Goal: Task Accomplishment & Management: Manage account settings

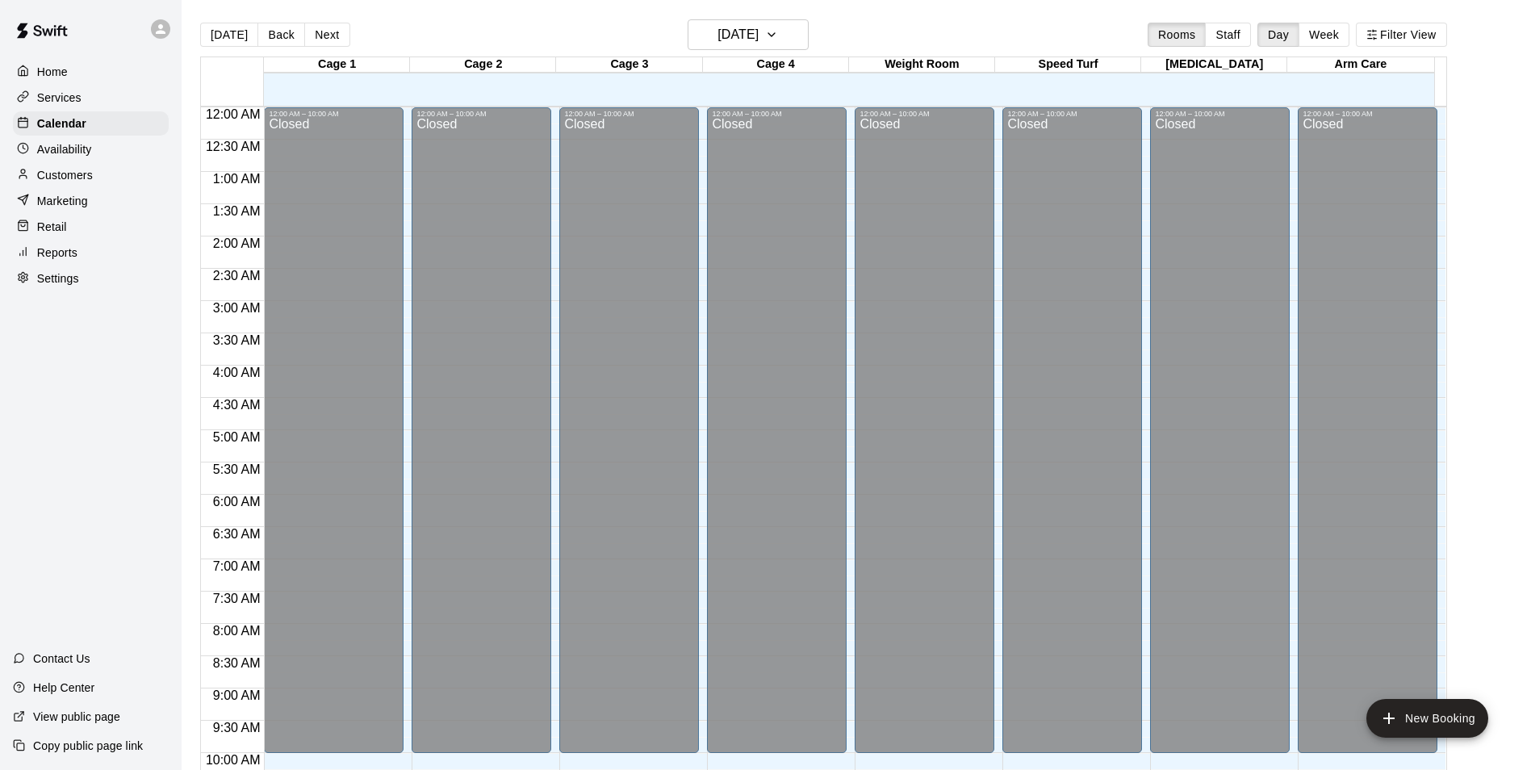
scroll to position [820, 0]
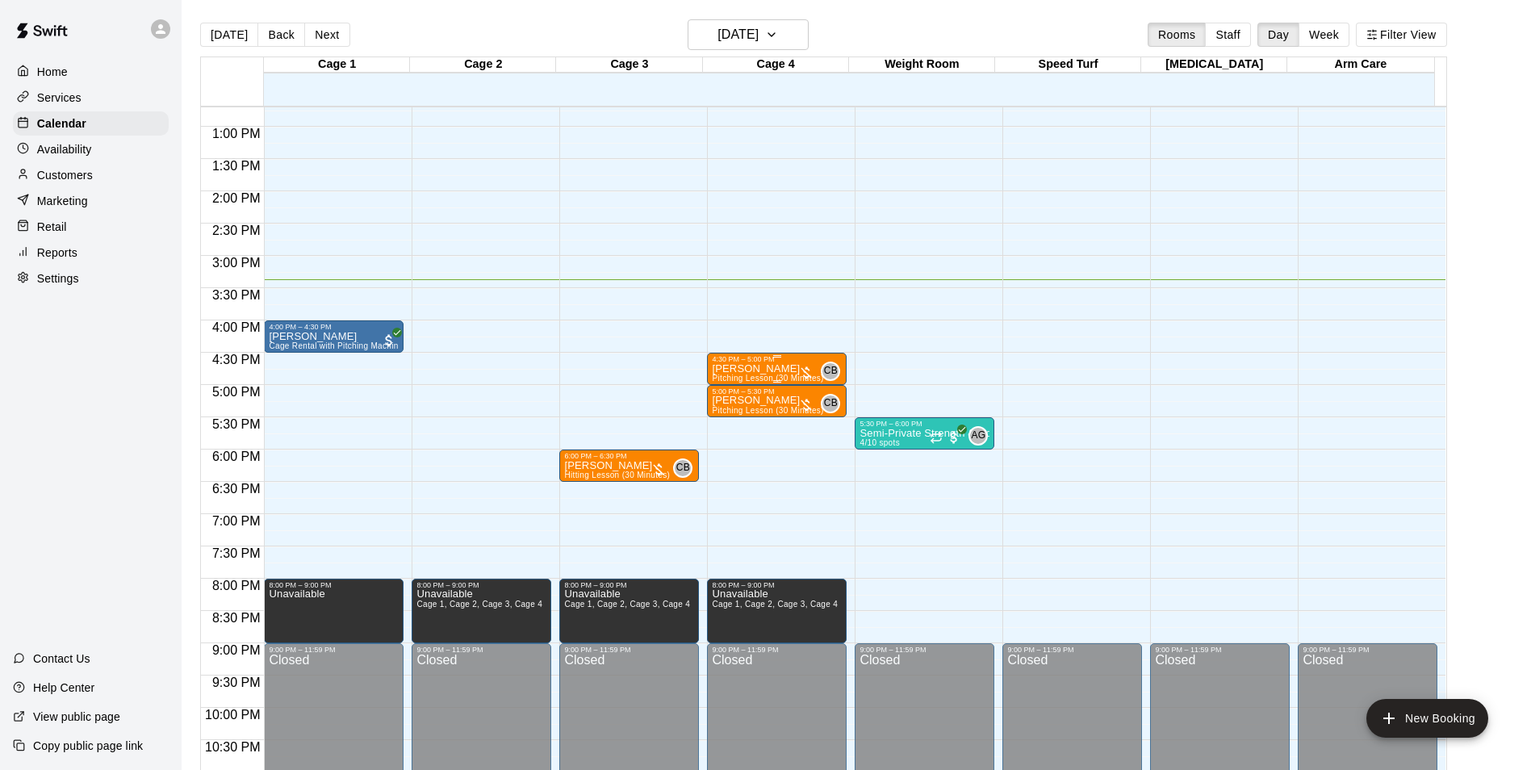
click at [748, 369] on p "[PERSON_NAME]" at bounding box center [767, 369] width 111 height 0
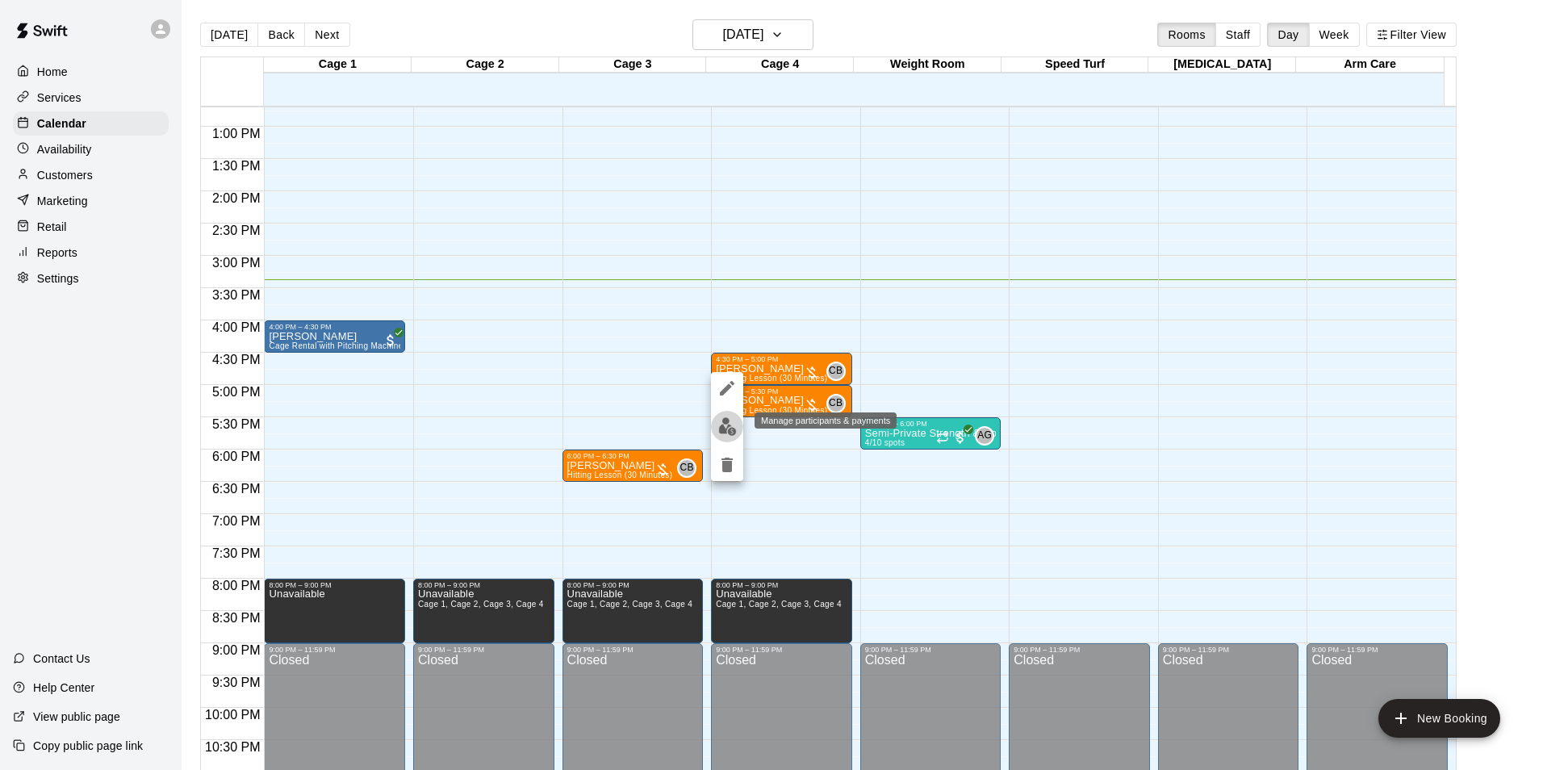
click at [730, 425] on img "edit" at bounding box center [727, 426] width 19 height 19
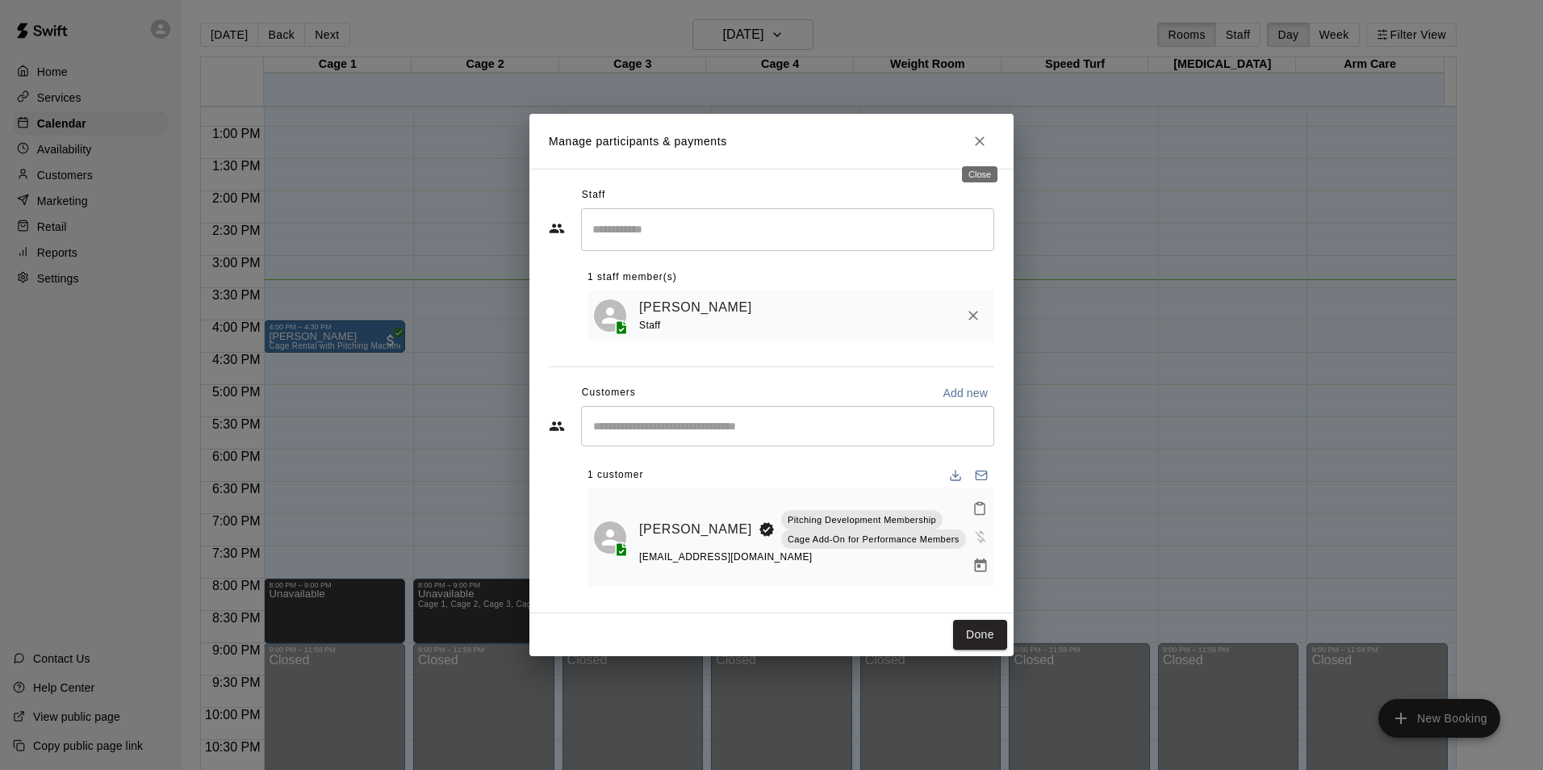
click at [973, 144] on icon "Close" at bounding box center [980, 141] width 16 height 16
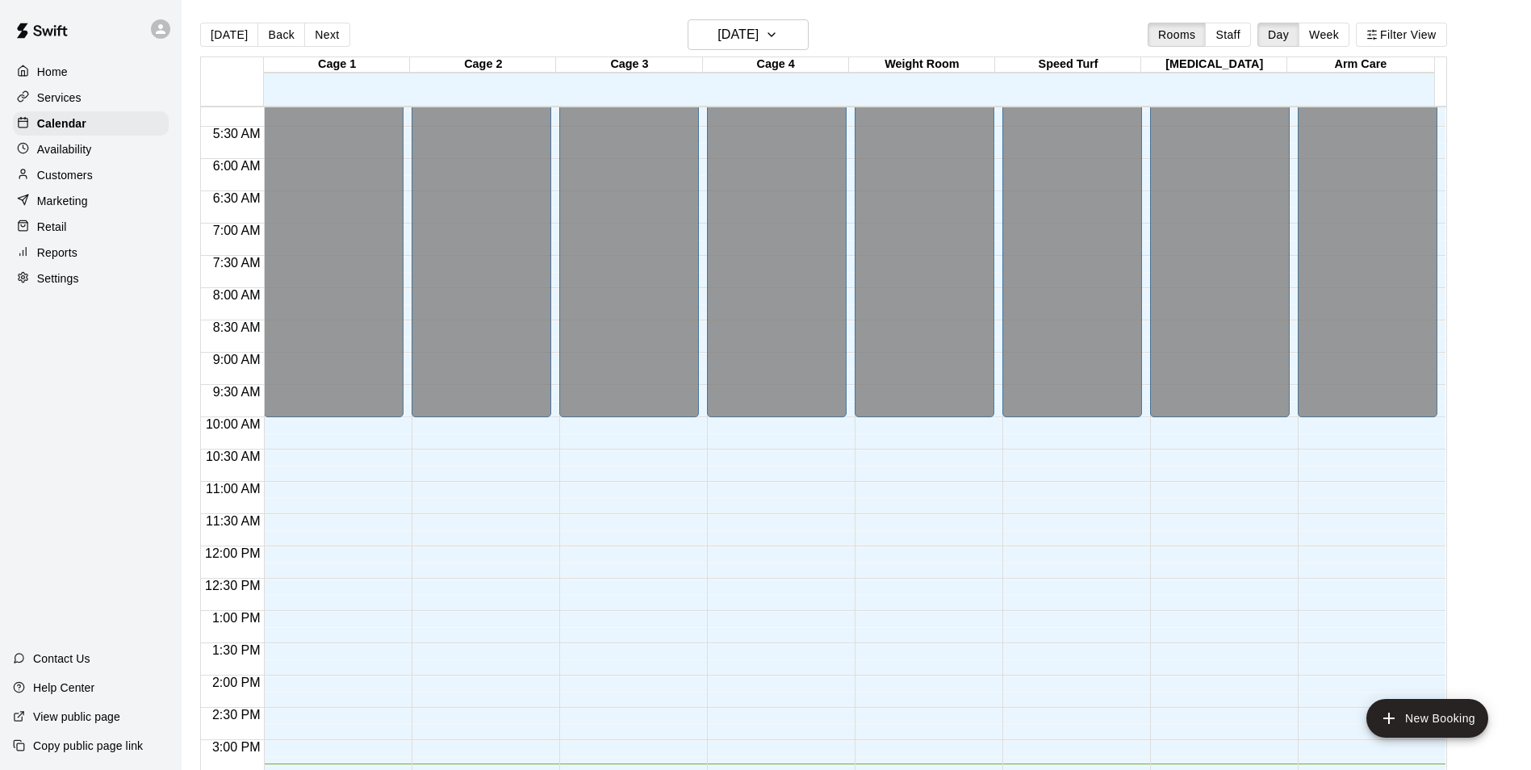
scroll to position [659, 0]
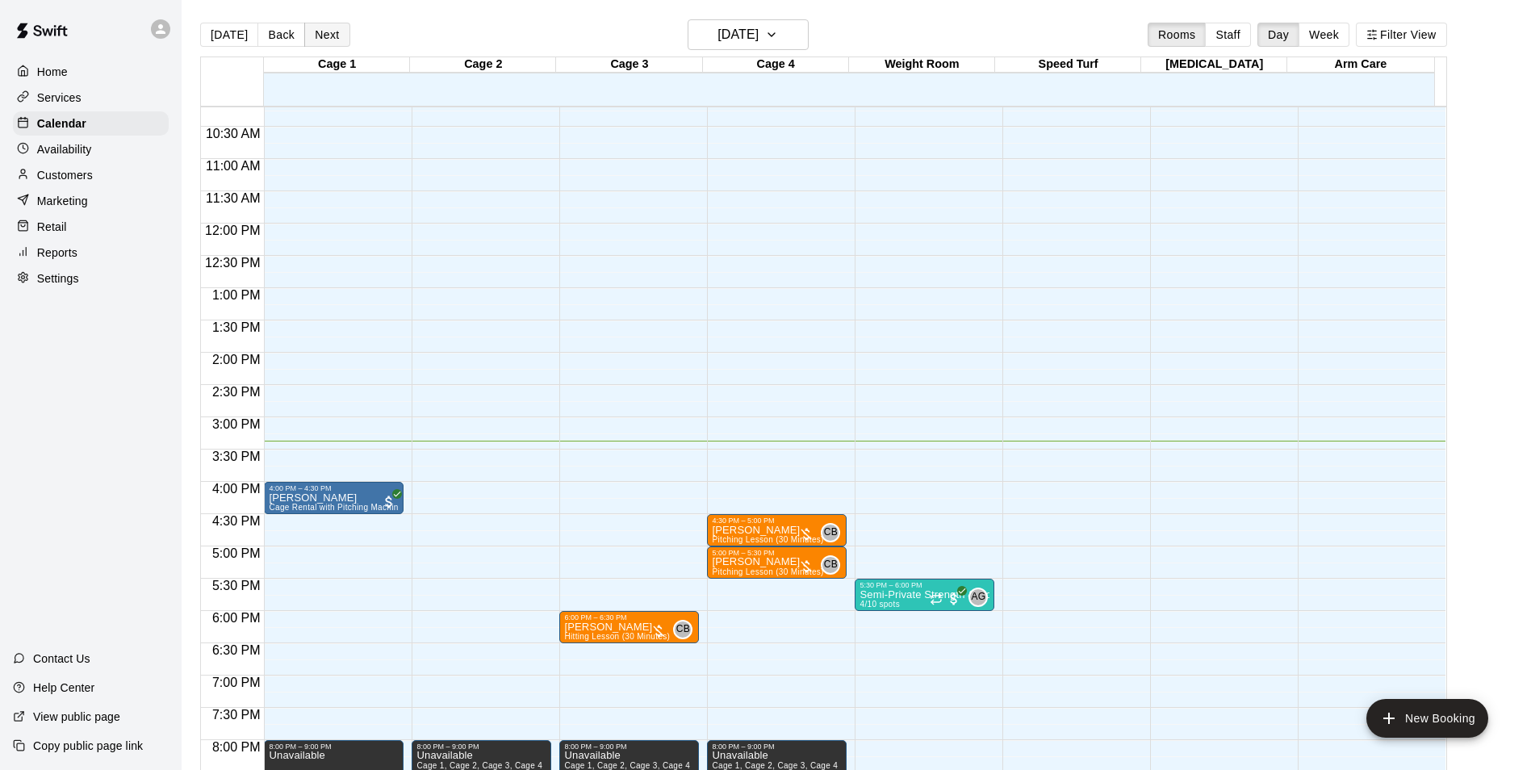
click at [330, 33] on button "Next" at bounding box center [326, 35] width 45 height 24
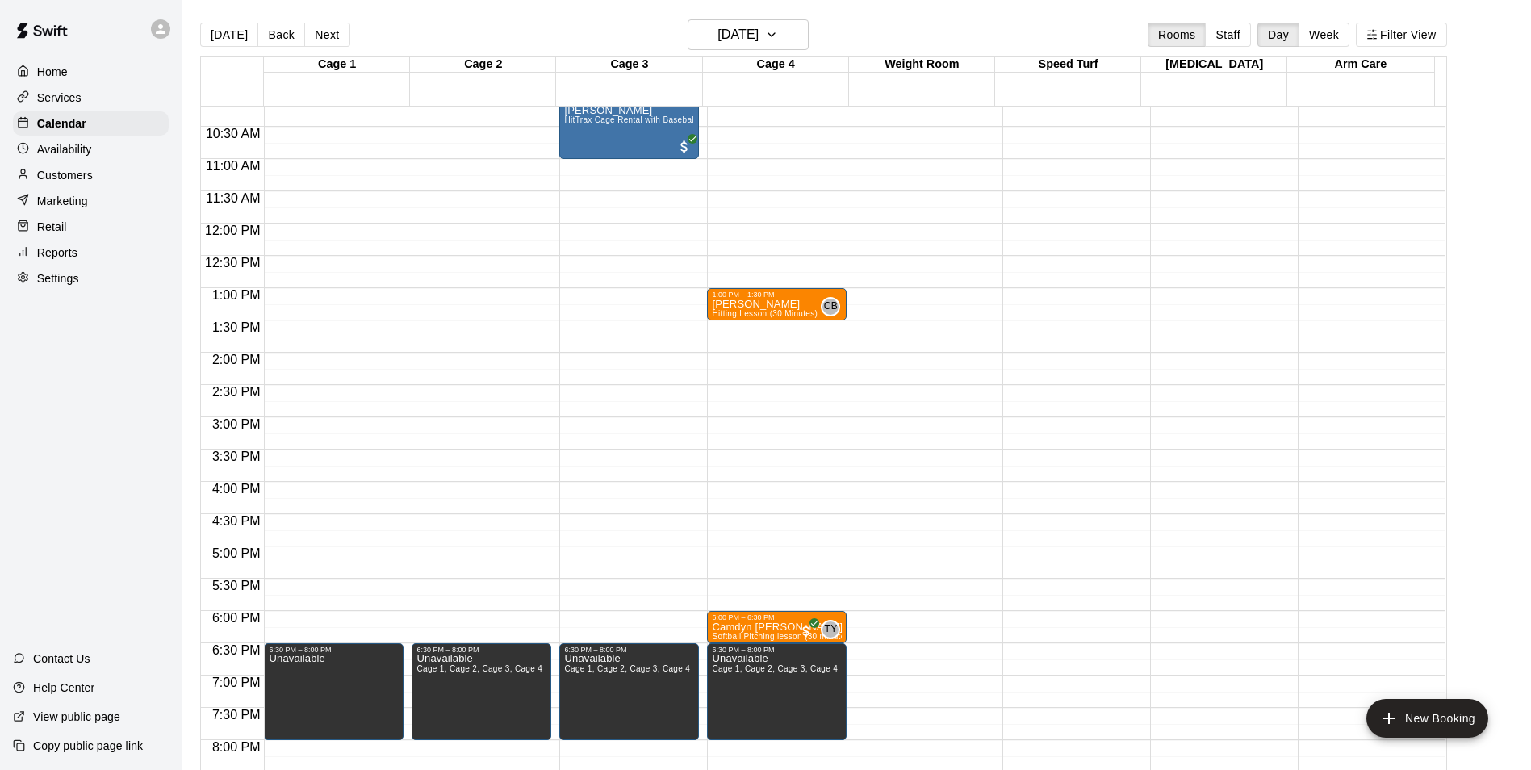
scroll to position [578, 0]
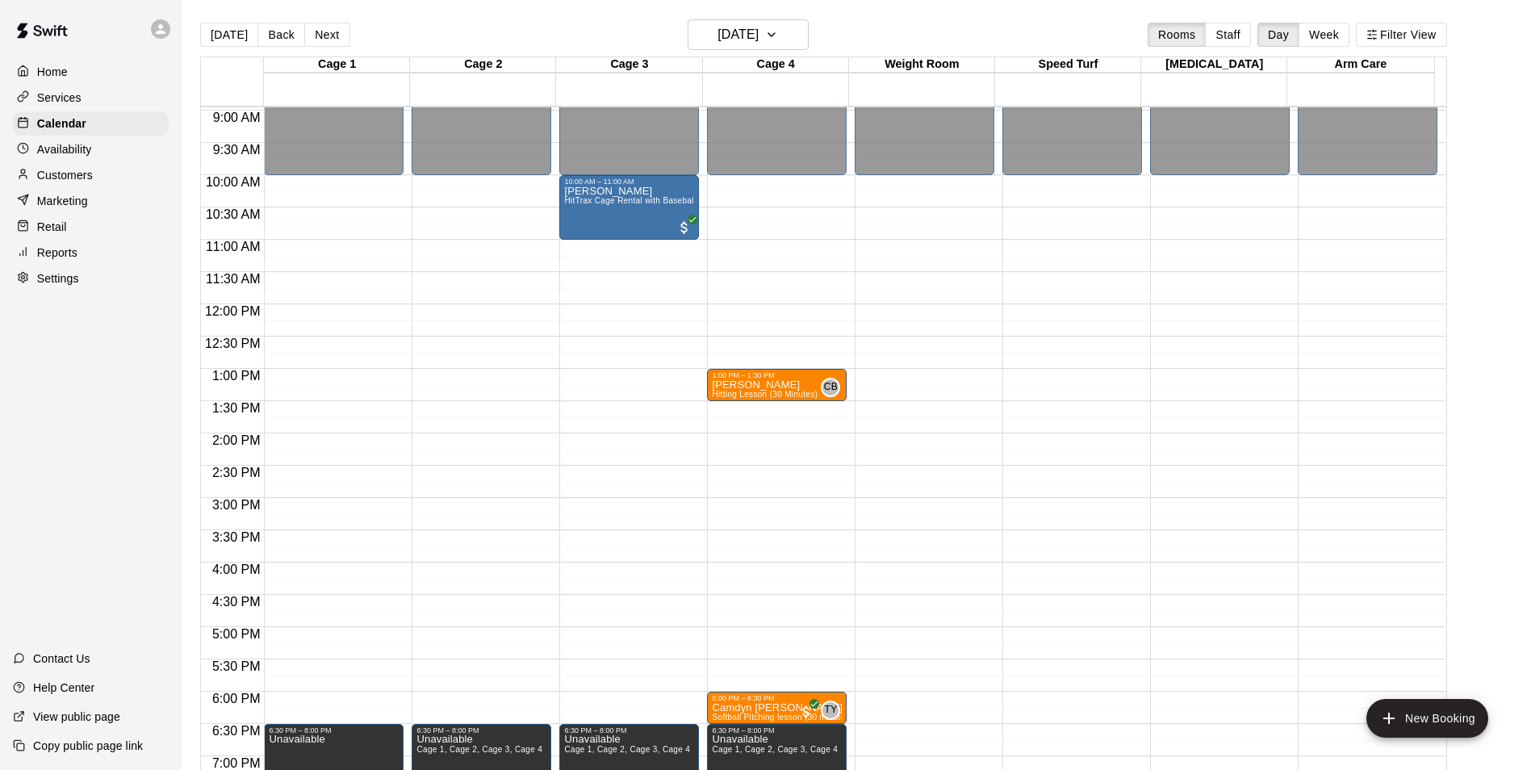
click at [335, 48] on div "[DATE] Back [DATE][DATE] Rooms Staff Day Week Filter View" at bounding box center [823, 37] width 1247 height 37
click at [335, 37] on button "Next" at bounding box center [326, 35] width 45 height 24
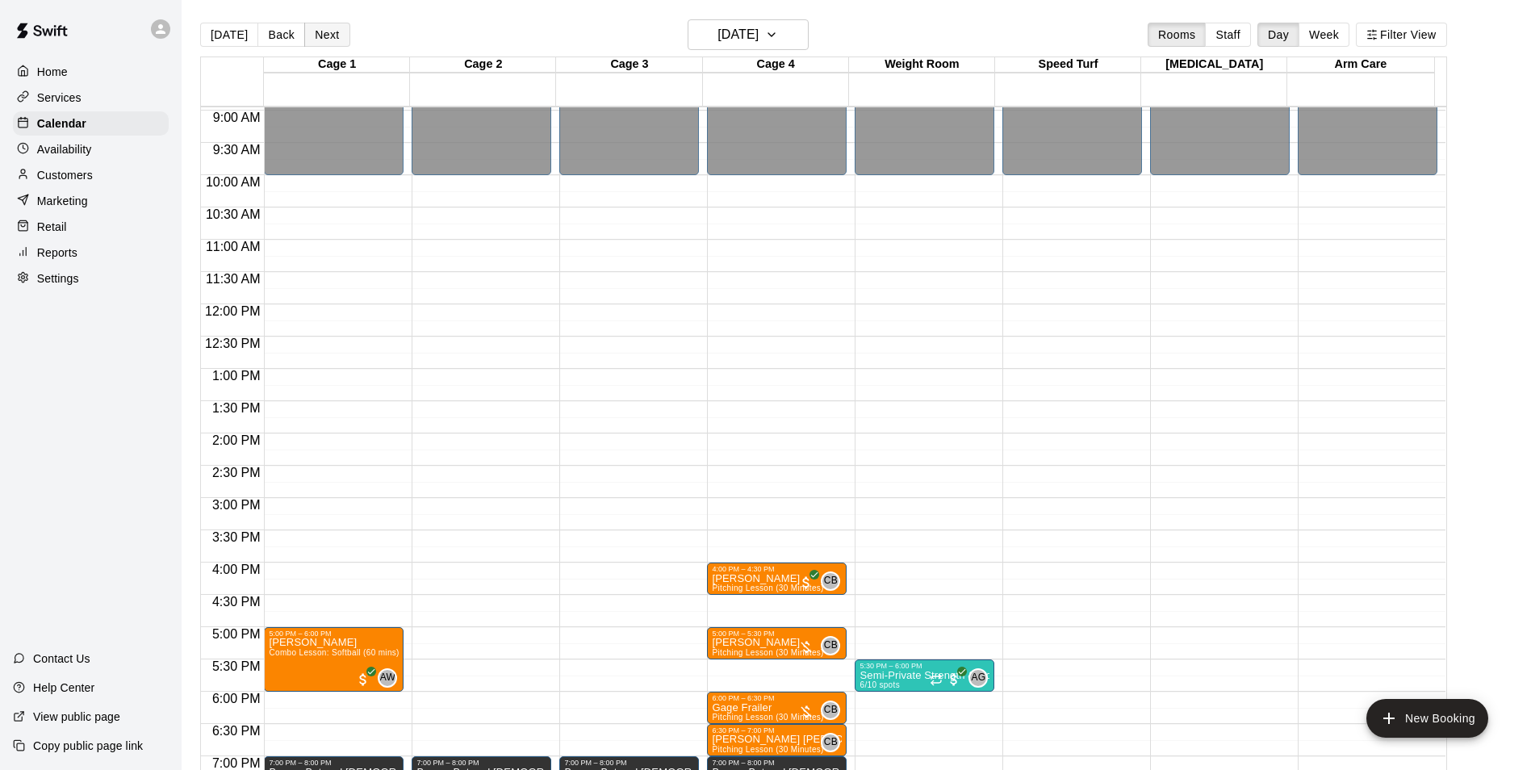
click at [316, 38] on button "Next" at bounding box center [326, 35] width 45 height 24
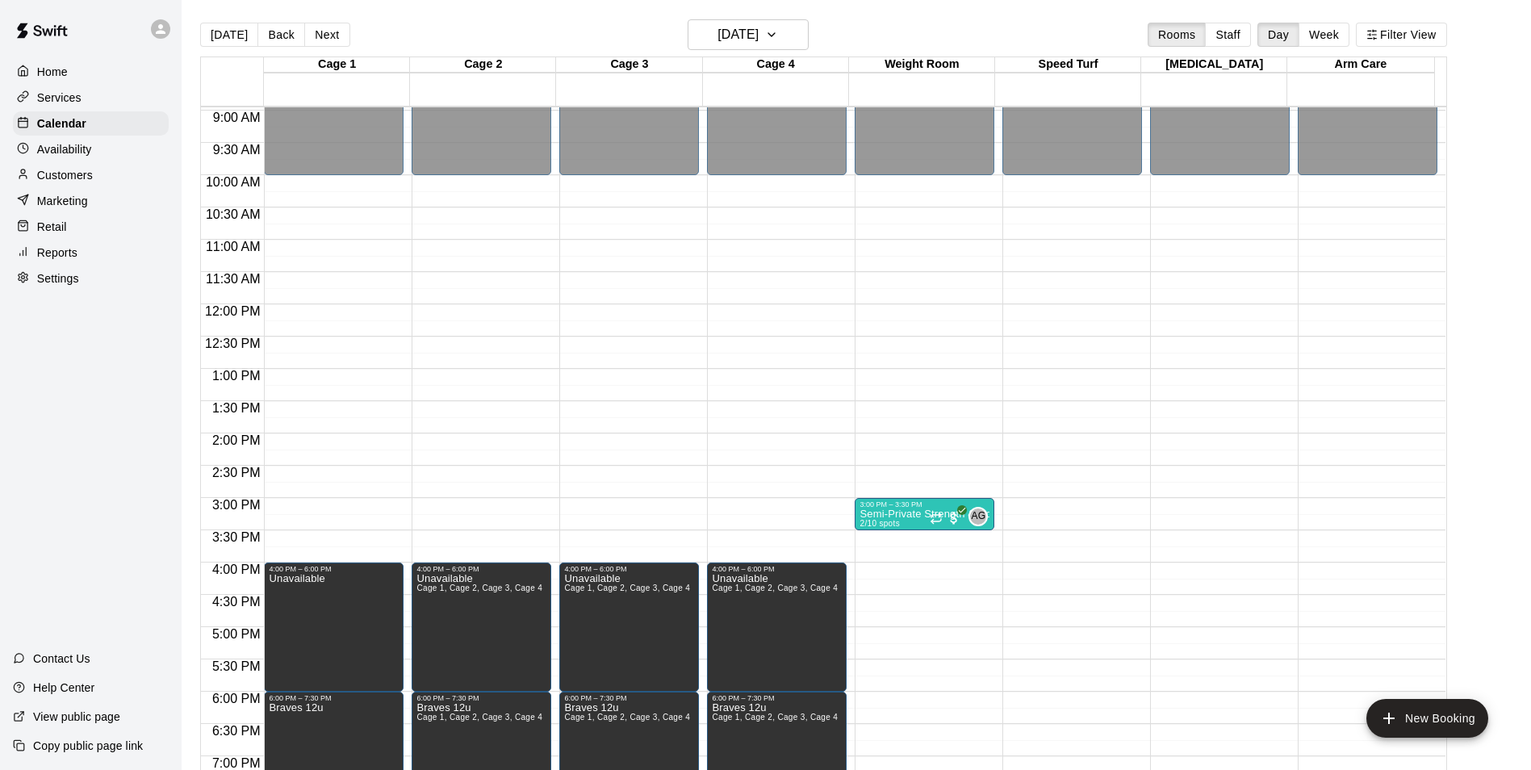
drag, startPoint x: 375, startPoint y: 28, endPoint x: 403, endPoint y: 11, distance: 32.3
click at [403, 11] on main "[DATE] Back [DATE][DATE] Rooms Staff Day Week Filter View Cage 1 19 Fri Cage 2 …" at bounding box center [857, 398] width 1350 height 796
click at [882, 514] on p "Semi-Private Strength & Conditioning" at bounding box center [925, 514] width 130 height 0
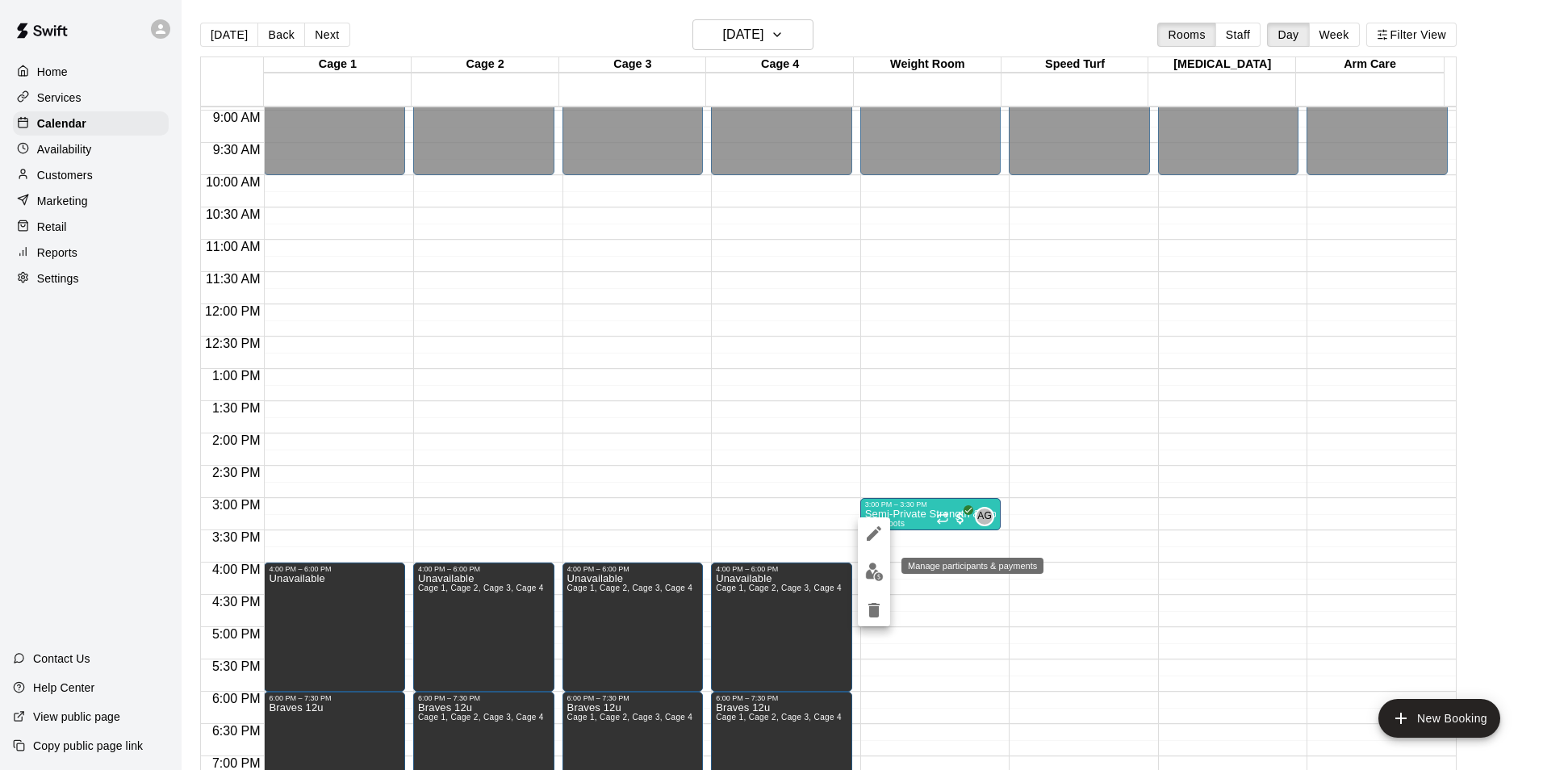
click at [876, 571] on img "edit" at bounding box center [874, 572] width 19 height 19
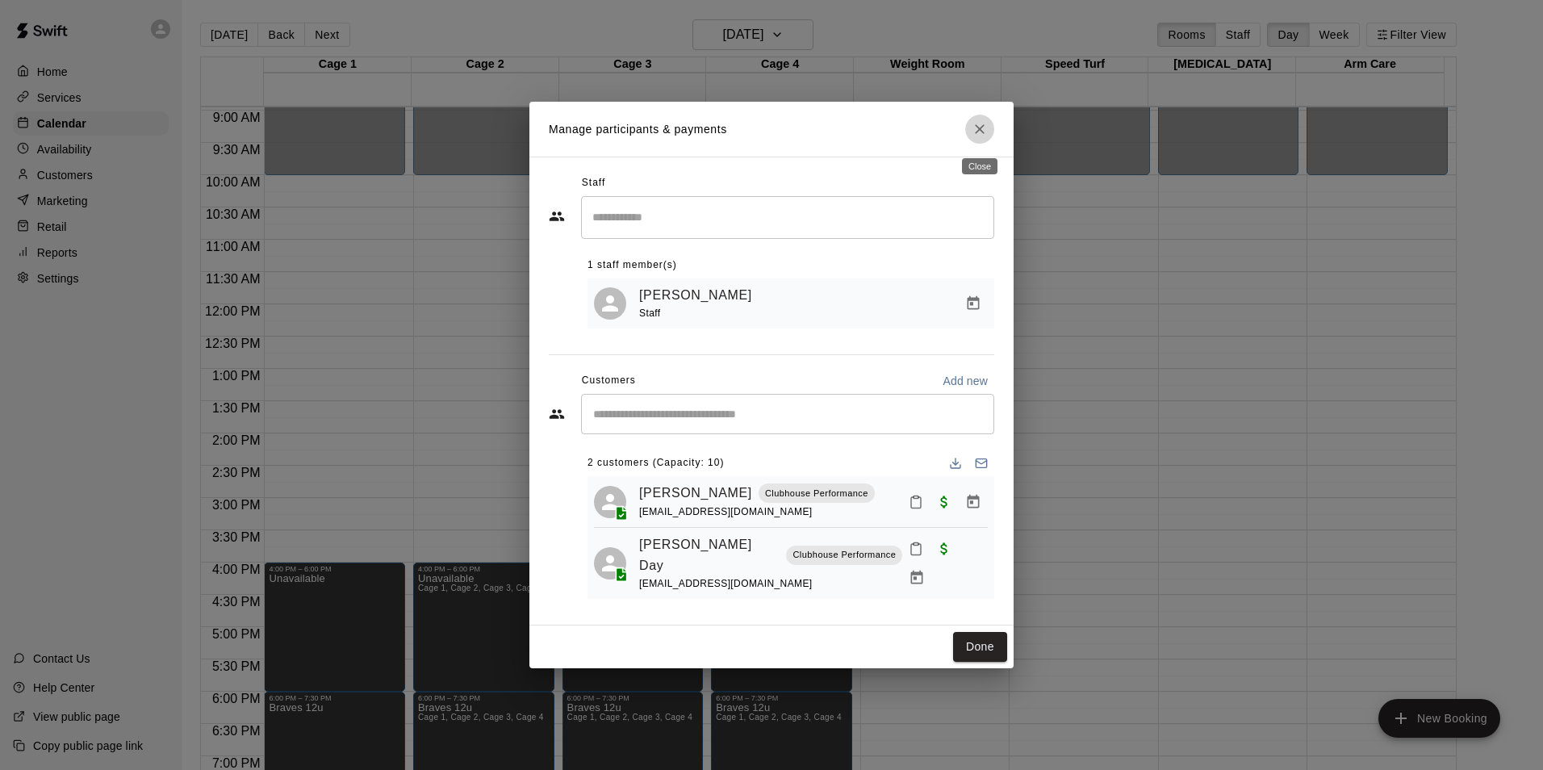
click at [985, 137] on icon "Close" at bounding box center [980, 129] width 16 height 16
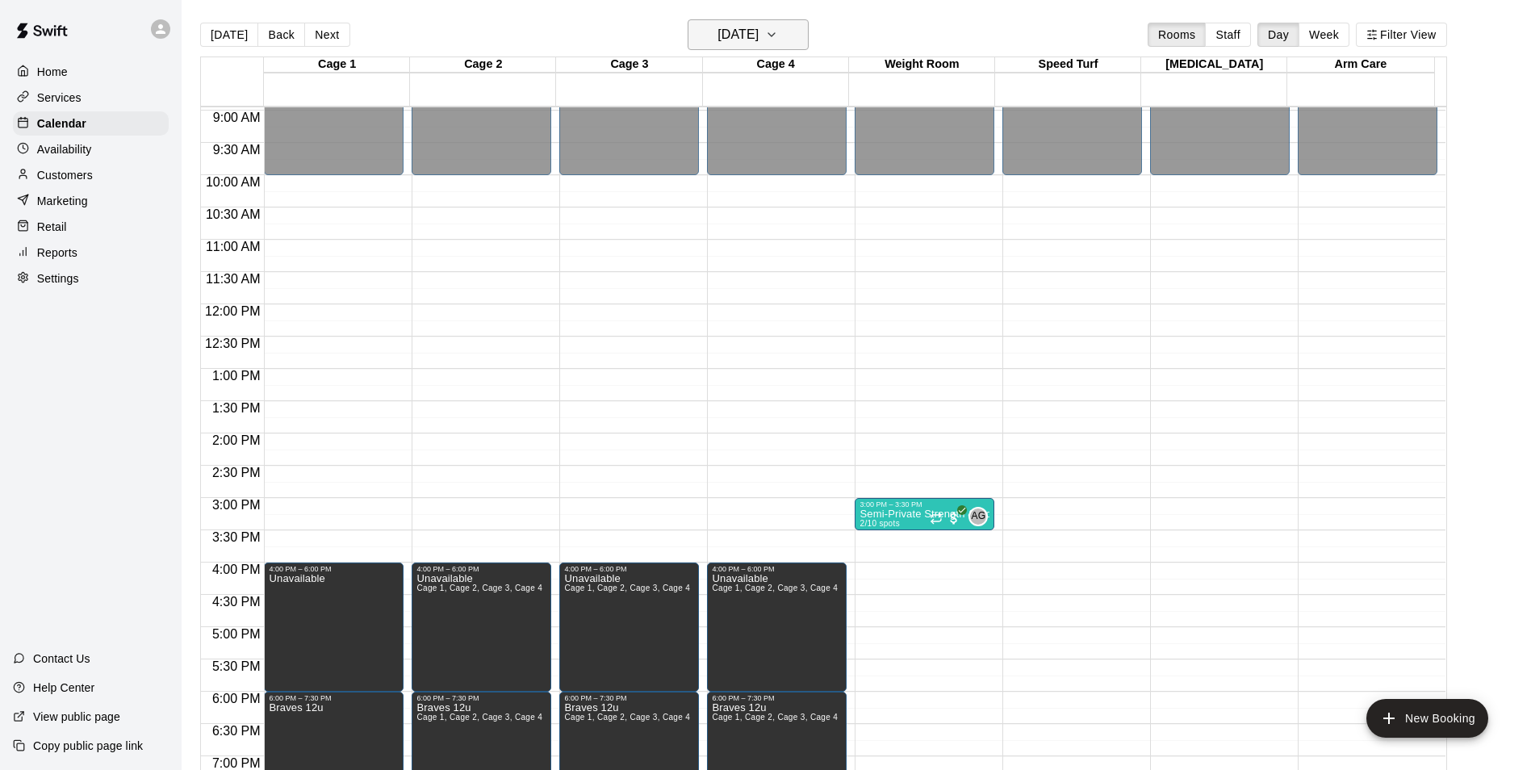
click at [778, 34] on icon "button" at bounding box center [771, 34] width 13 height 19
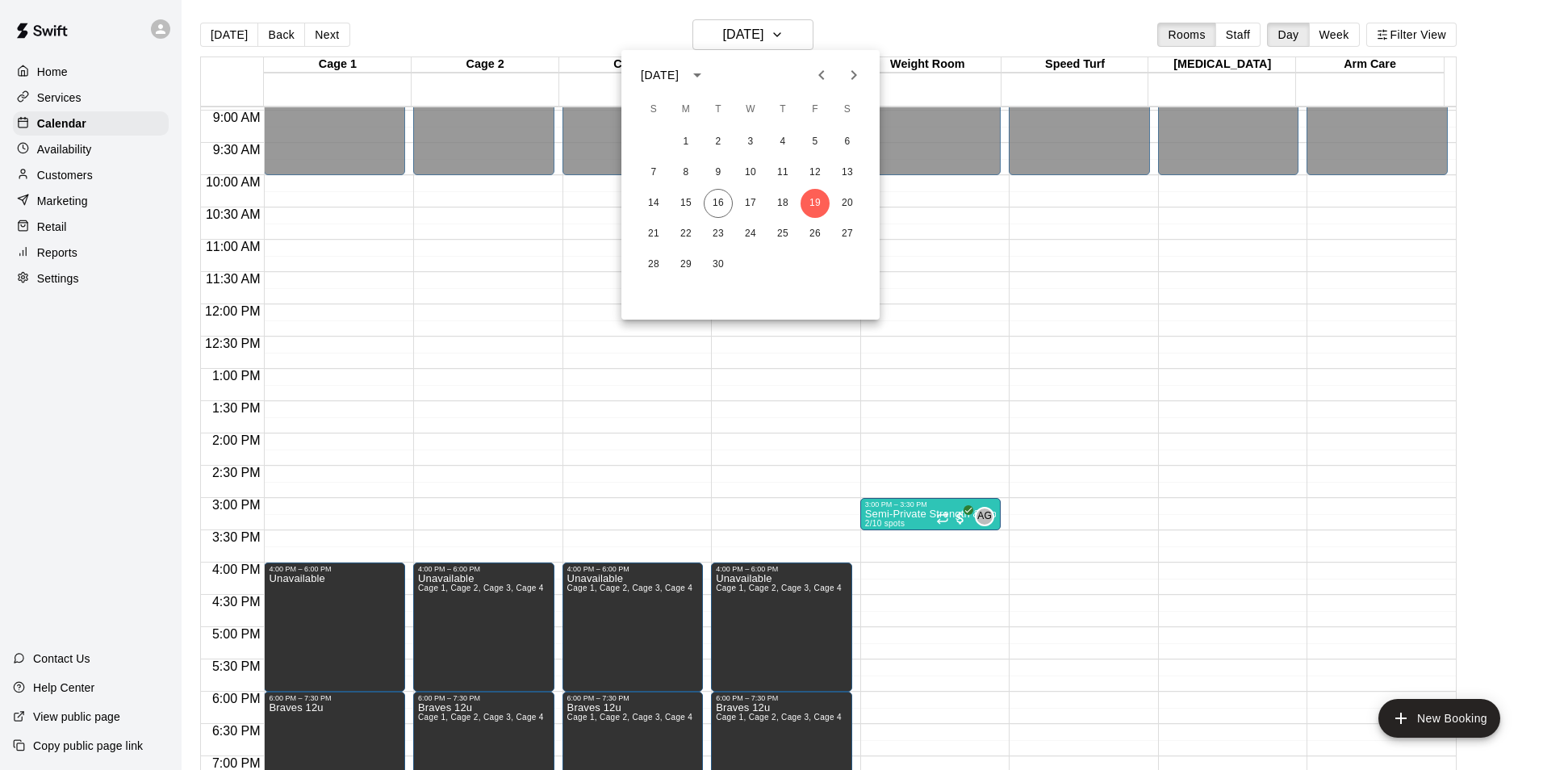
click at [850, 77] on icon "Next month" at bounding box center [853, 74] width 19 height 19
click at [810, 227] on button "24" at bounding box center [815, 234] width 29 height 29
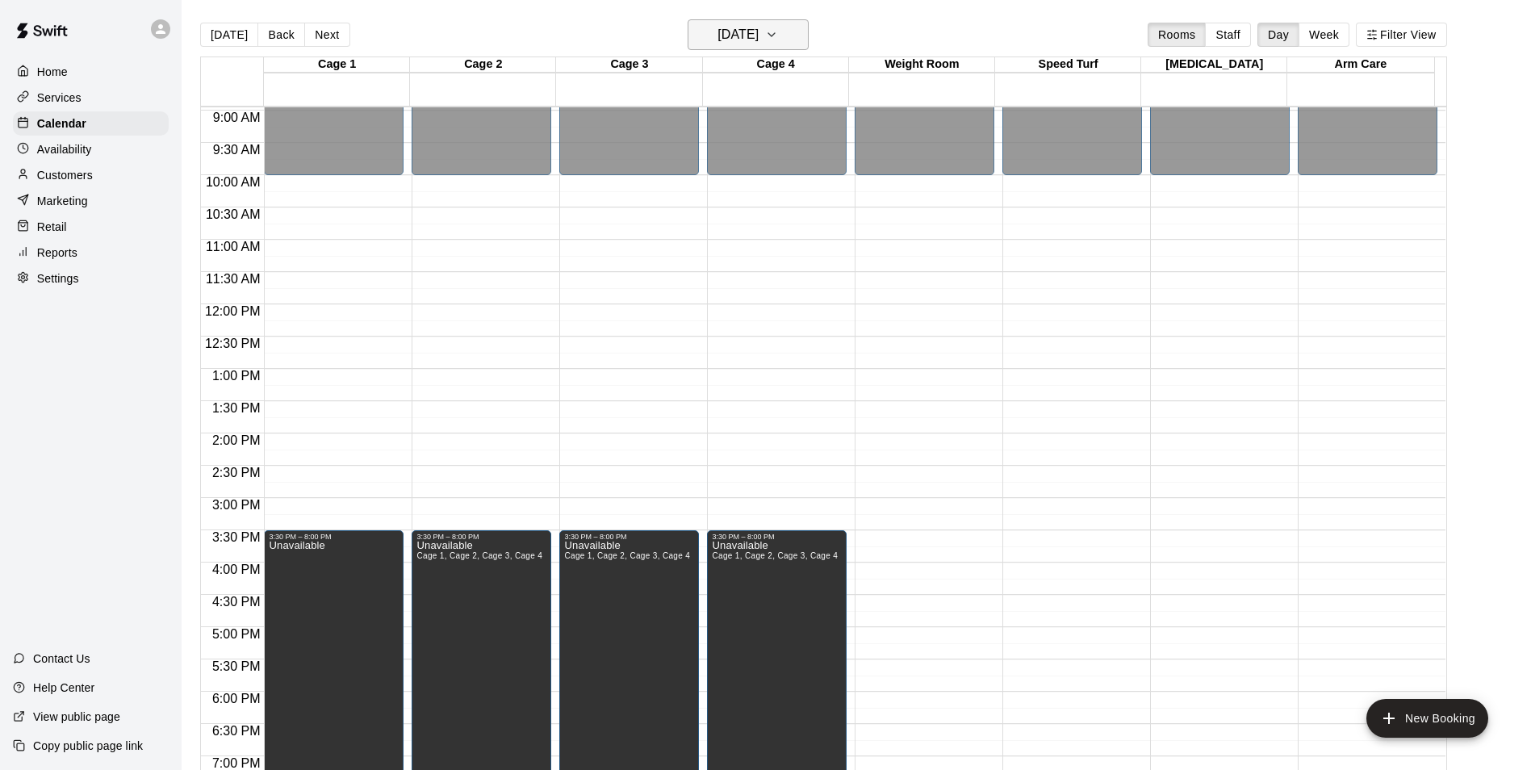
click at [778, 37] on icon "button" at bounding box center [771, 34] width 13 height 19
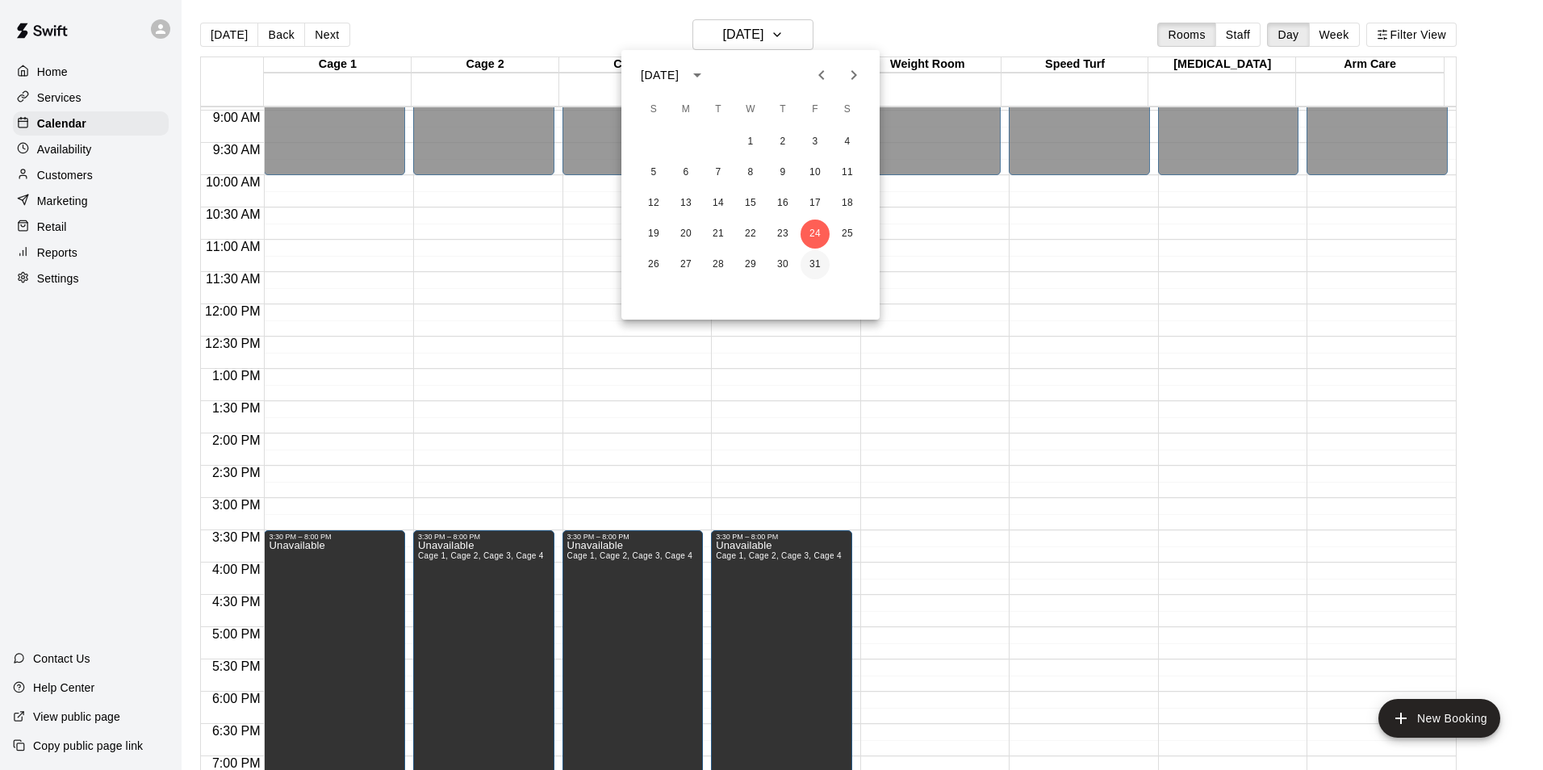
click at [816, 262] on button "31" at bounding box center [815, 264] width 29 height 29
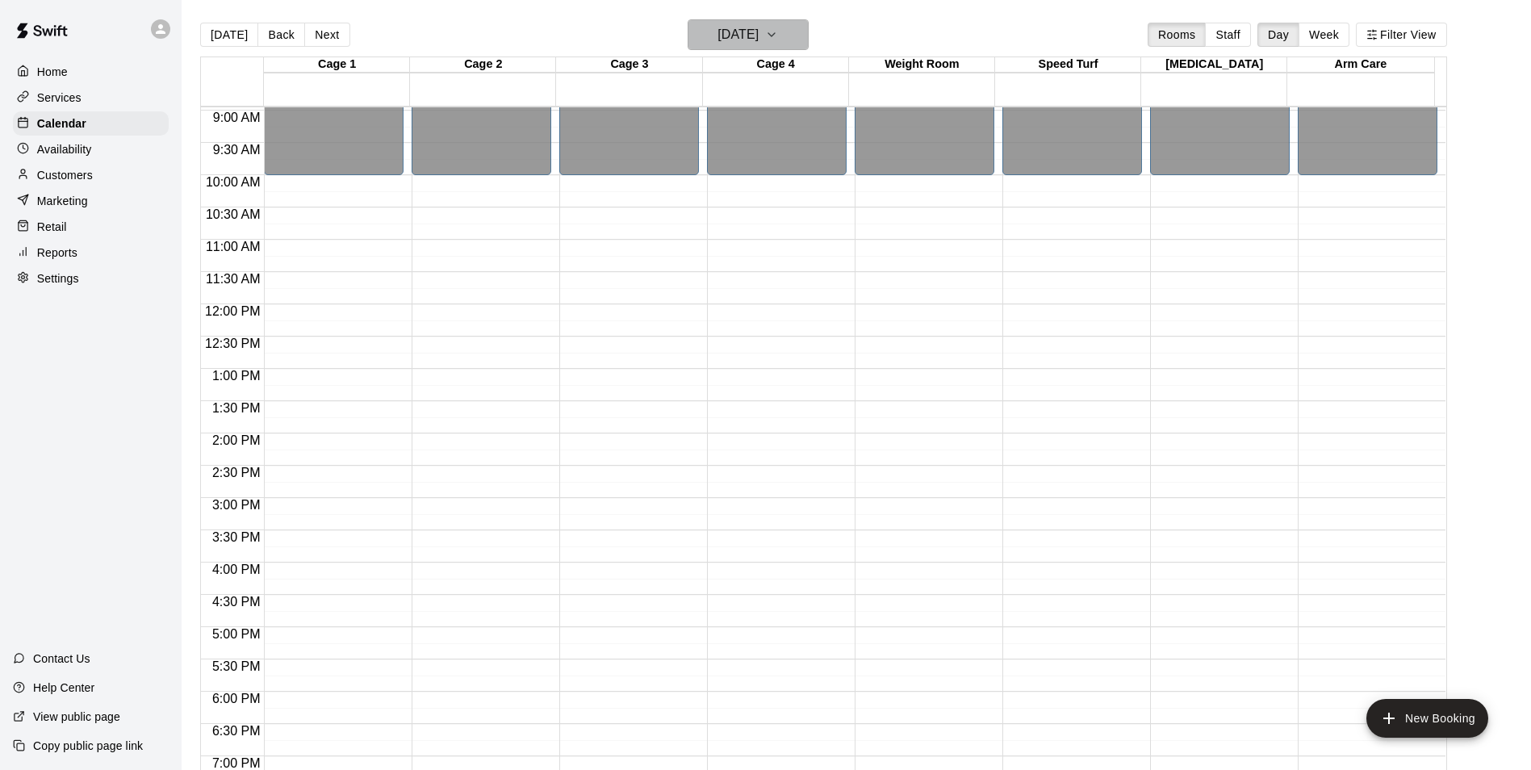
click at [778, 35] on icon "button" at bounding box center [771, 34] width 13 height 19
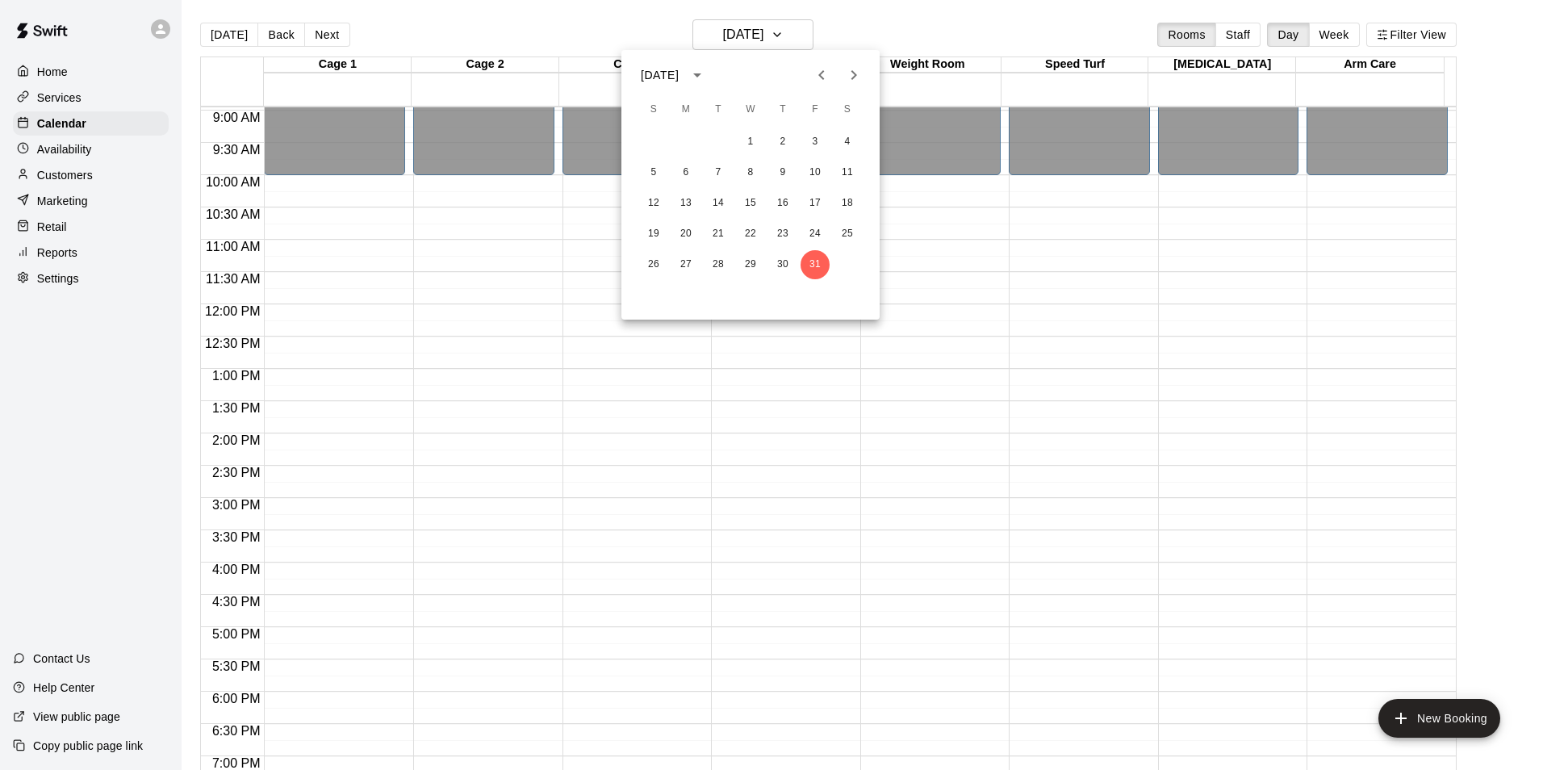
click at [854, 80] on icon "Next month" at bounding box center [853, 74] width 19 height 19
click at [815, 176] on button "7" at bounding box center [815, 172] width 29 height 29
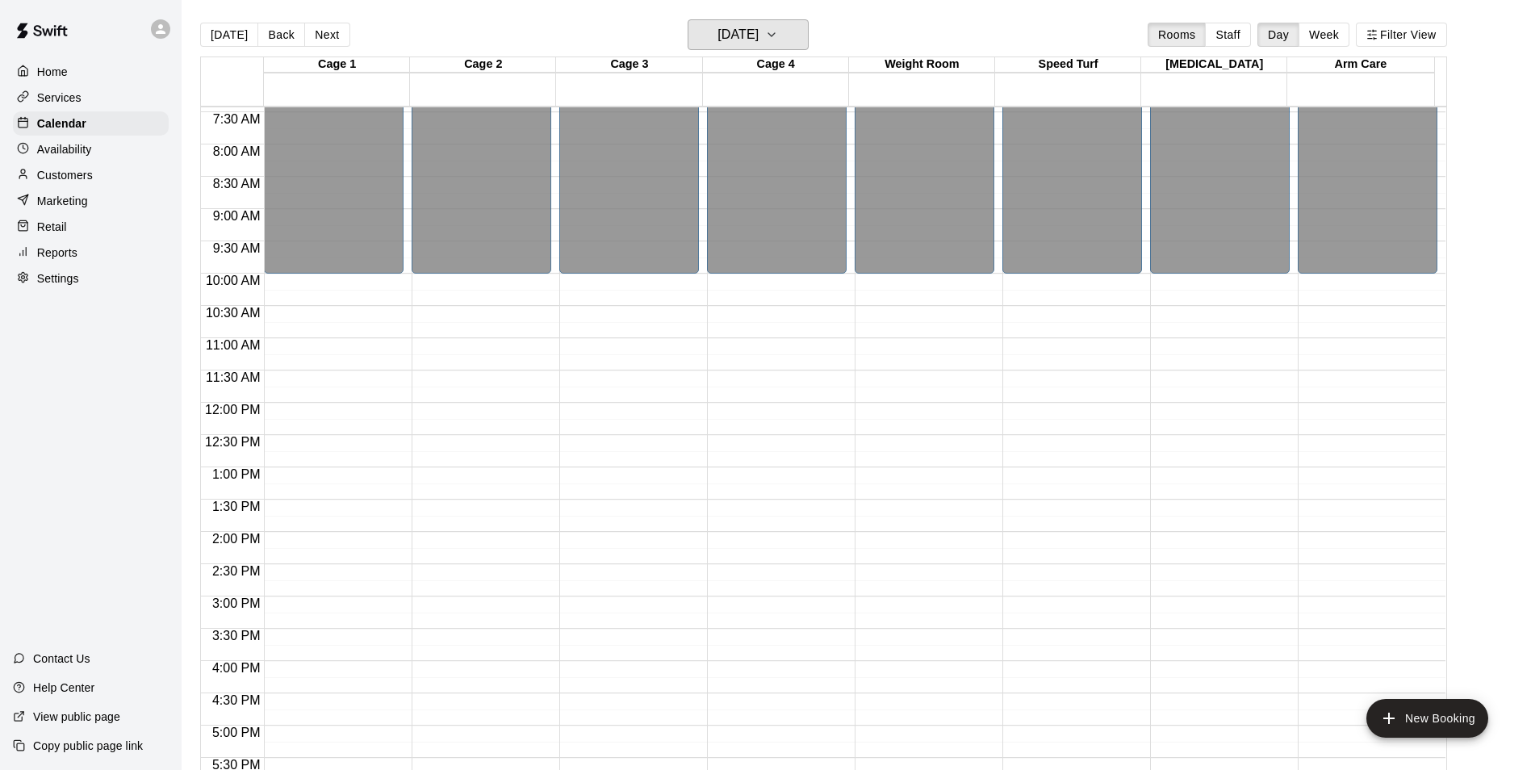
scroll to position [467, 0]
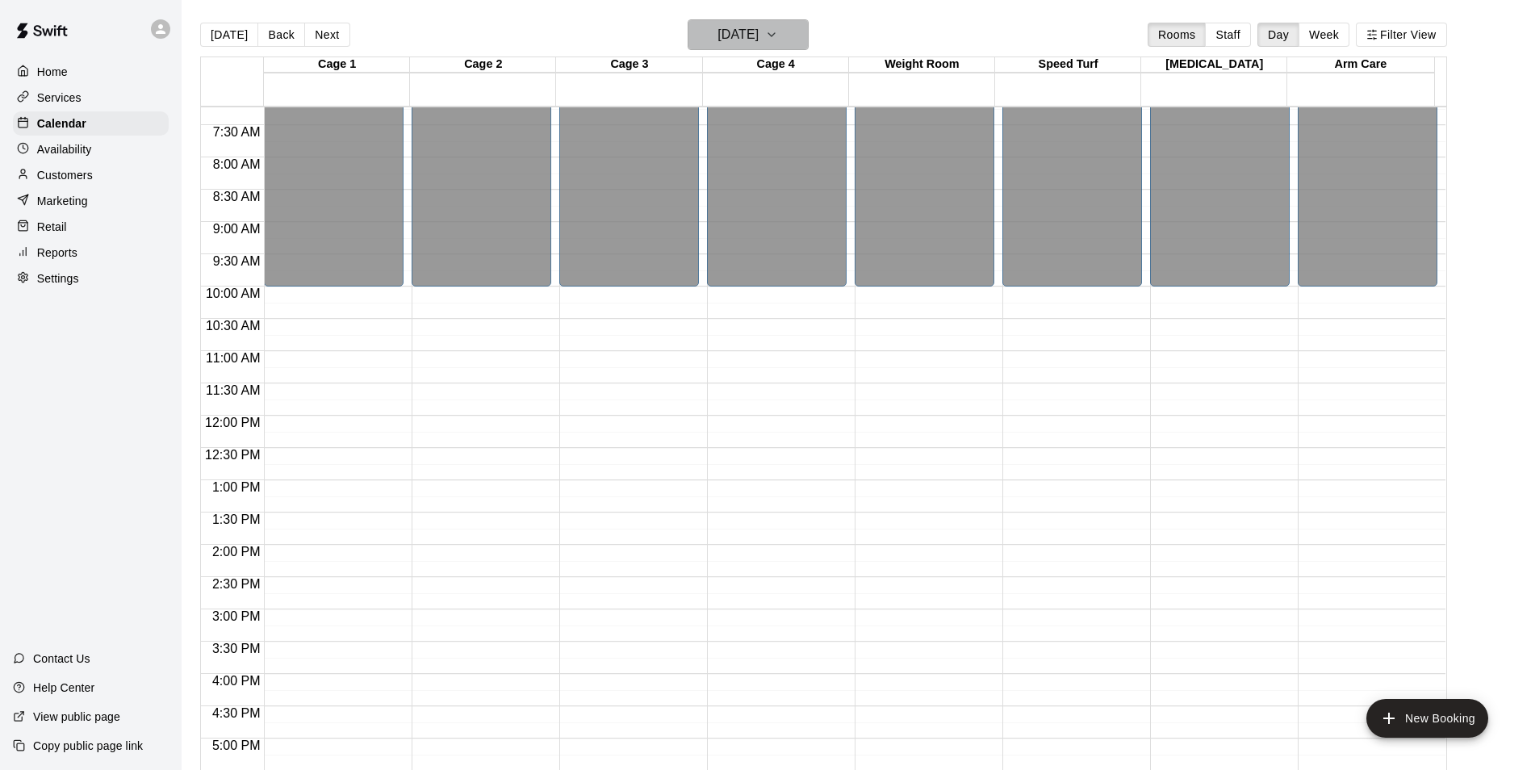
click at [778, 32] on icon "button" at bounding box center [771, 34] width 13 height 19
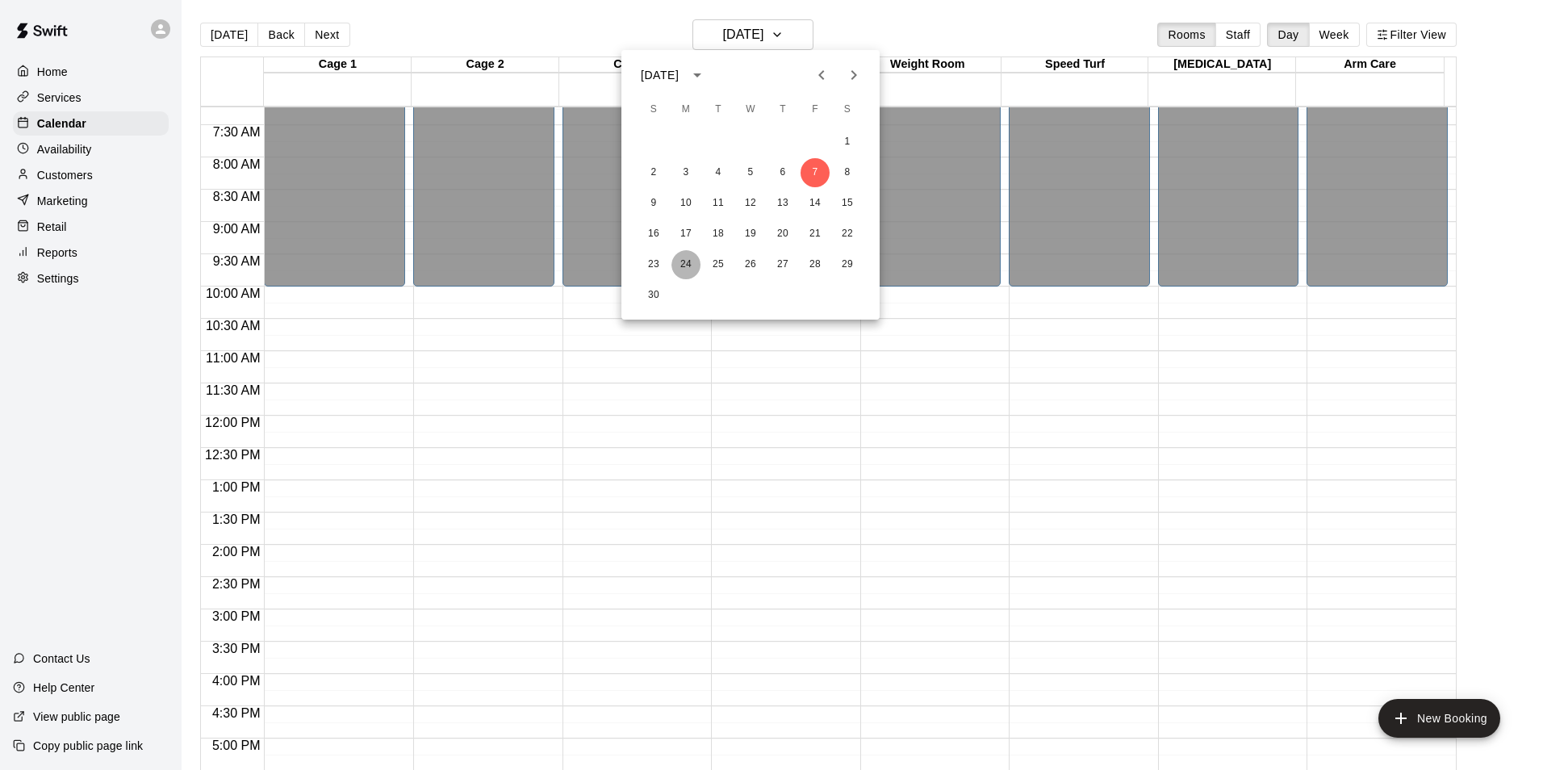
click at [689, 262] on button "24" at bounding box center [686, 264] width 29 height 29
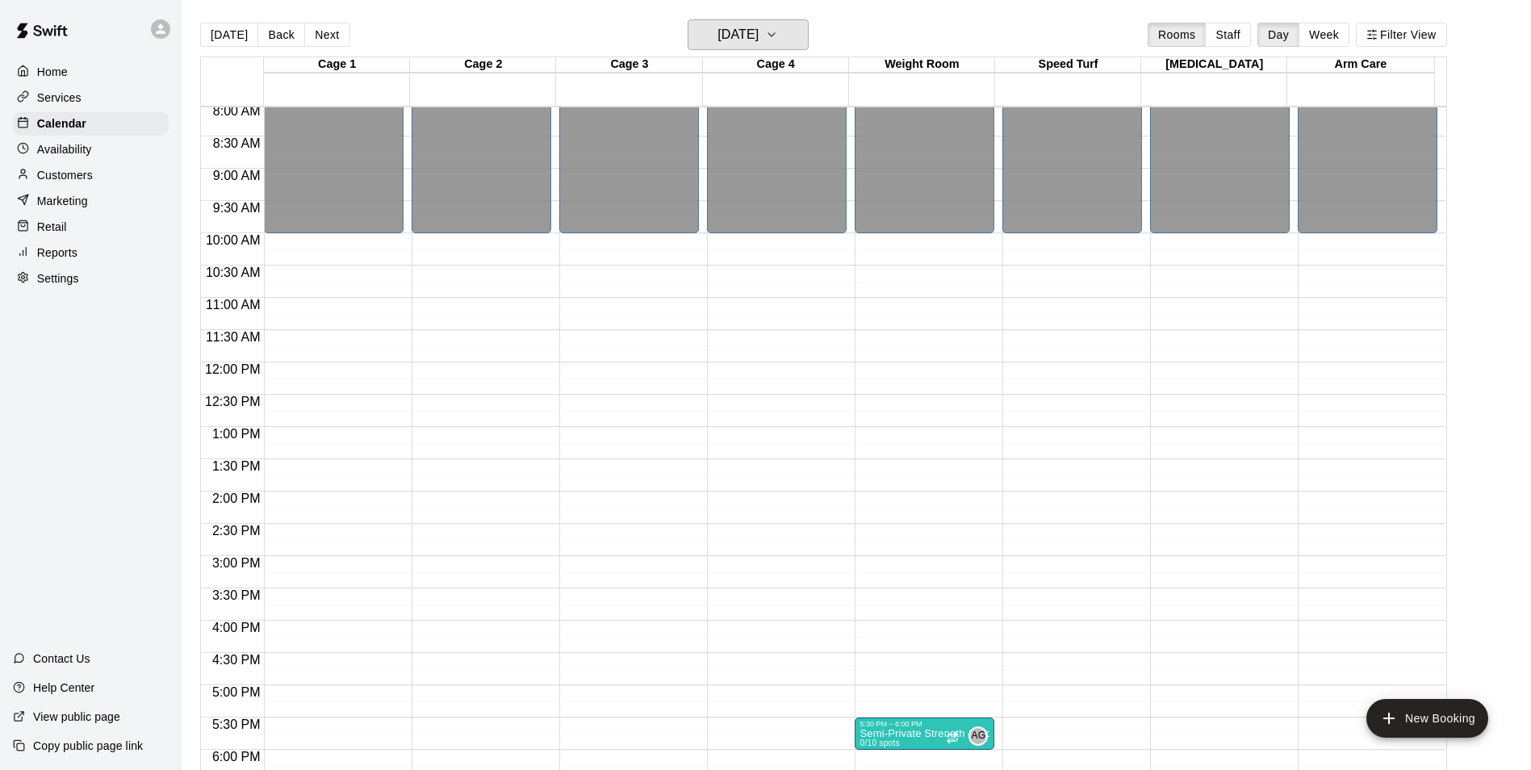
scroll to position [870, 0]
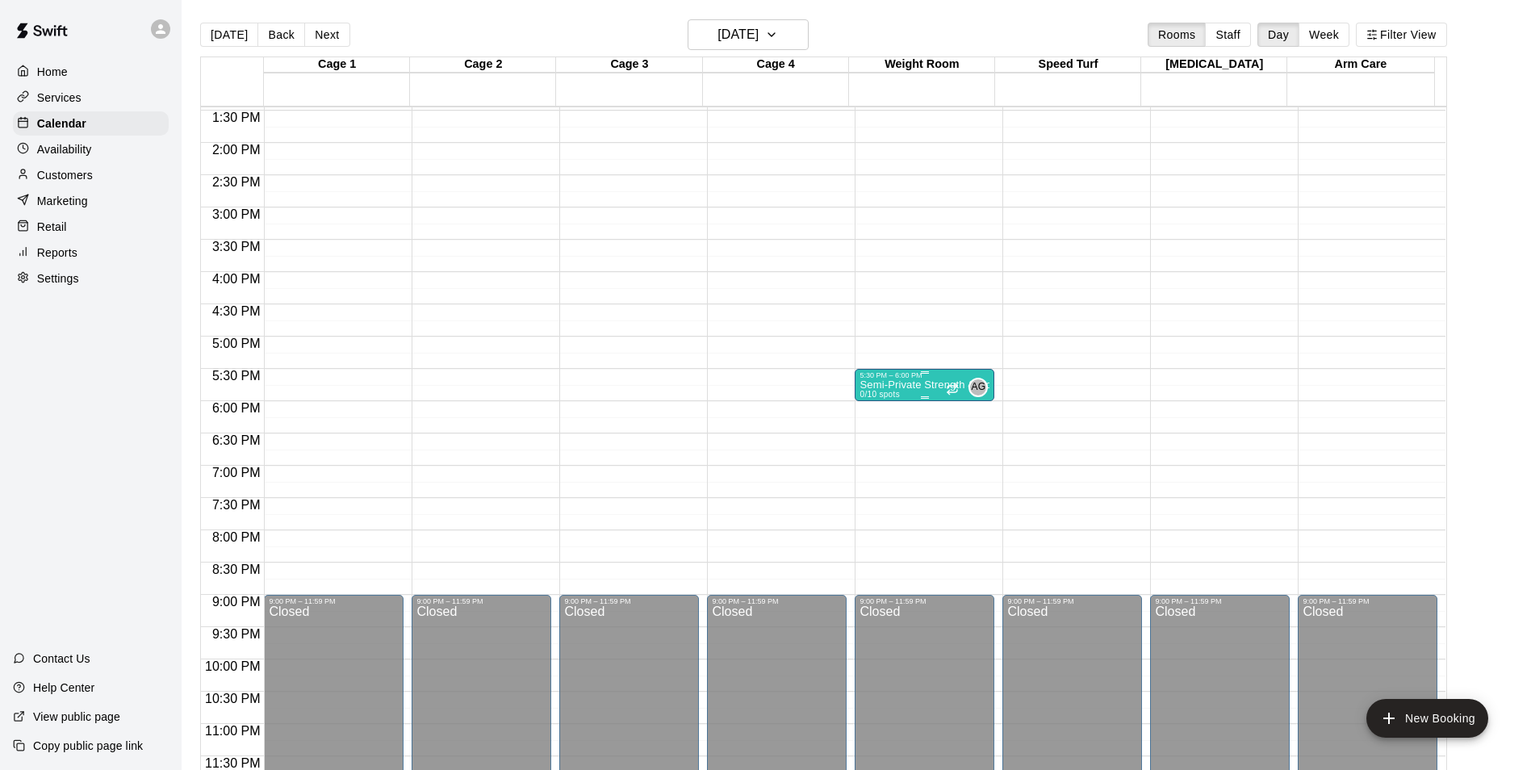
click at [873, 385] on p "Semi-Private Strength & Conditioning" at bounding box center [925, 385] width 130 height 0
click at [877, 484] on icon "delete" at bounding box center [874, 479] width 11 height 15
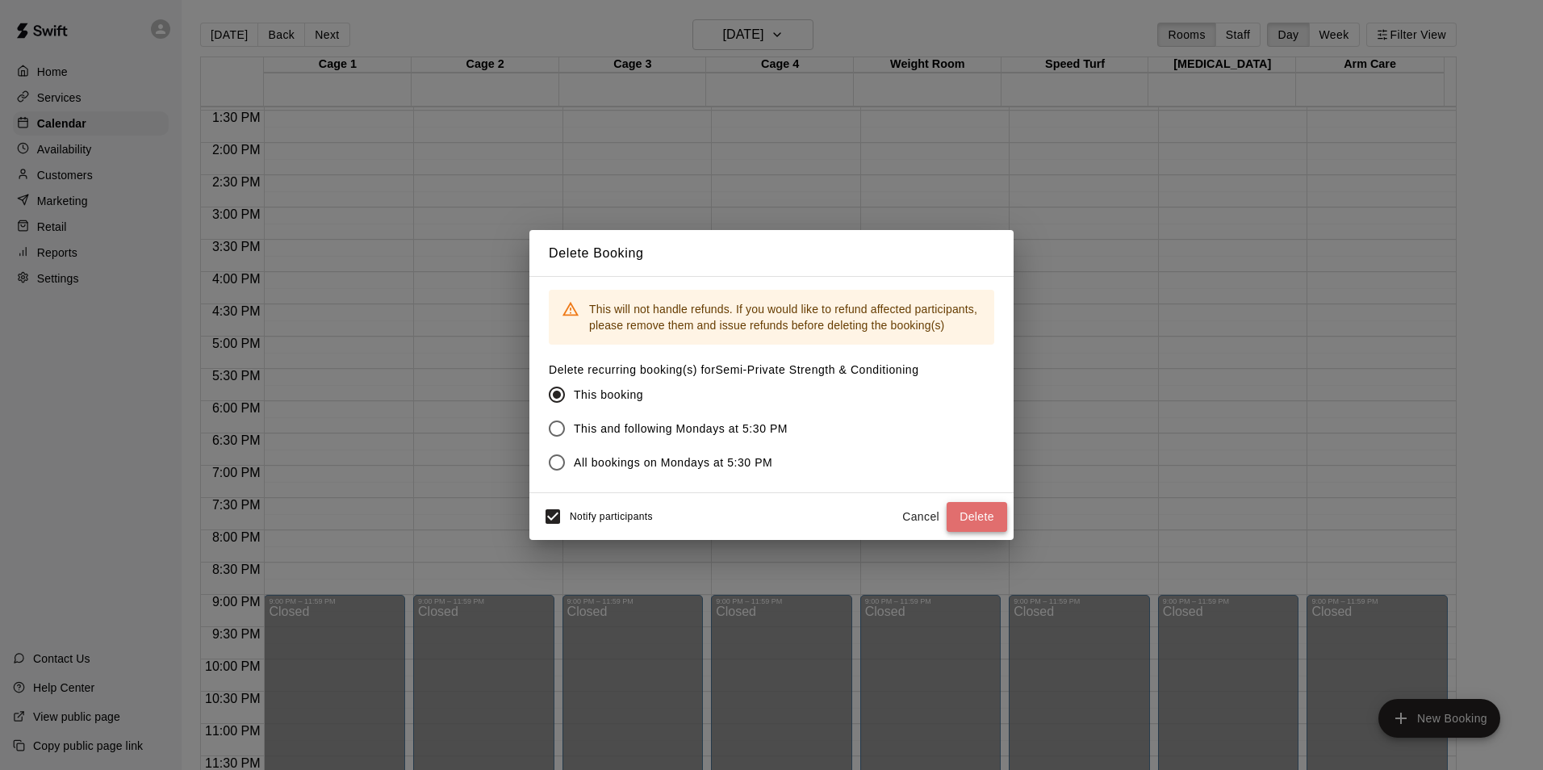
click at [978, 519] on button "Delete" at bounding box center [977, 517] width 61 height 30
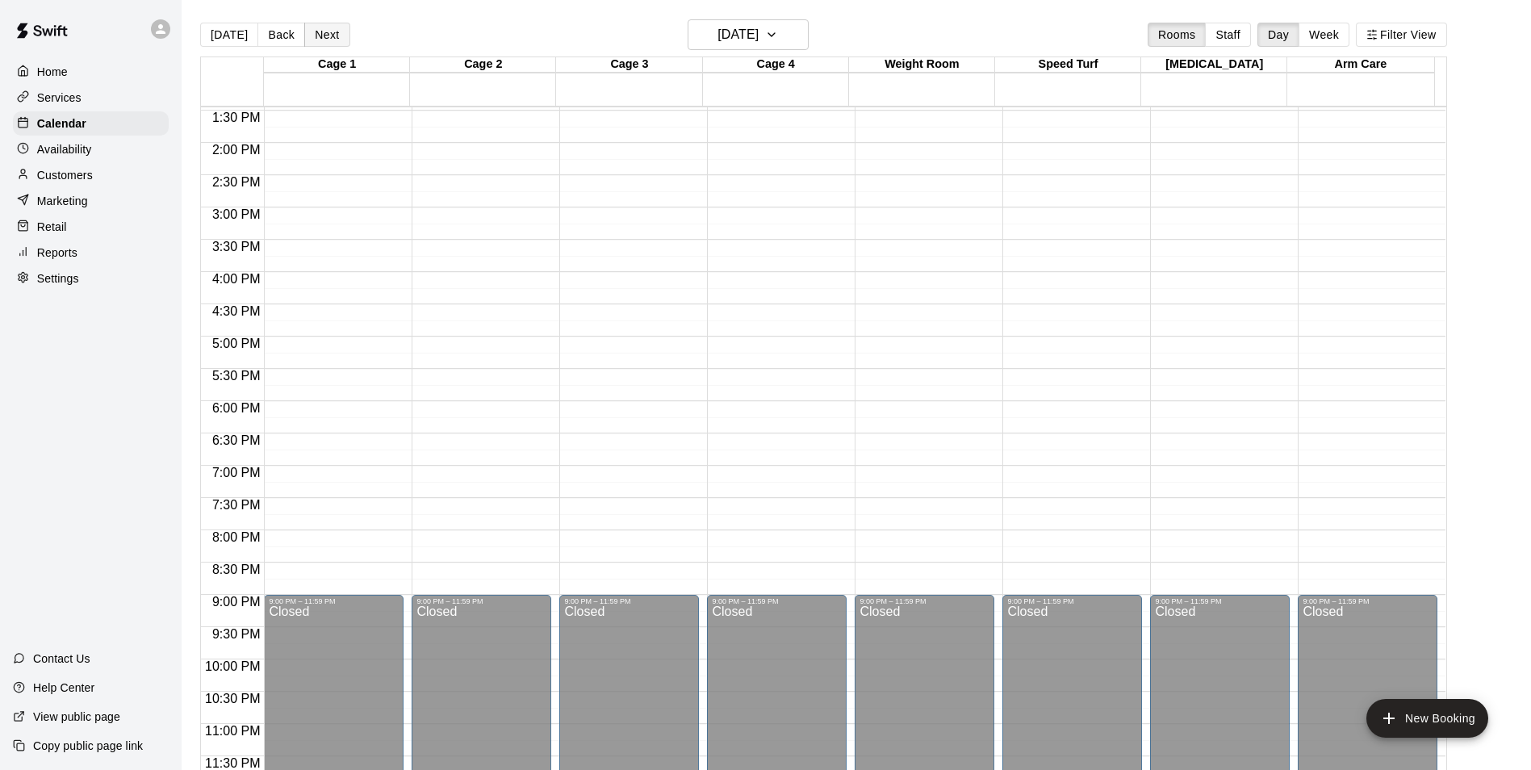
click at [321, 40] on button "Next" at bounding box center [326, 35] width 45 height 24
click at [893, 375] on div "5:30 PM – 6:00 PM" at bounding box center [925, 375] width 130 height 8
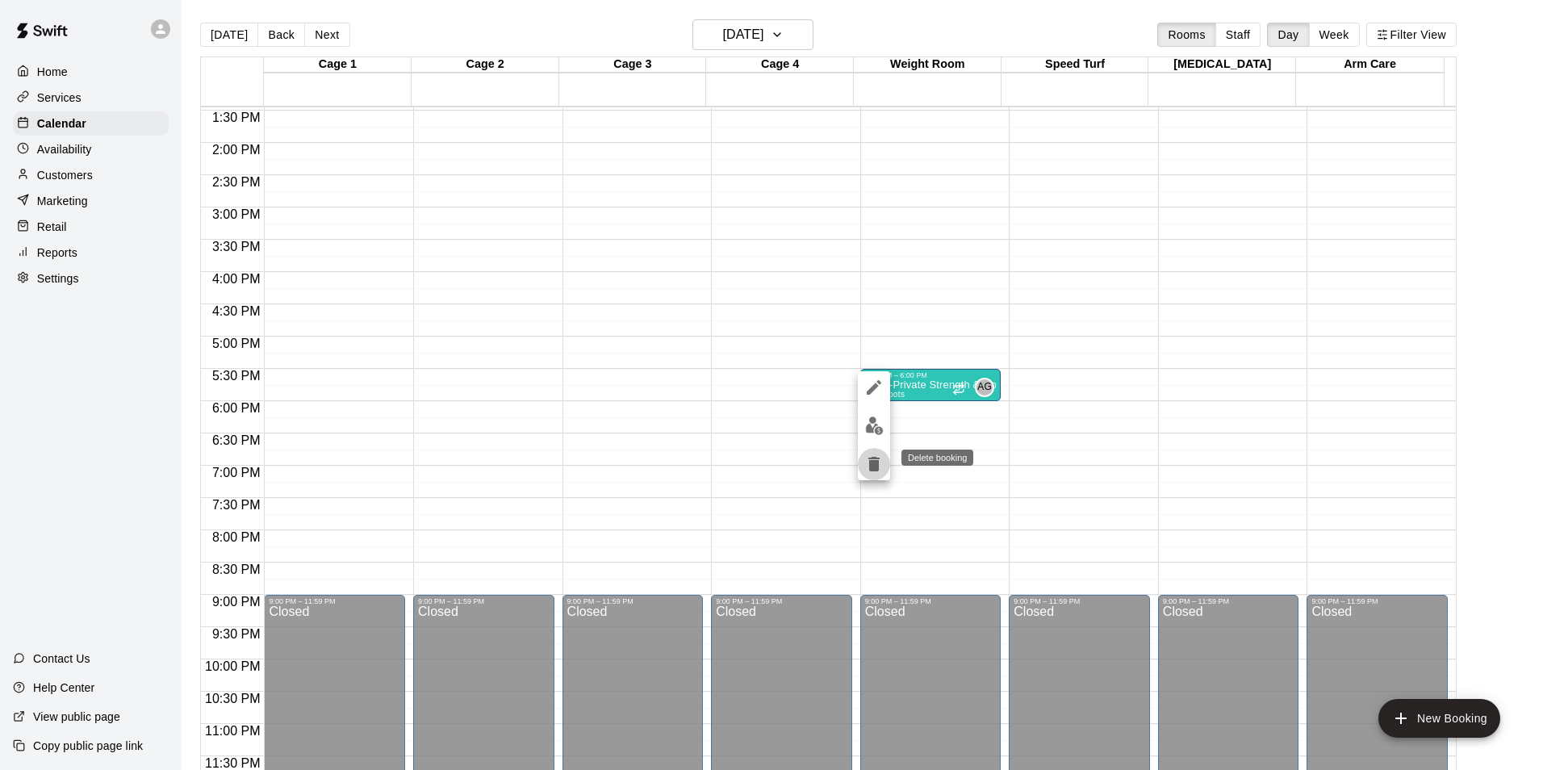
click at [877, 461] on icon "delete" at bounding box center [874, 464] width 11 height 15
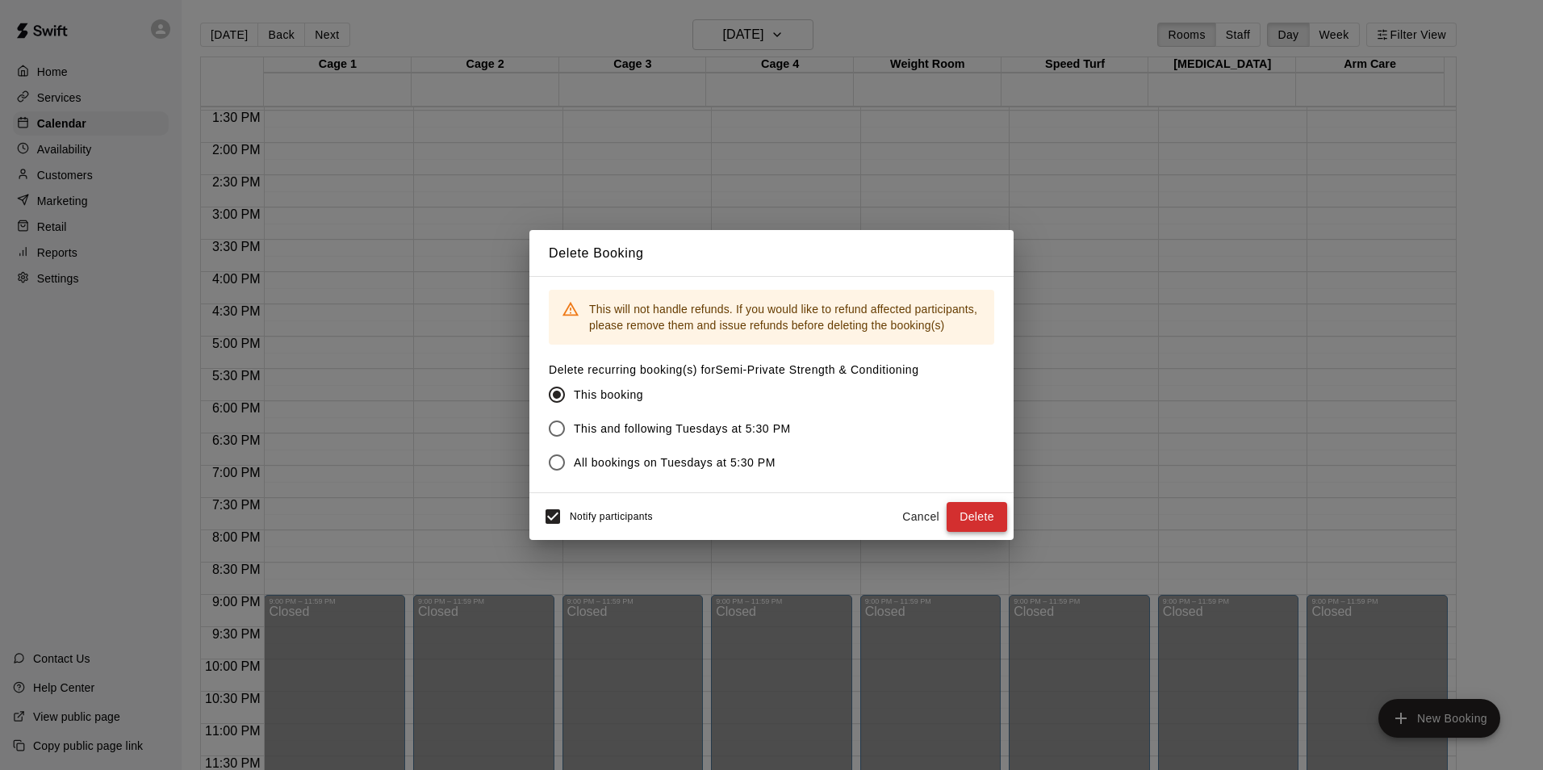
click at [984, 512] on button "Delete" at bounding box center [977, 517] width 61 height 30
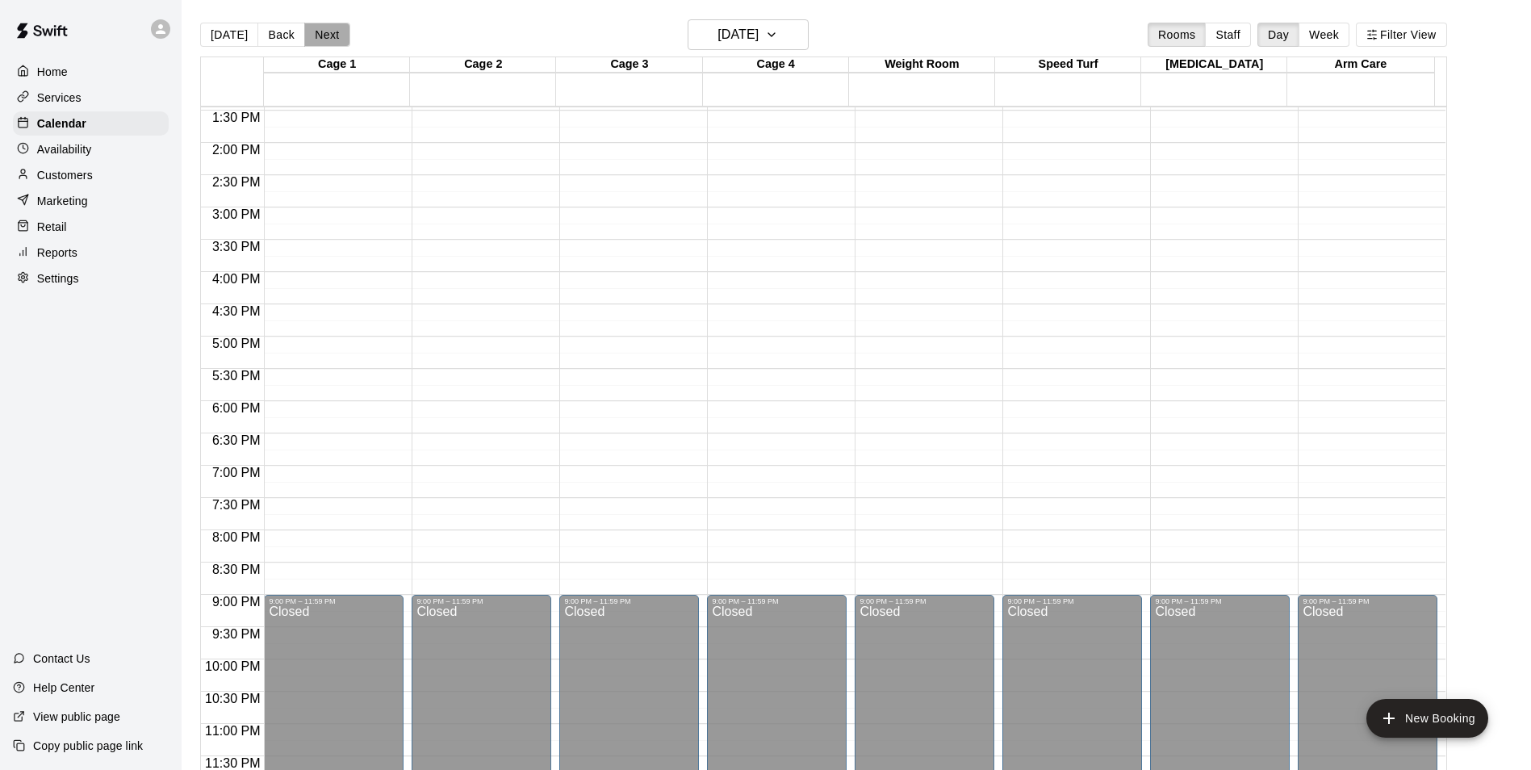
click at [327, 38] on button "Next" at bounding box center [326, 35] width 45 height 24
click at [321, 30] on button "Next" at bounding box center [326, 35] width 45 height 24
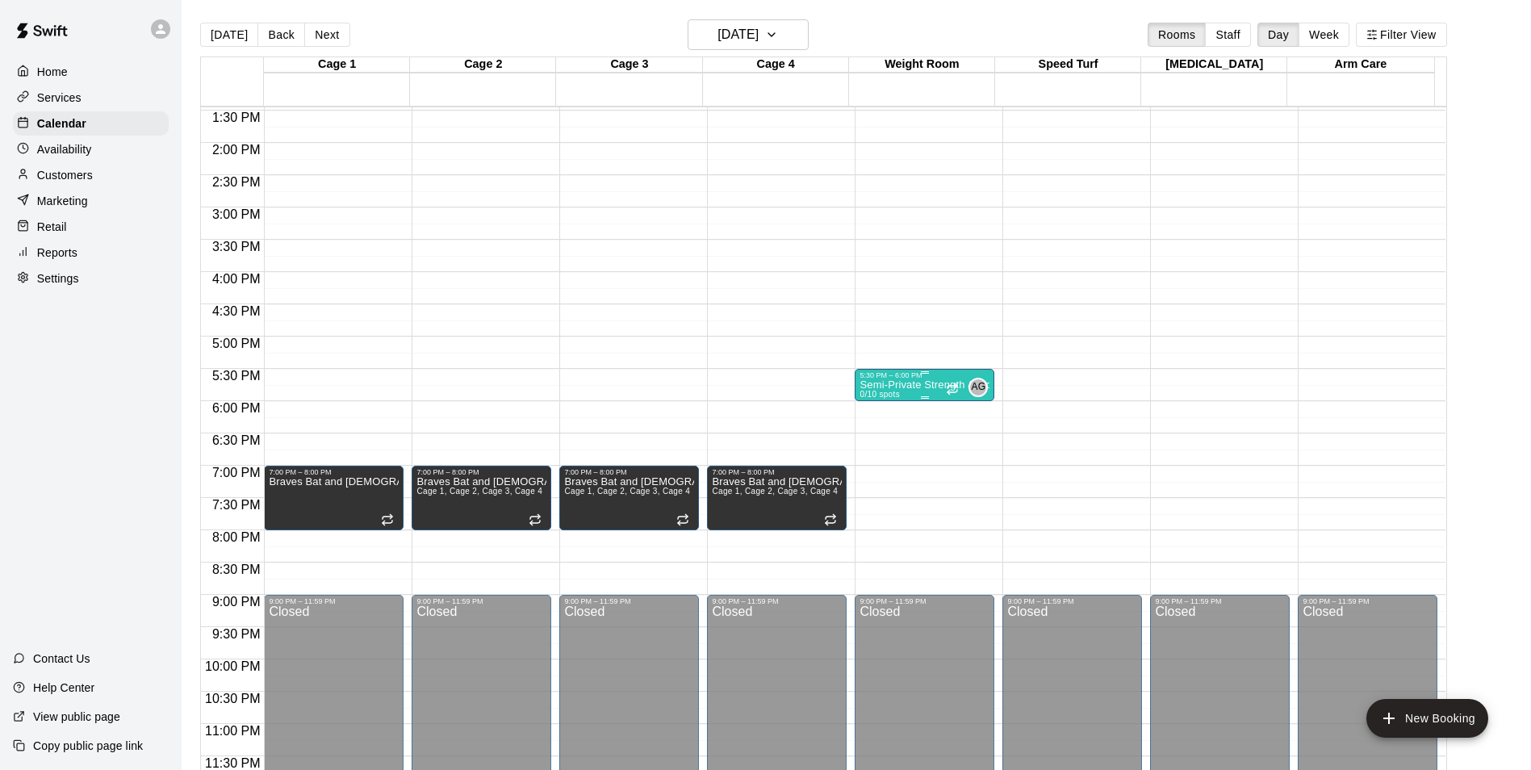
click at [881, 385] on p "Semi-Private Strength & Conditioning" at bounding box center [925, 385] width 130 height 0
click at [875, 482] on icon "delete" at bounding box center [874, 479] width 11 height 15
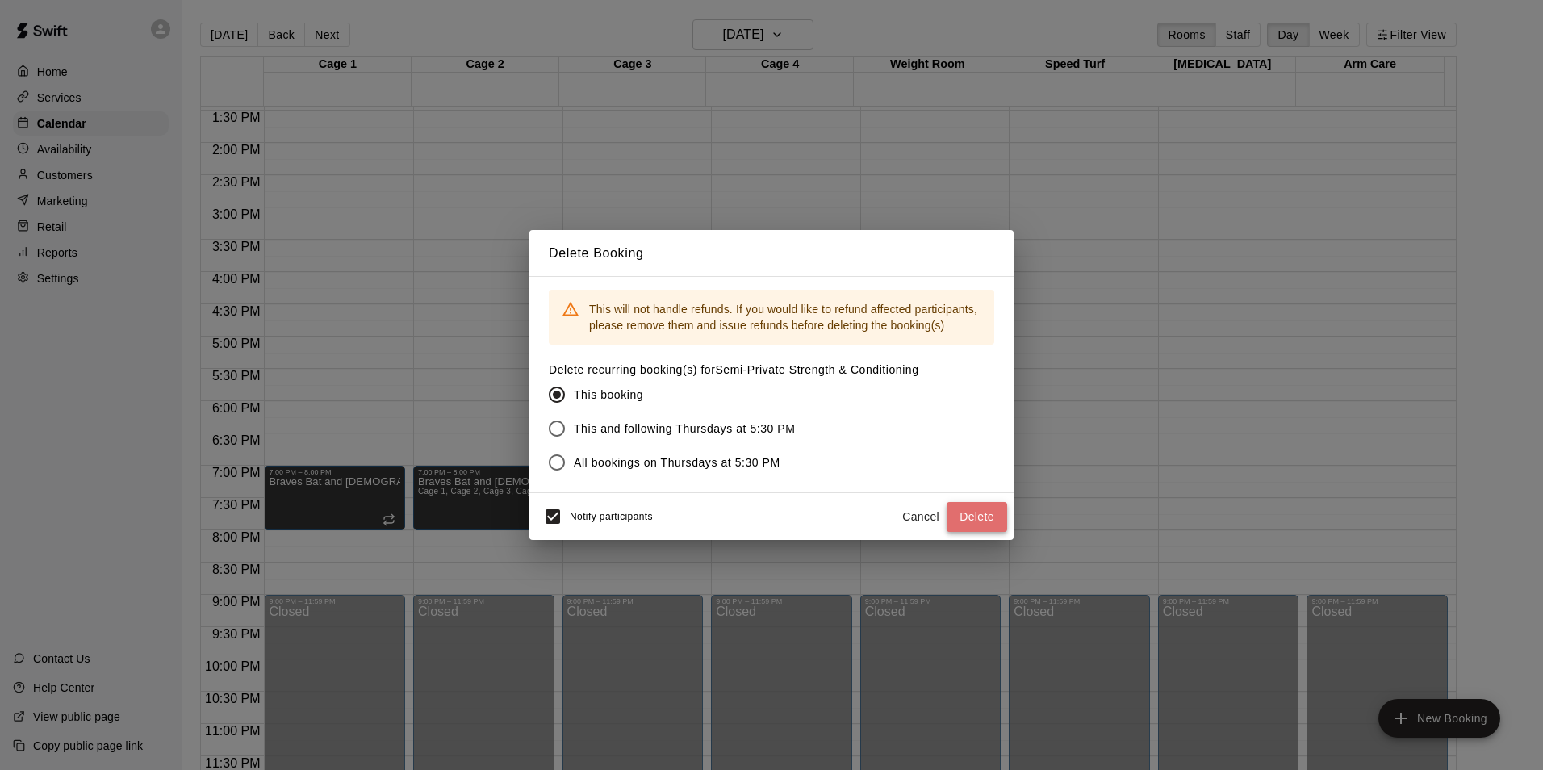
click at [996, 518] on button "Delete" at bounding box center [977, 517] width 61 height 30
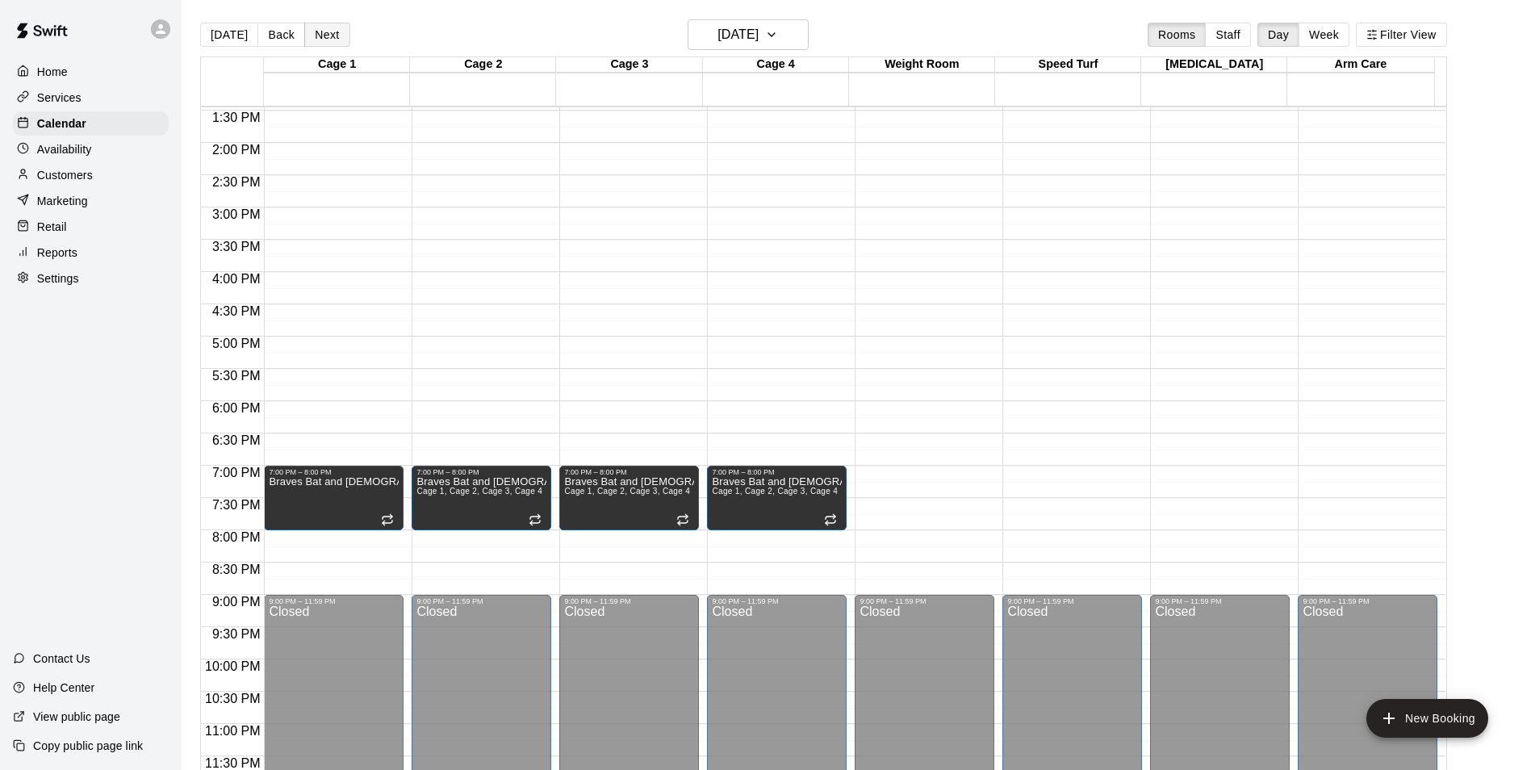
click at [313, 35] on button "Next" at bounding box center [326, 35] width 45 height 24
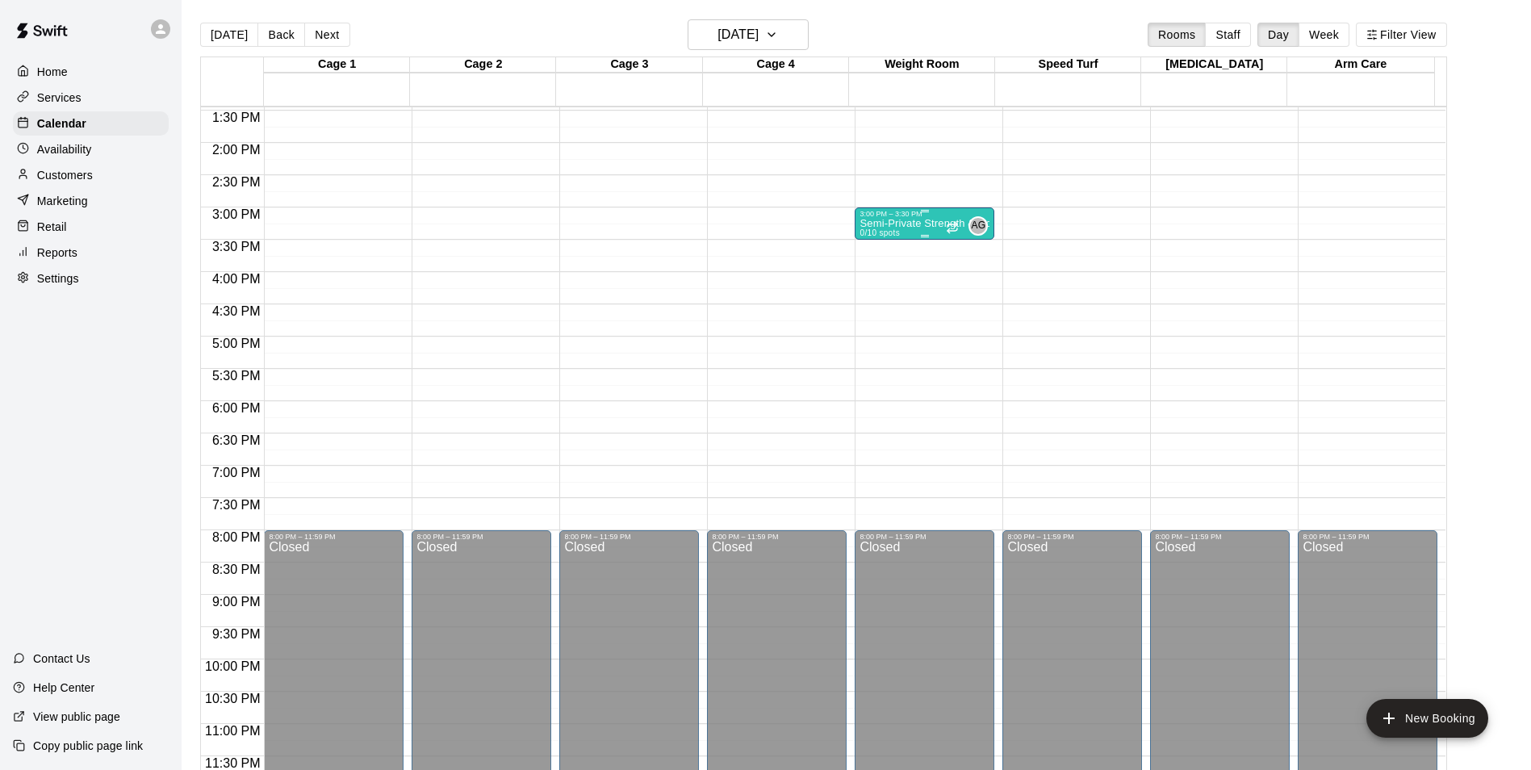
click at [889, 224] on p "Semi-Private Strength & Conditioning" at bounding box center [925, 224] width 130 height 0
click at [876, 310] on icon "delete" at bounding box center [873, 317] width 19 height 19
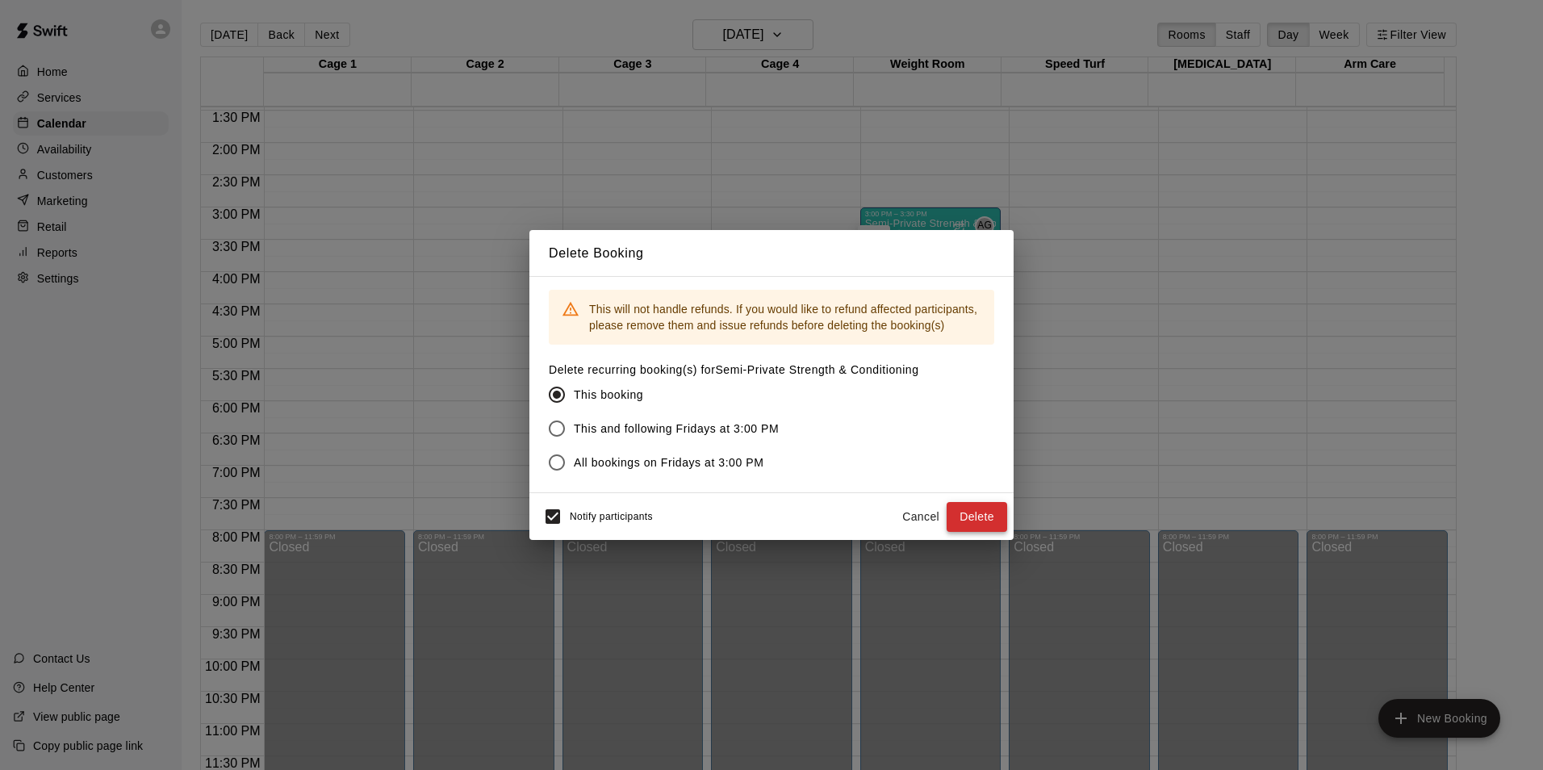
click at [955, 516] on button "Delete" at bounding box center [977, 517] width 61 height 30
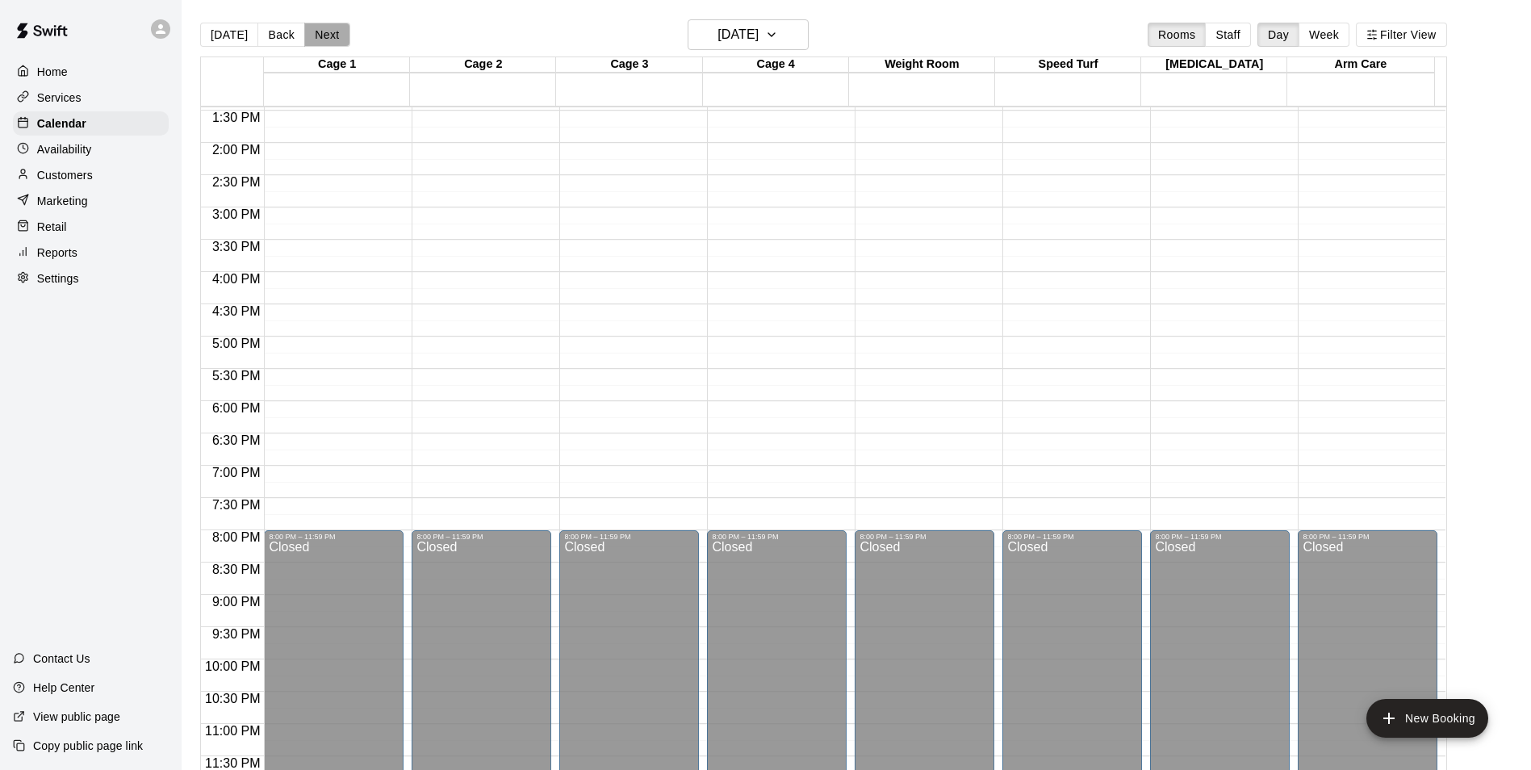
click at [316, 37] on button "Next" at bounding box center [326, 35] width 45 height 24
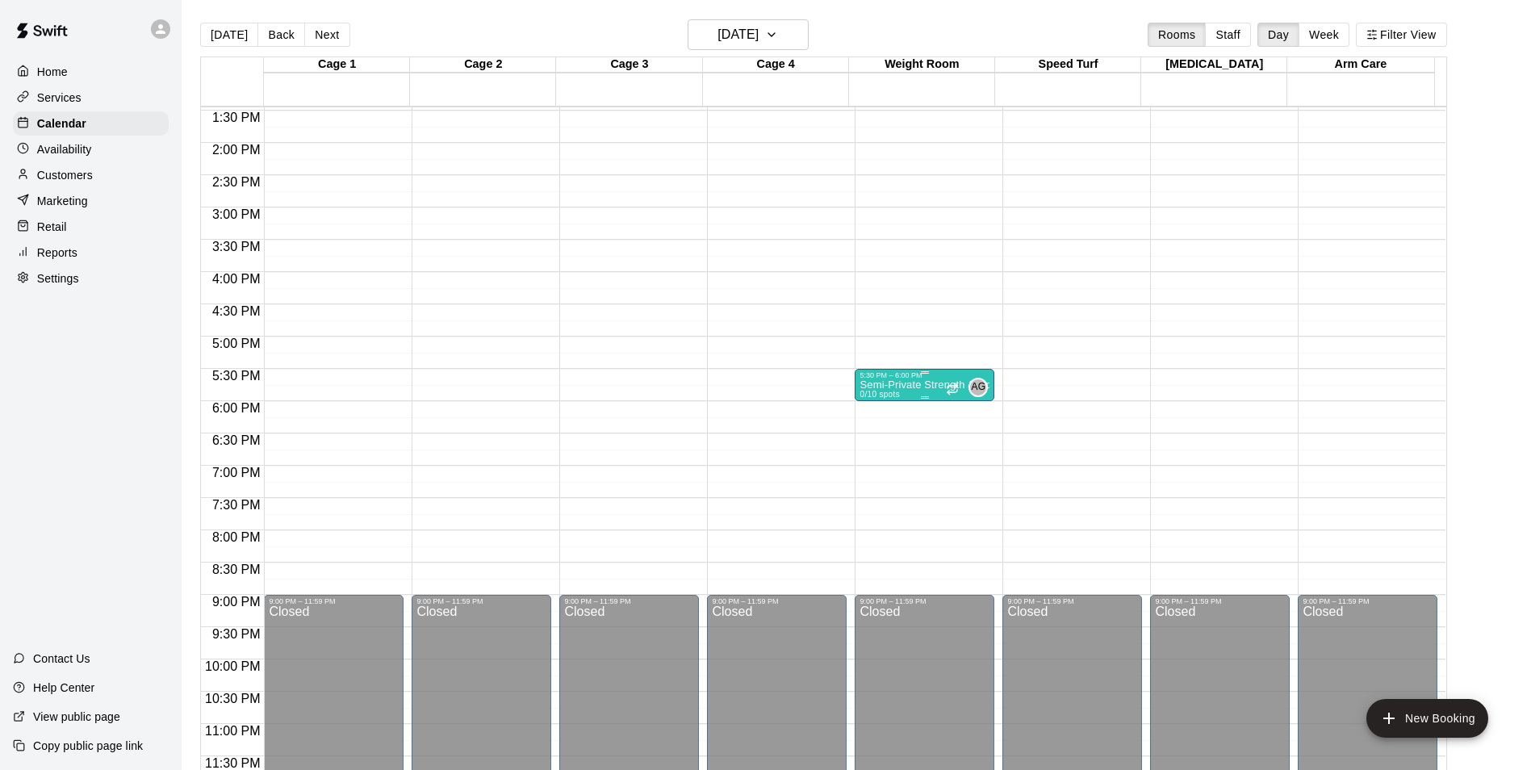
click at [896, 379] on div "5:30 PM – 6:00 PM" at bounding box center [925, 375] width 130 height 8
click at [874, 461] on icon "delete" at bounding box center [874, 464] width 11 height 15
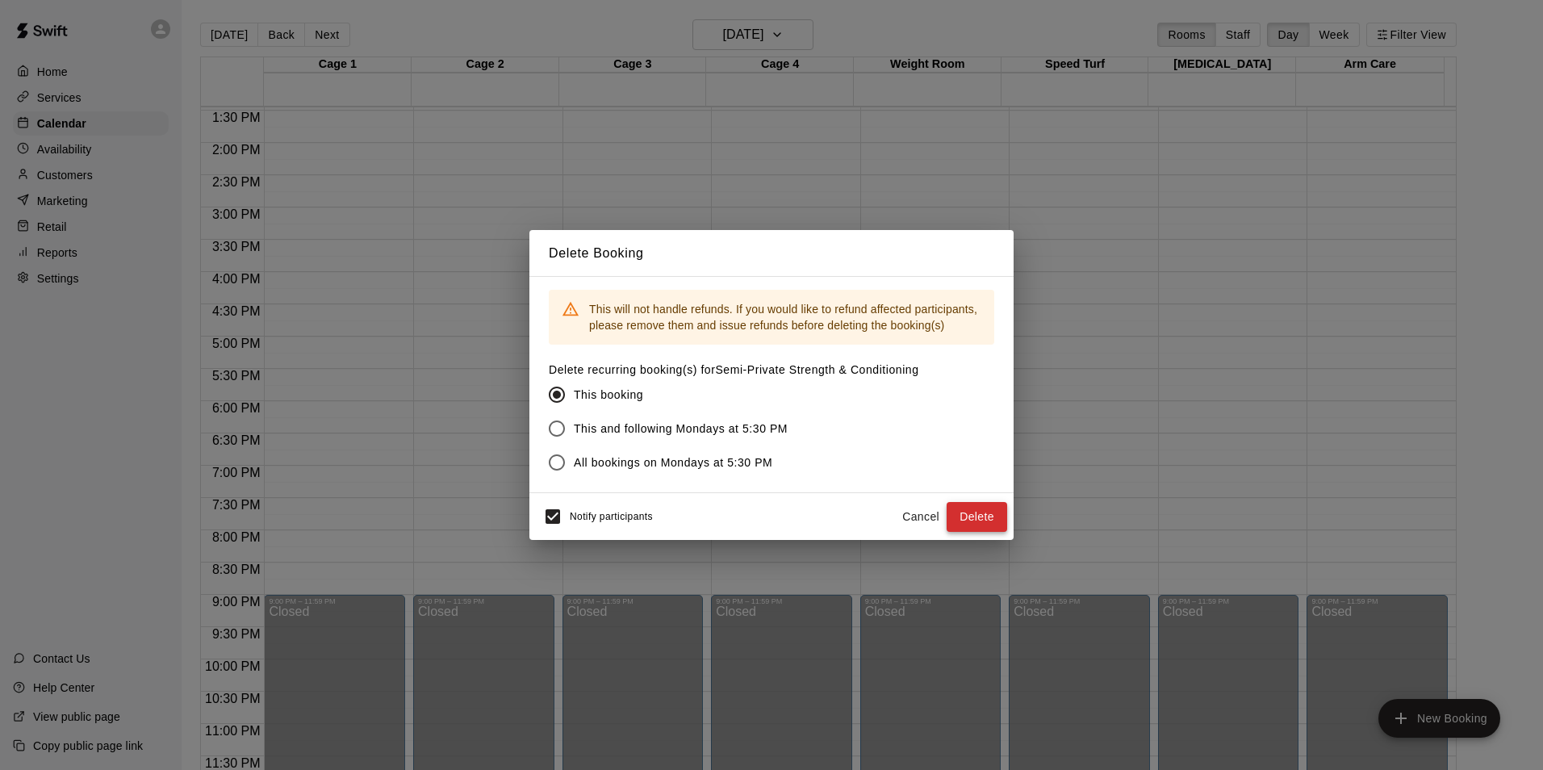
click at [967, 514] on button "Delete" at bounding box center [977, 517] width 61 height 30
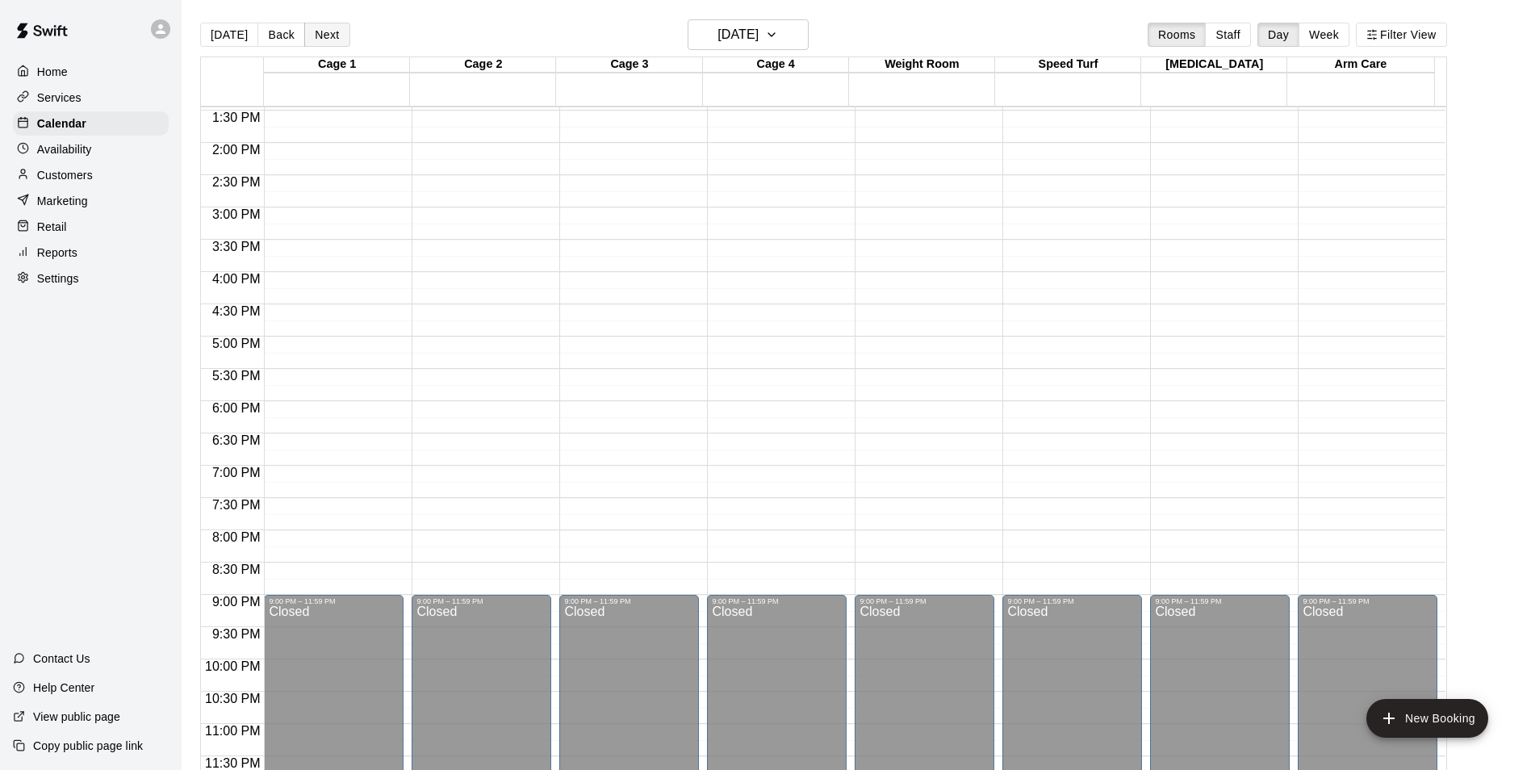
click at [320, 36] on button "Next" at bounding box center [326, 35] width 45 height 24
click at [321, 35] on button "Next" at bounding box center [326, 35] width 45 height 24
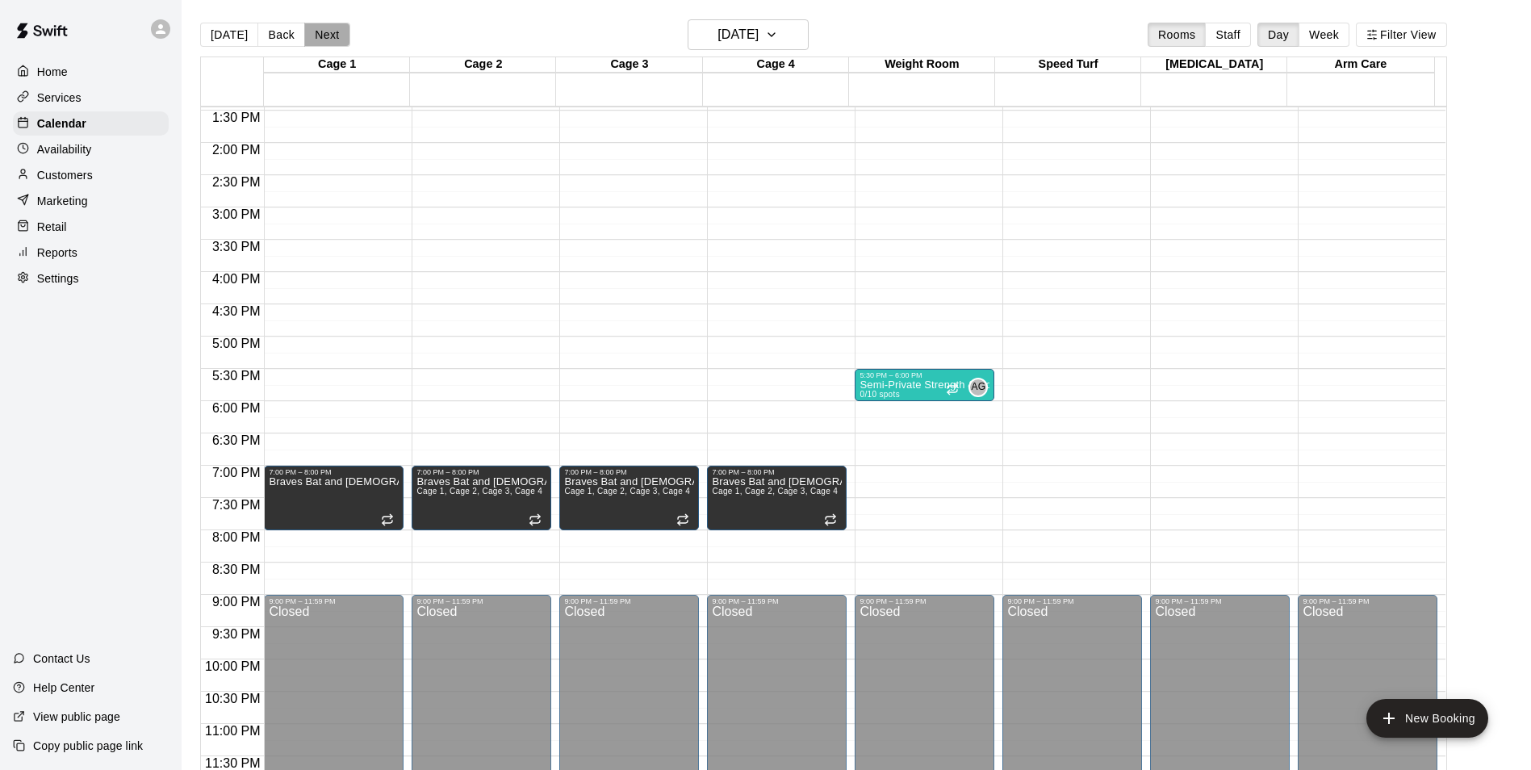
click at [321, 35] on button "Next" at bounding box center [326, 35] width 45 height 24
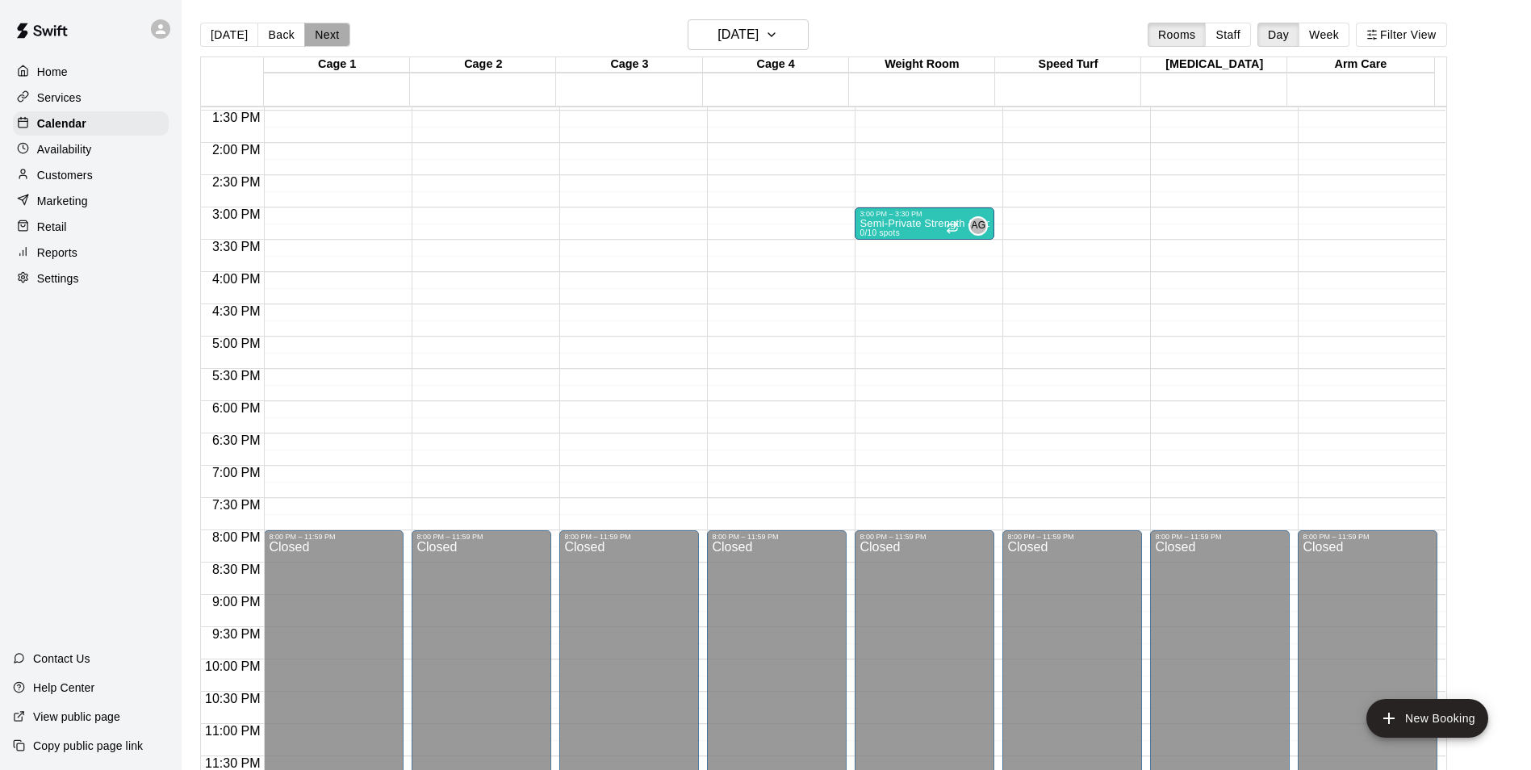
click at [321, 35] on button "Next" at bounding box center [326, 35] width 45 height 24
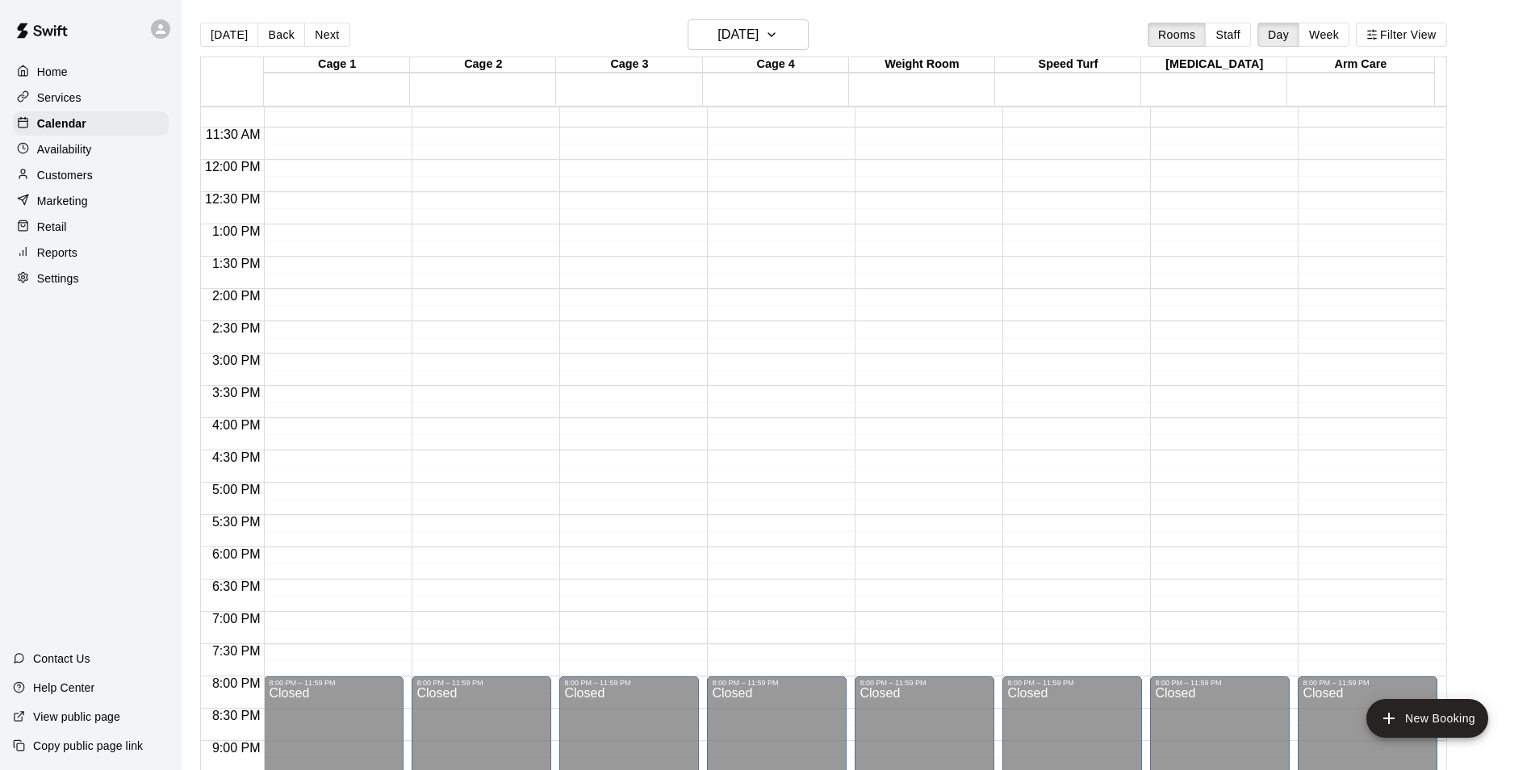
scroll to position [709, 0]
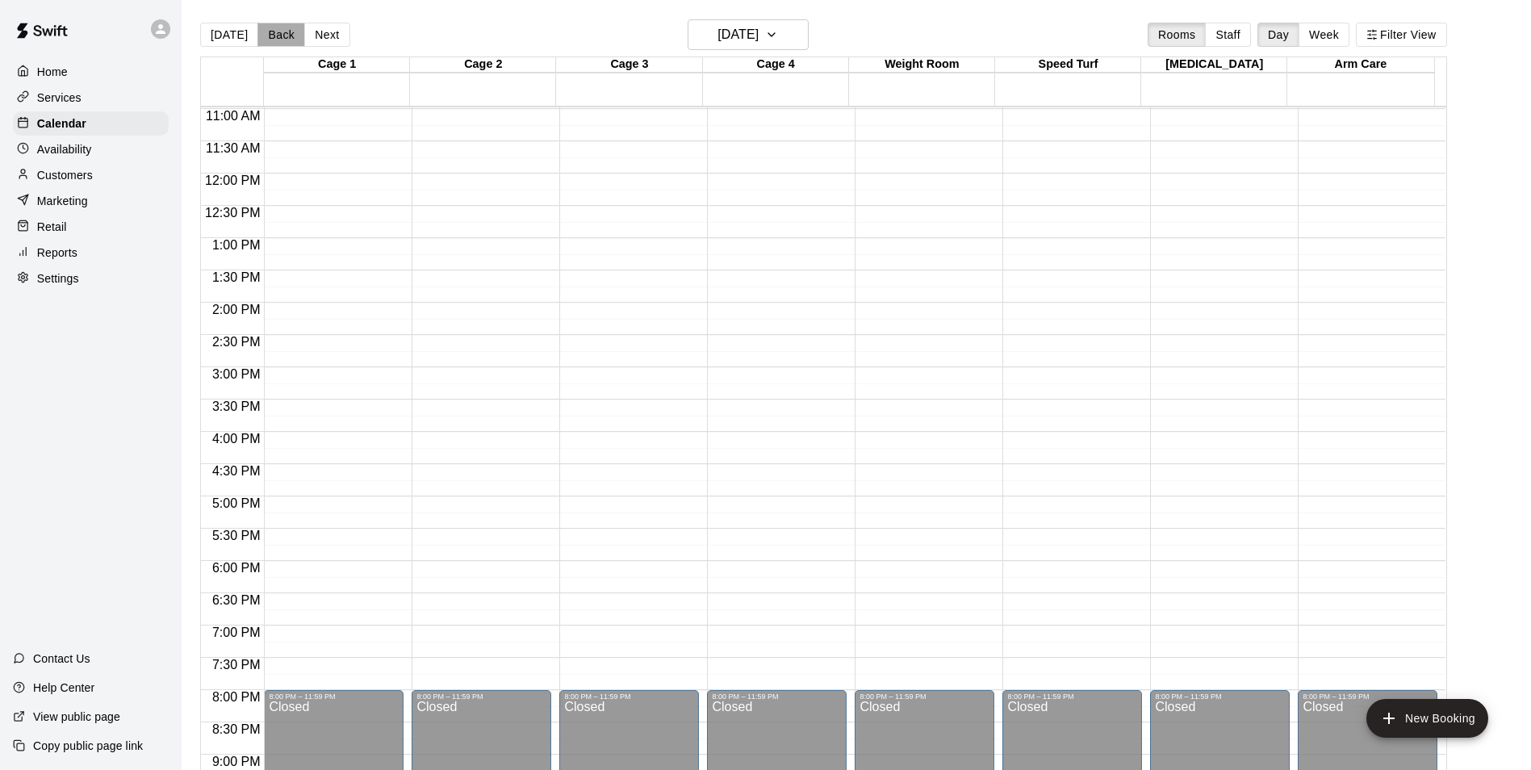
click at [283, 40] on button "Back" at bounding box center [281, 35] width 48 height 24
click at [913, 393] on div "Semi-Private Strength & Conditioning 0/10 spots" at bounding box center [925, 763] width 130 height 770
click at [882, 475] on icon "delete" at bounding box center [873, 473] width 19 height 19
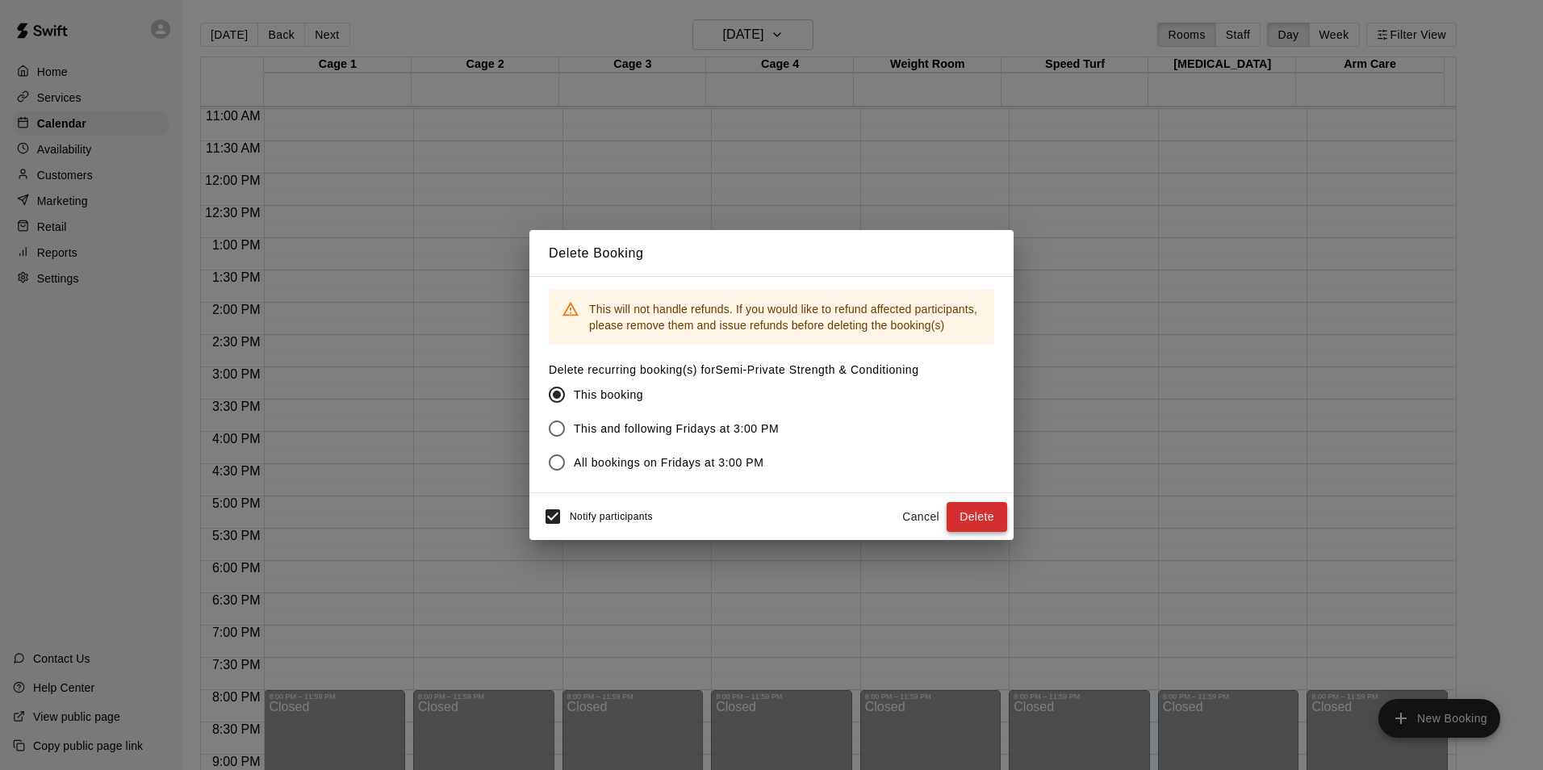
click at [977, 508] on button "Delete" at bounding box center [977, 517] width 61 height 30
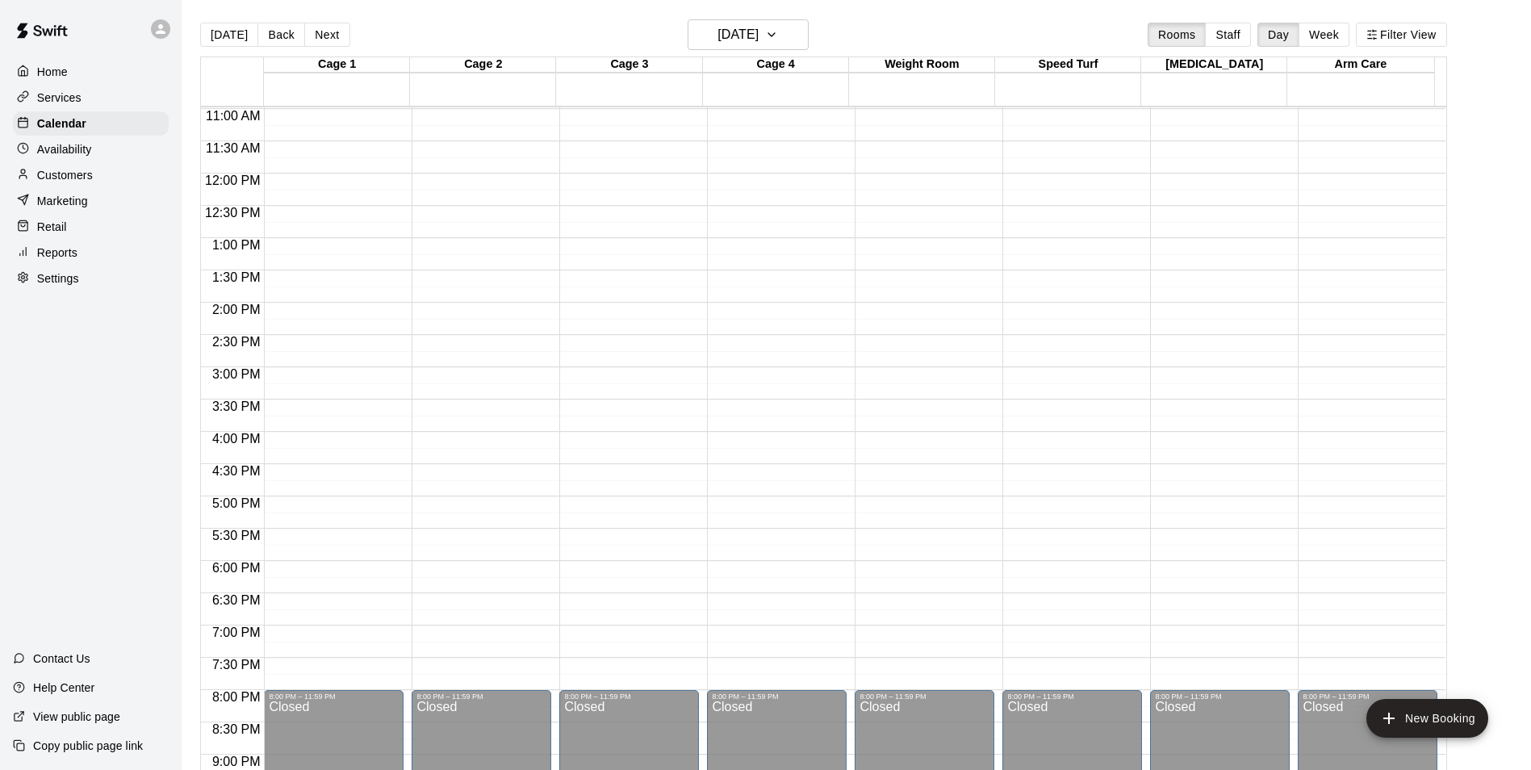
scroll to position [386, 0]
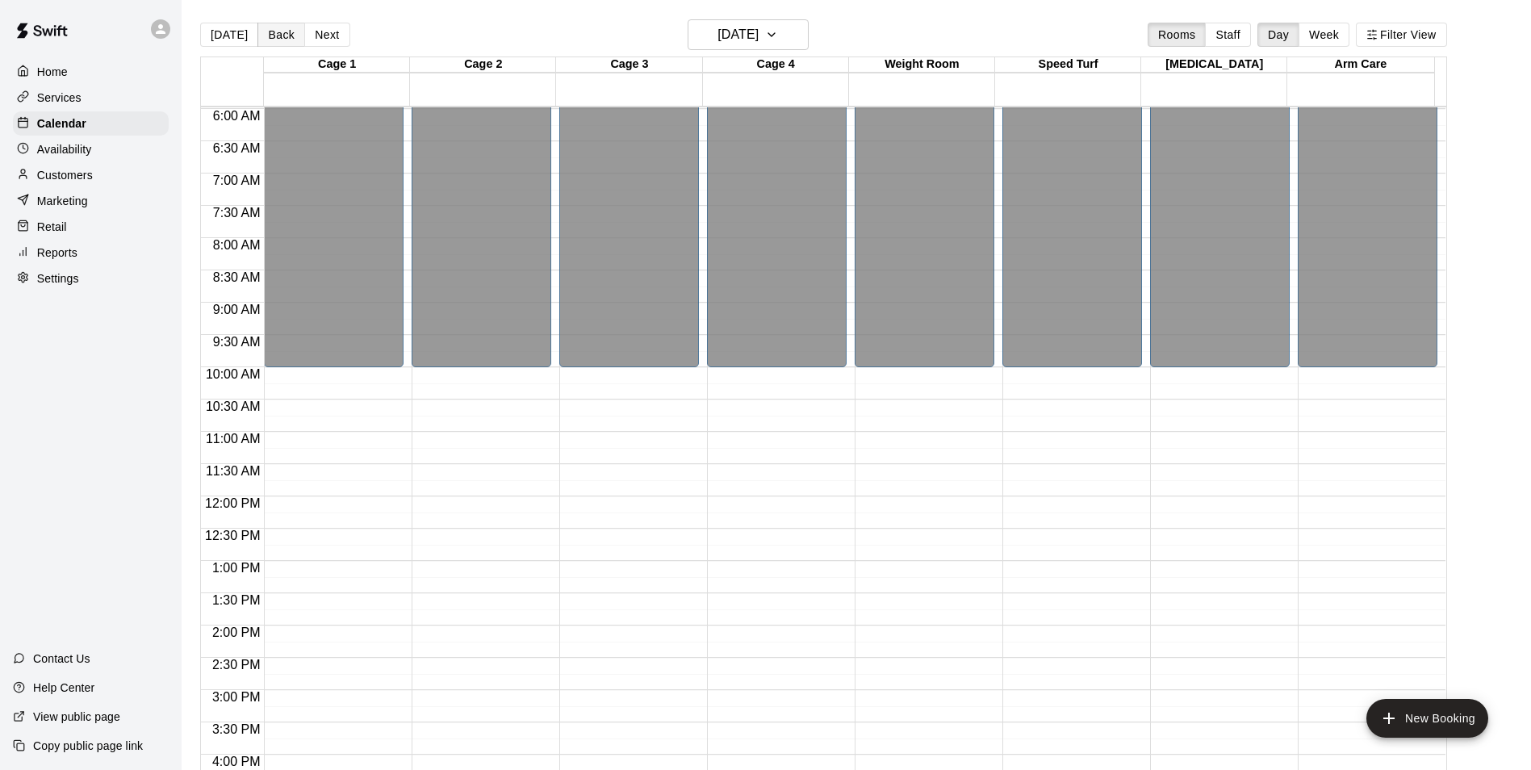
click at [278, 36] on button "Back" at bounding box center [281, 35] width 48 height 24
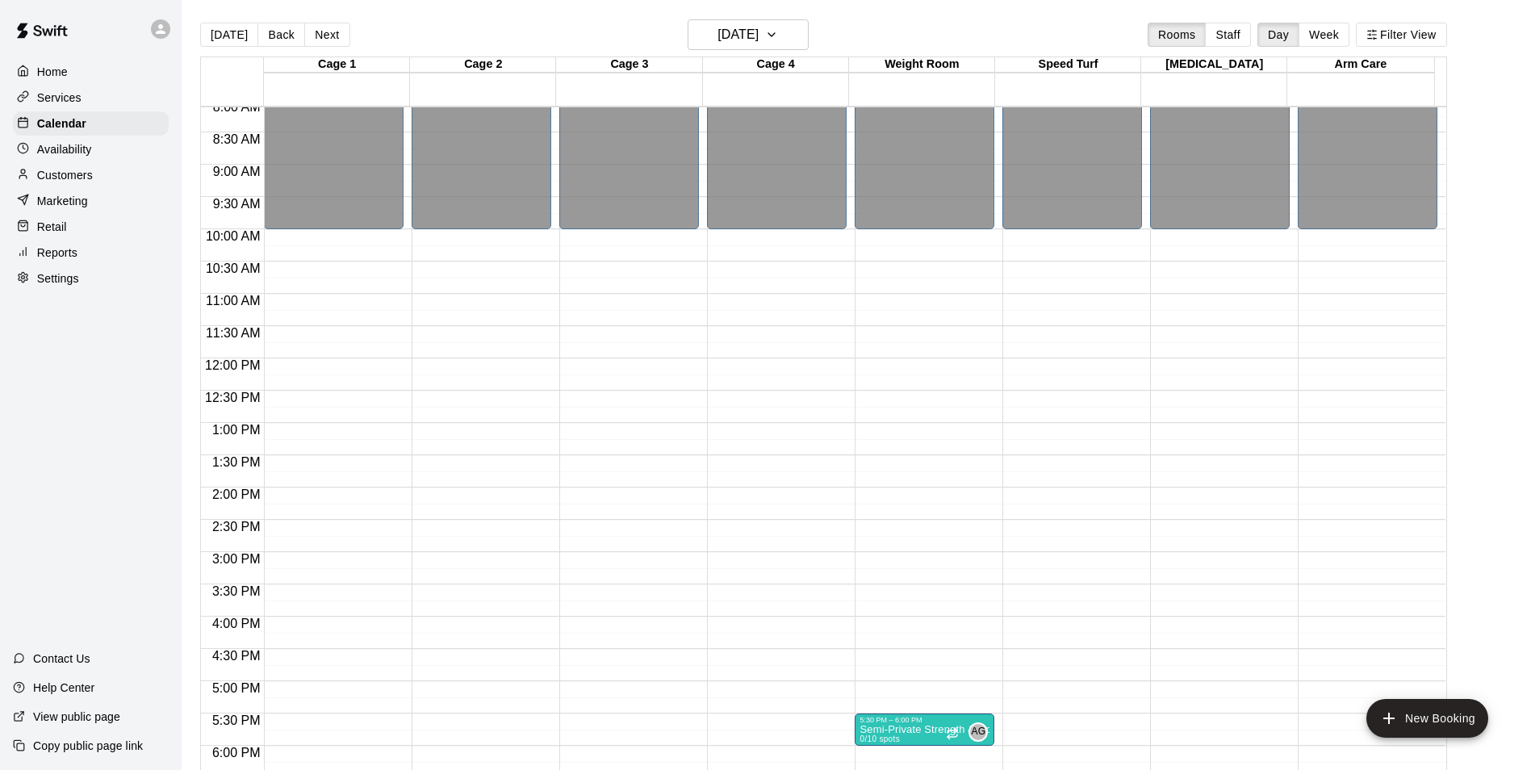
scroll to position [305, 0]
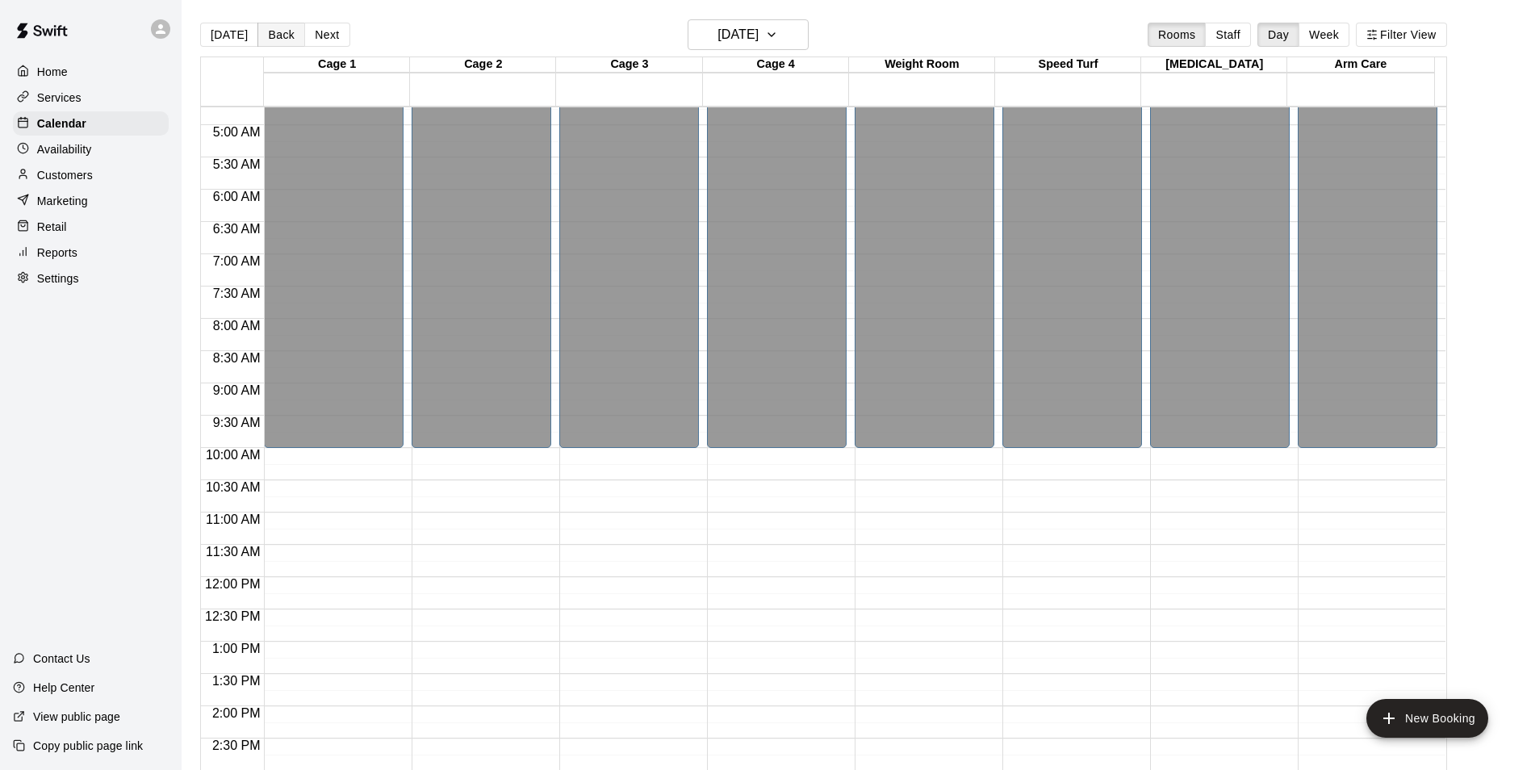
click at [285, 31] on button "Back" at bounding box center [281, 35] width 48 height 24
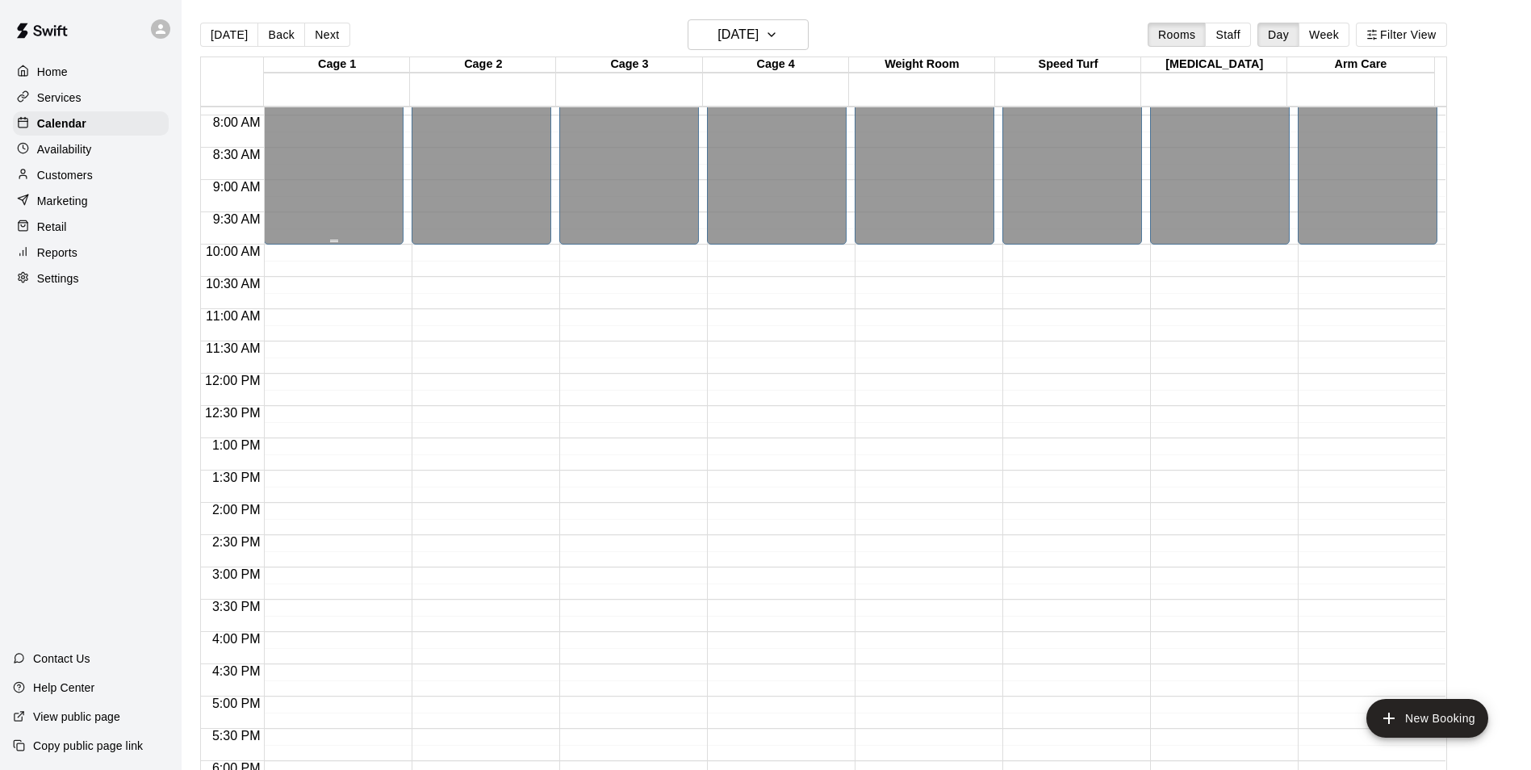
scroll to position [386, 0]
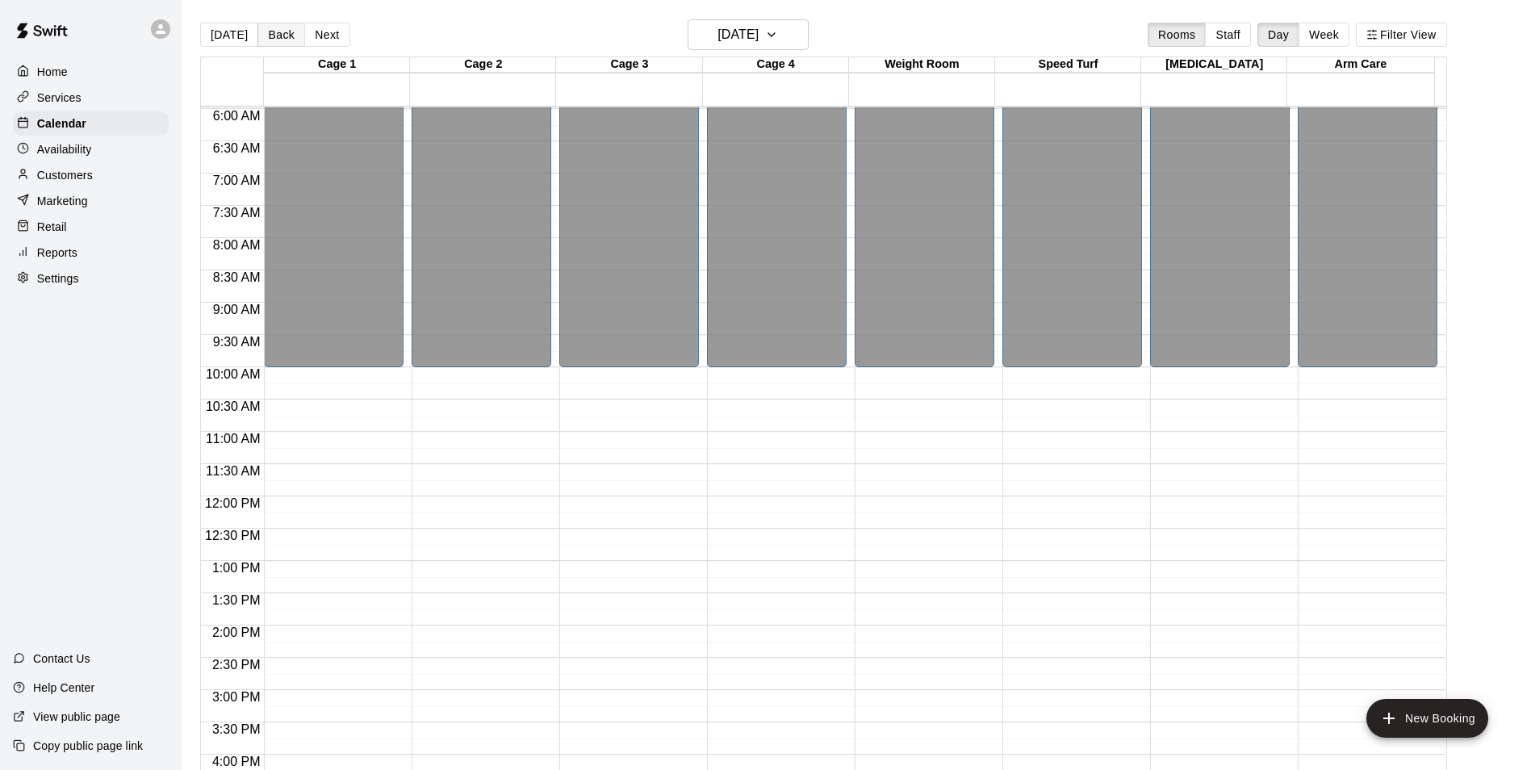
click at [269, 38] on button "Back" at bounding box center [281, 35] width 48 height 24
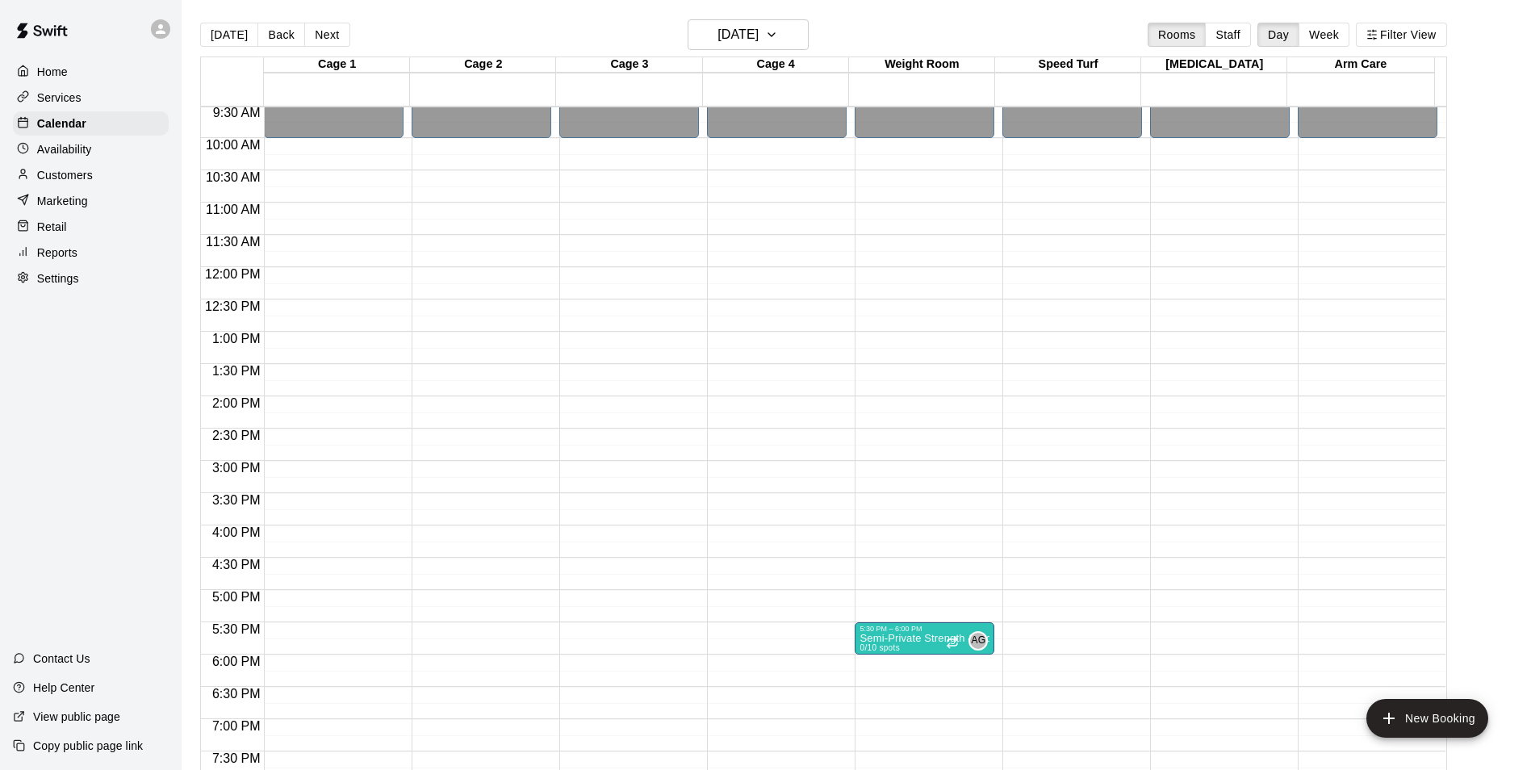
scroll to position [467, 0]
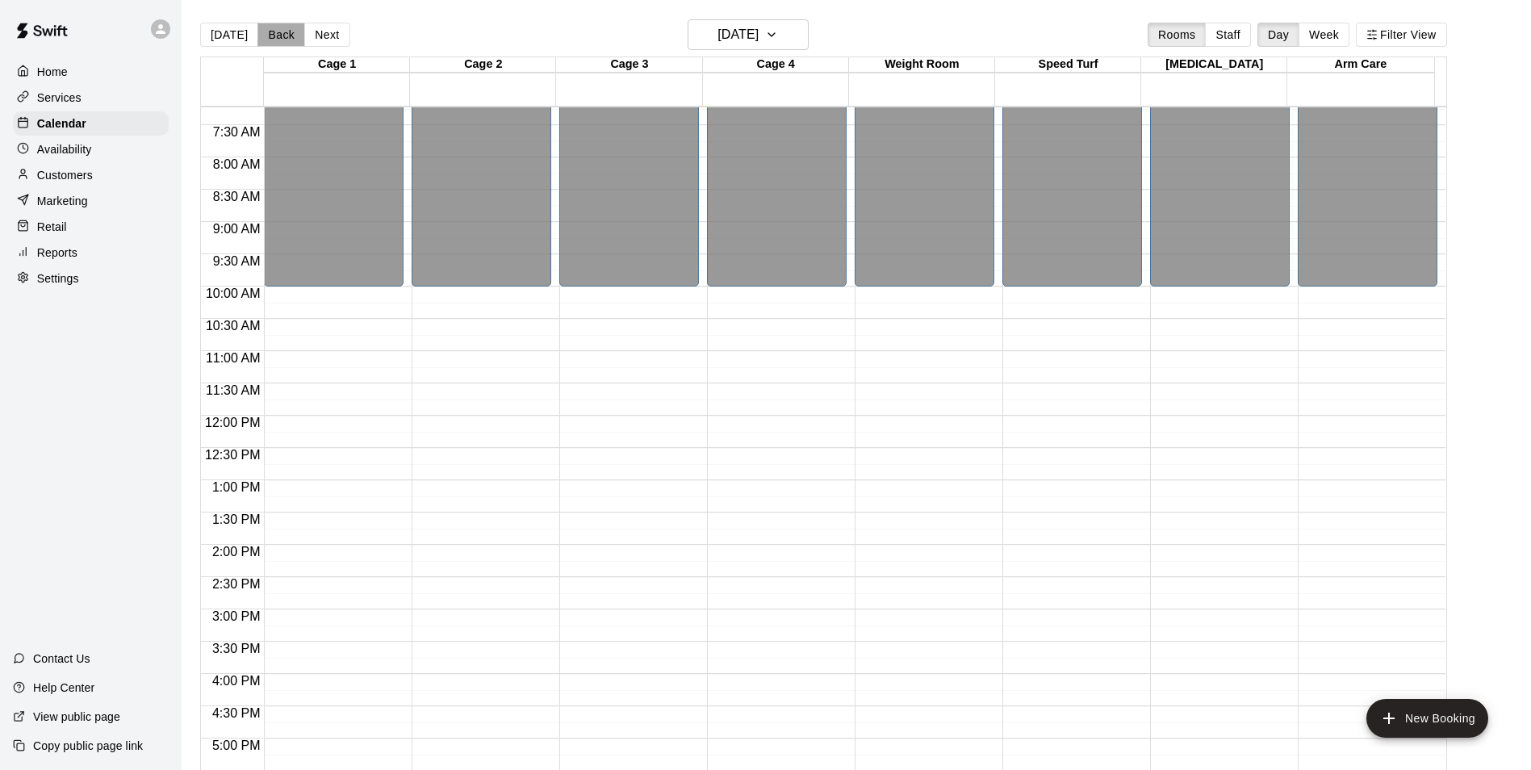
click at [279, 35] on button "Back" at bounding box center [281, 35] width 48 height 24
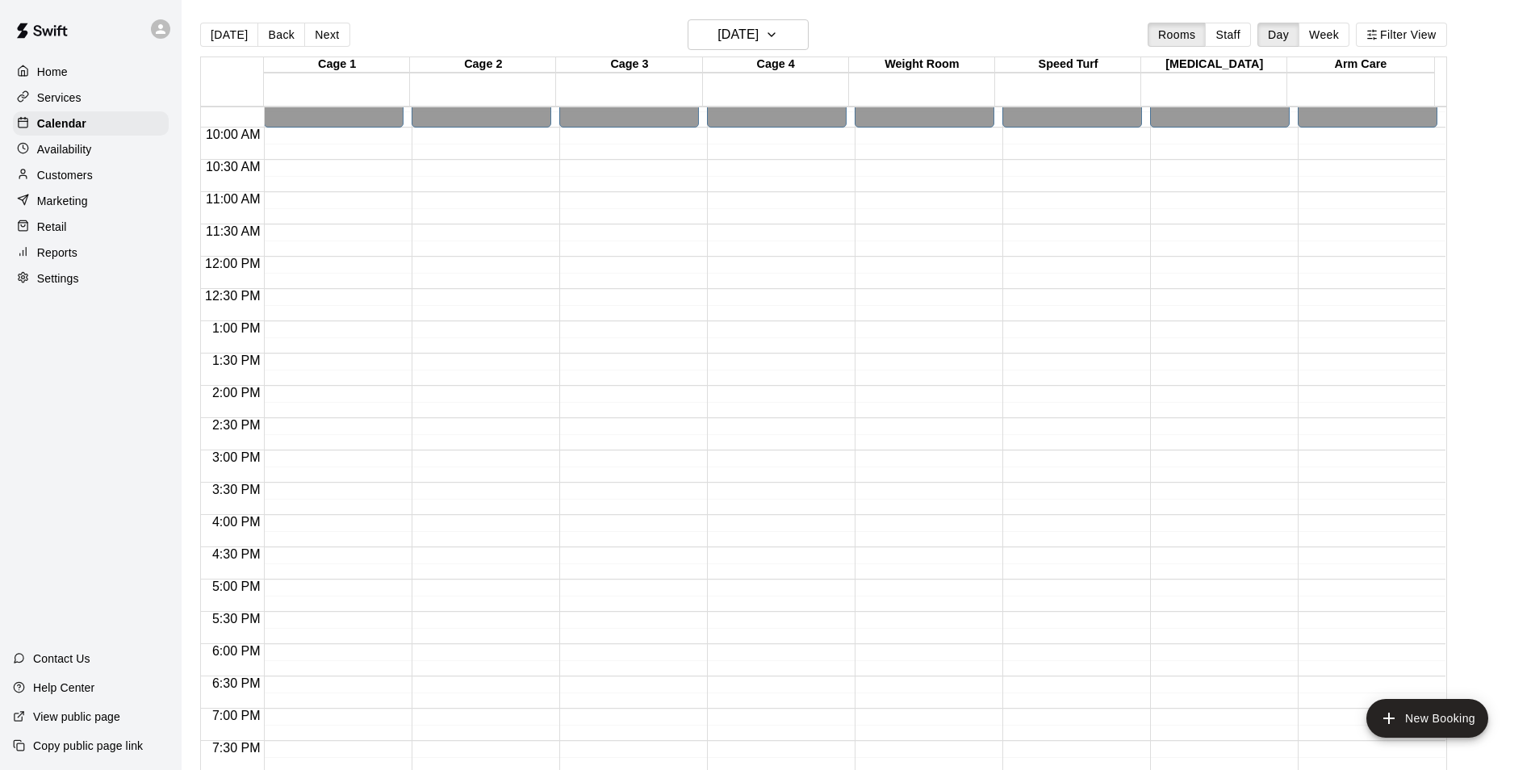
scroll to position [547, 0]
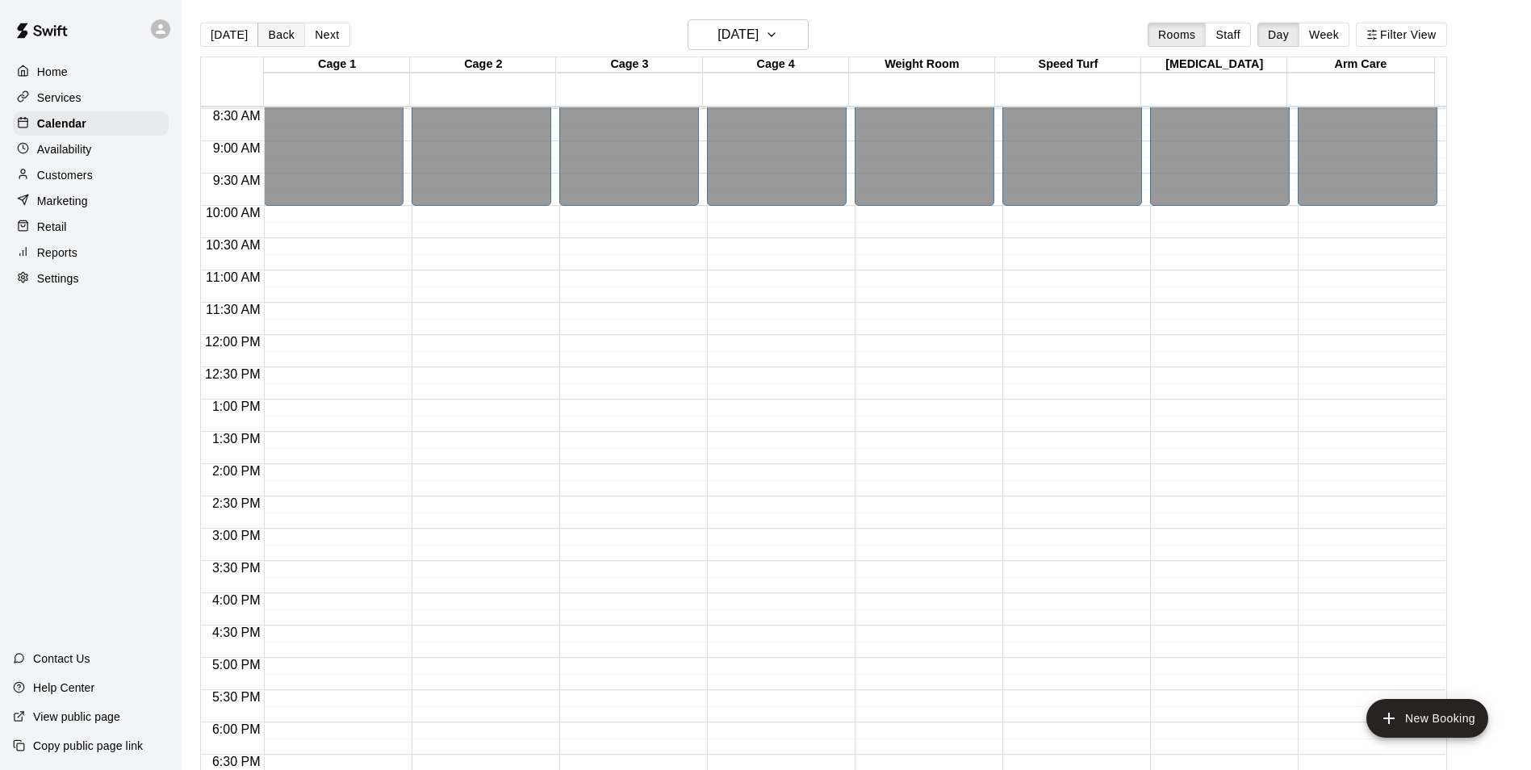
click at [277, 33] on button "Back" at bounding box center [281, 35] width 48 height 24
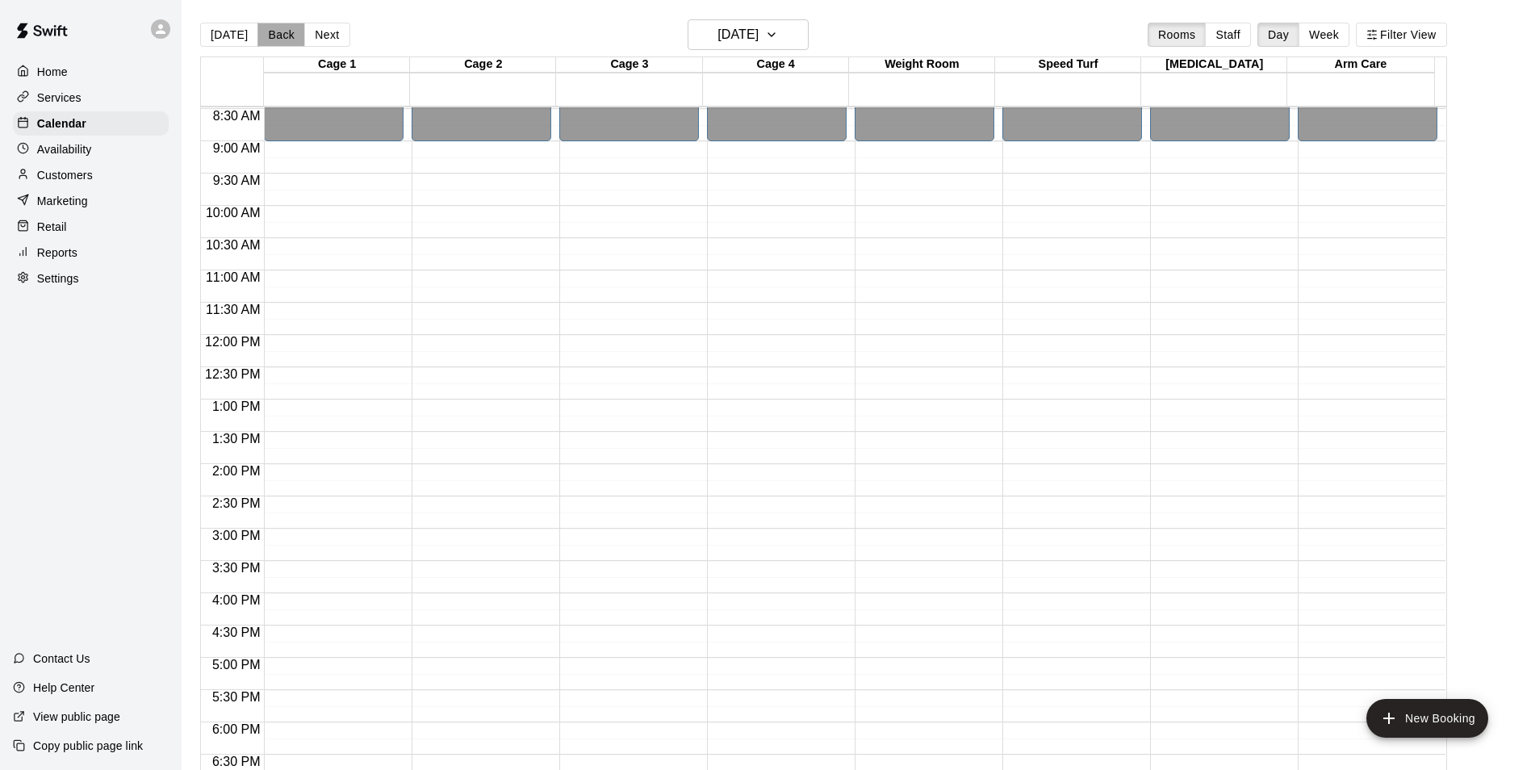
click at [277, 33] on button "Back" at bounding box center [281, 35] width 48 height 24
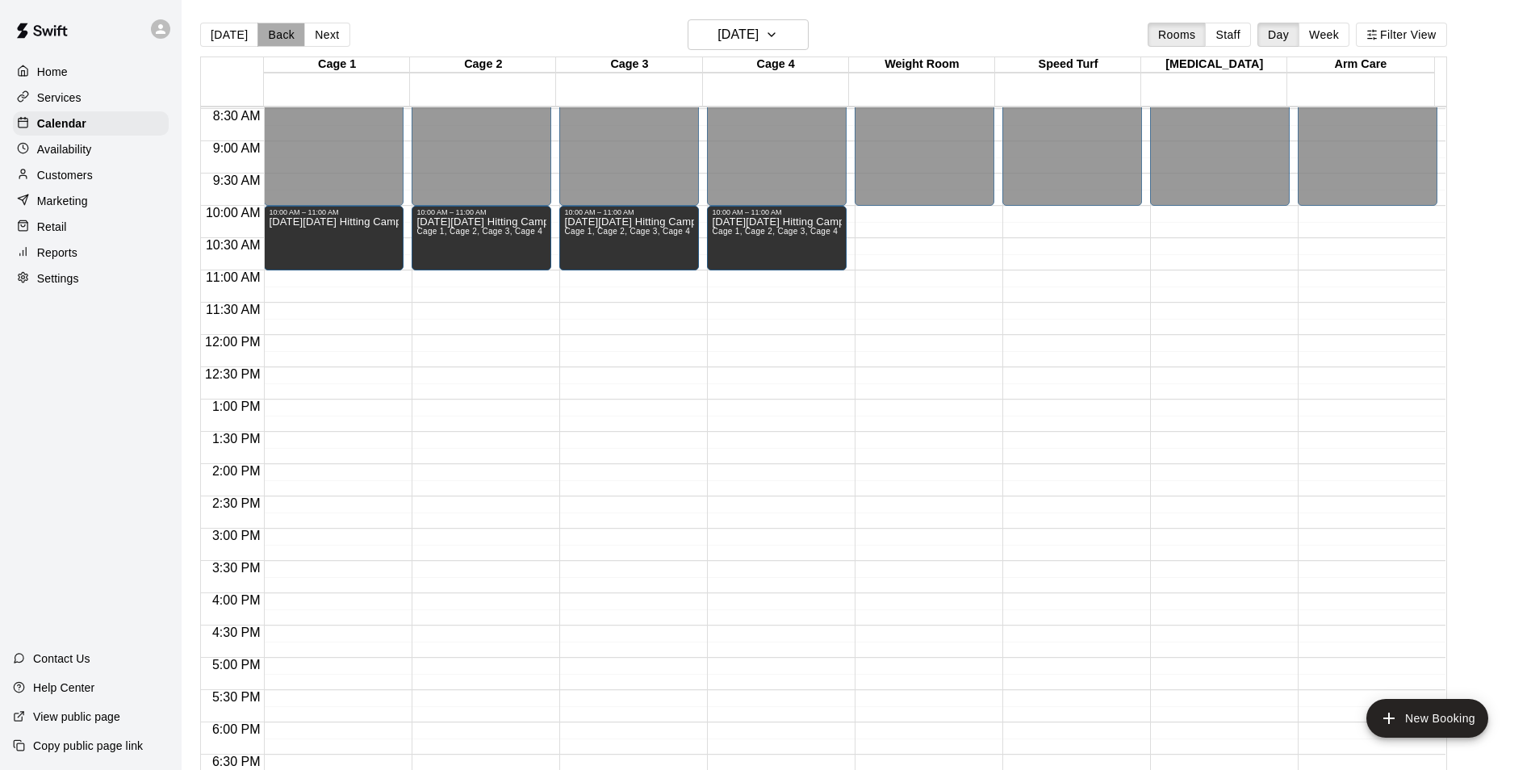
click at [274, 44] on button "Back" at bounding box center [281, 35] width 48 height 24
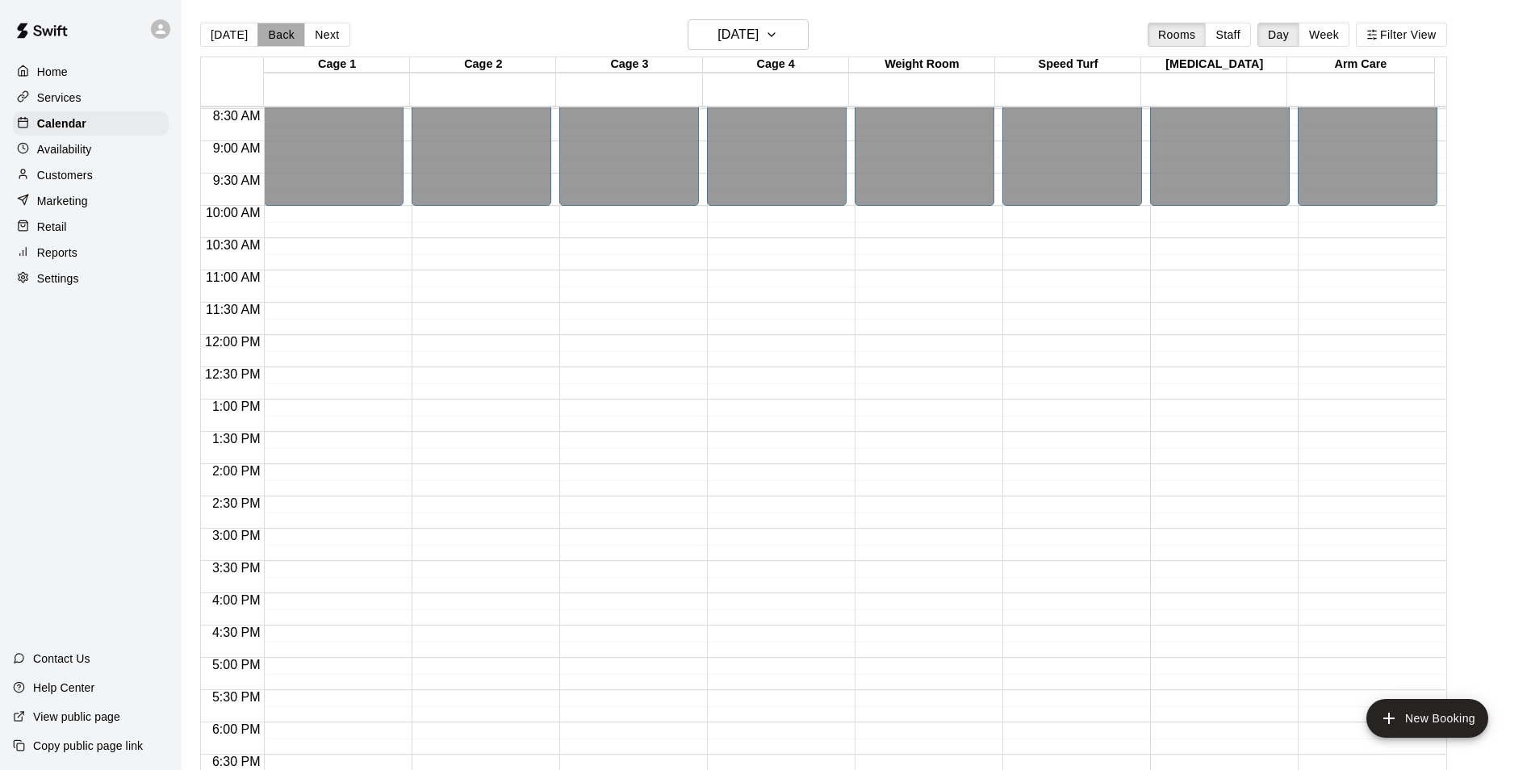
click at [274, 44] on button "Back" at bounding box center [281, 35] width 48 height 24
click at [283, 31] on button "Back" at bounding box center [281, 35] width 48 height 24
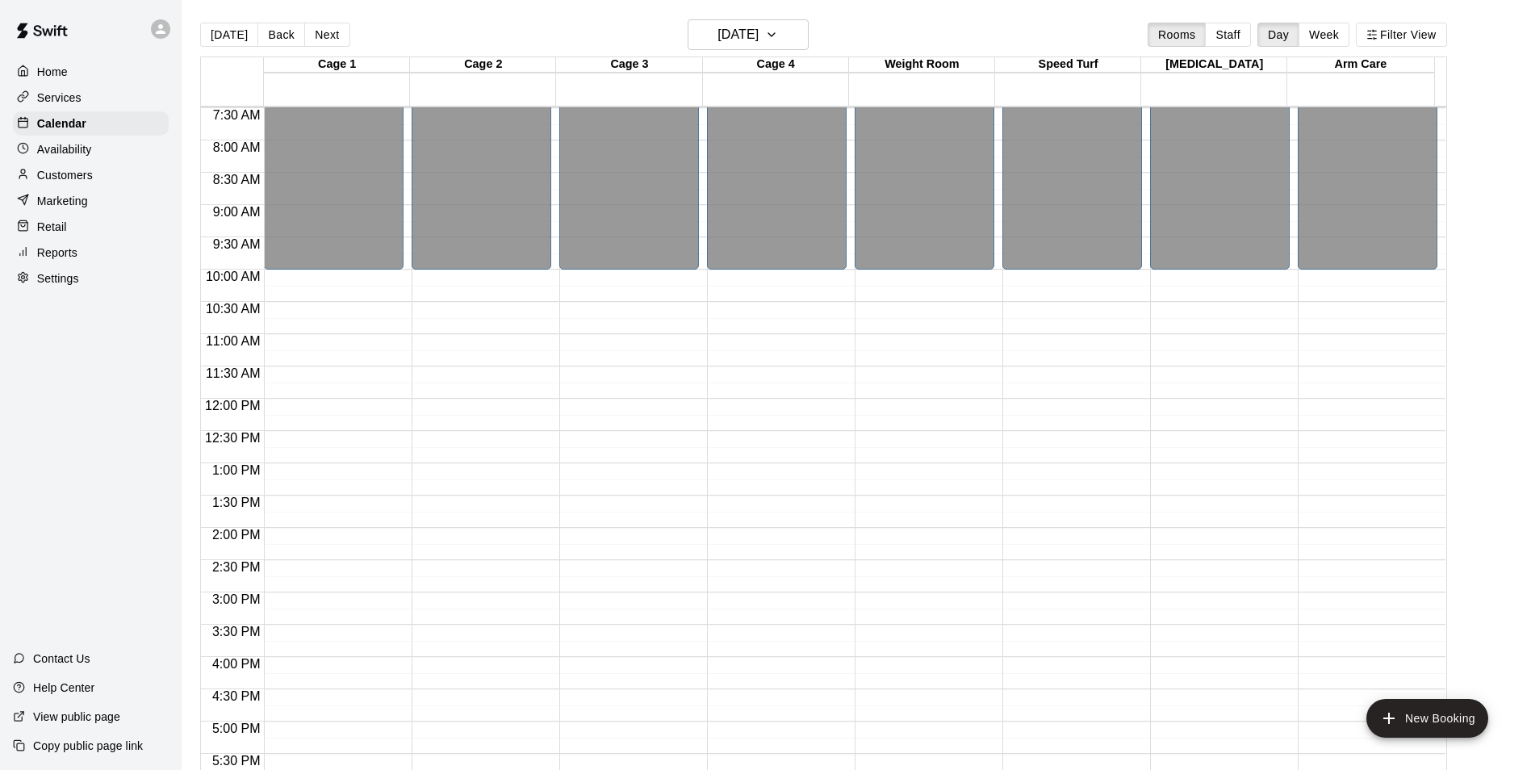
scroll to position [467, 0]
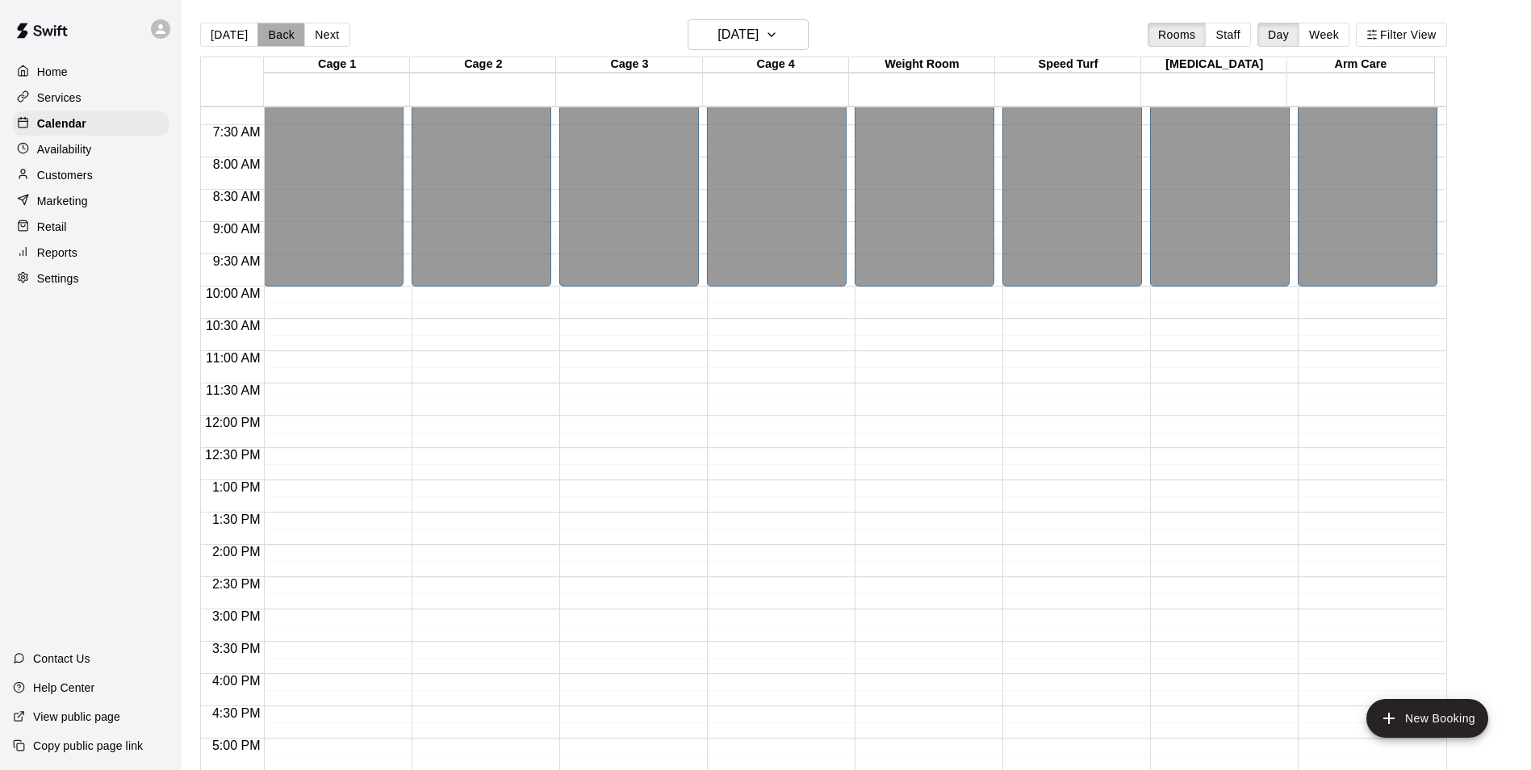
click at [270, 31] on button "Back" at bounding box center [281, 35] width 48 height 24
click at [277, 41] on button "Back" at bounding box center [281, 35] width 48 height 24
click at [270, 36] on button "Back" at bounding box center [281, 35] width 48 height 24
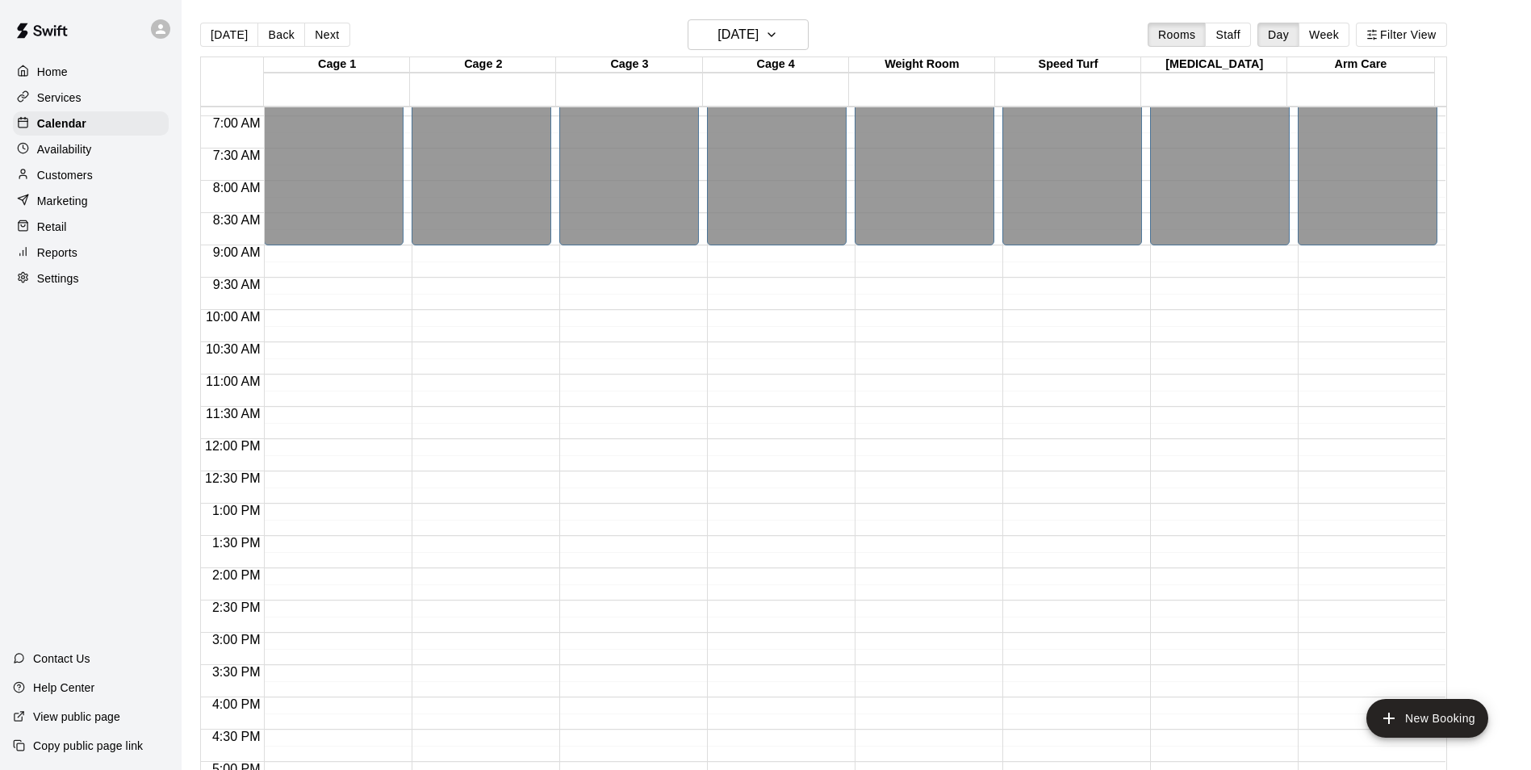
scroll to position [386, 0]
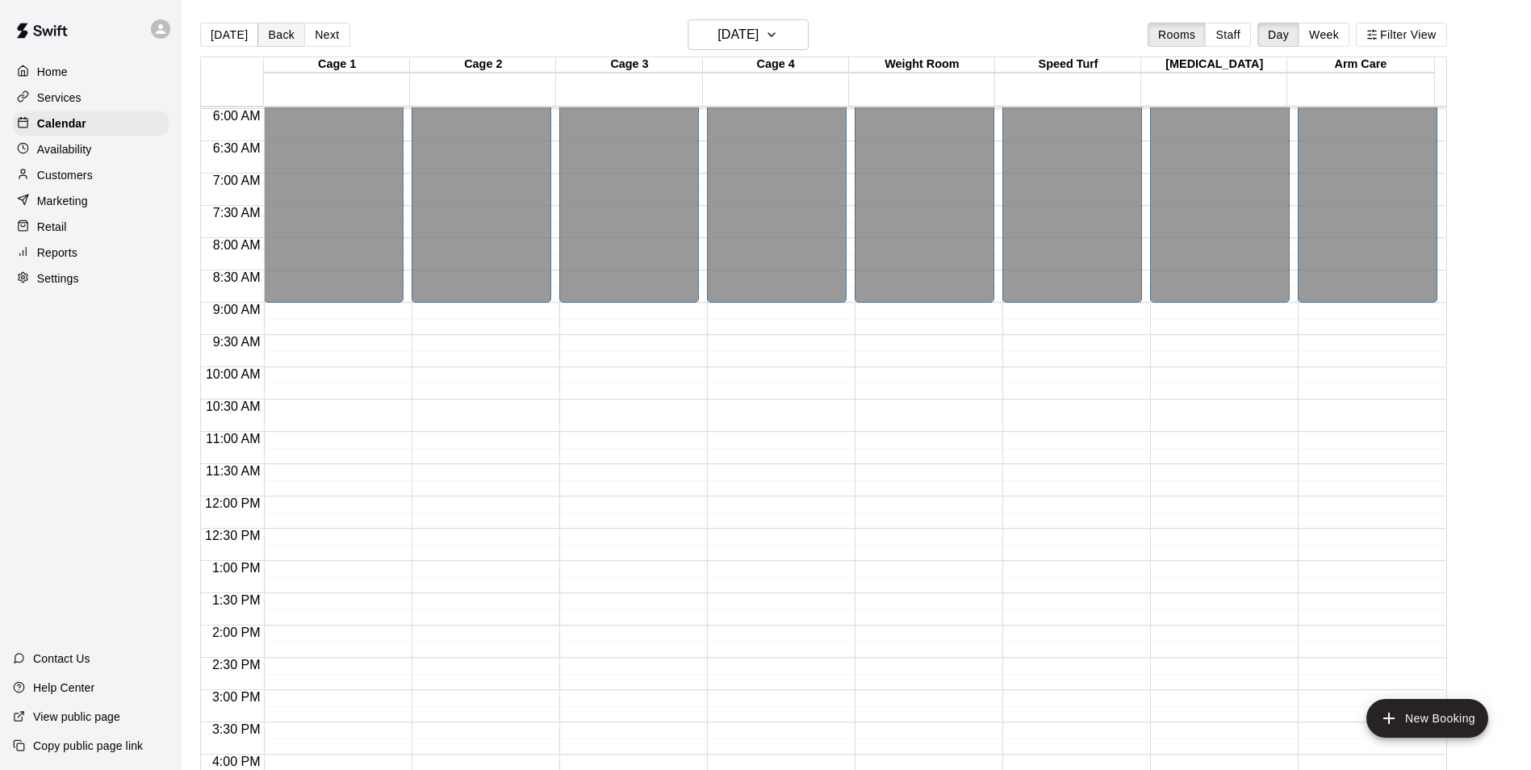
click at [289, 31] on button "Back" at bounding box center [281, 35] width 48 height 24
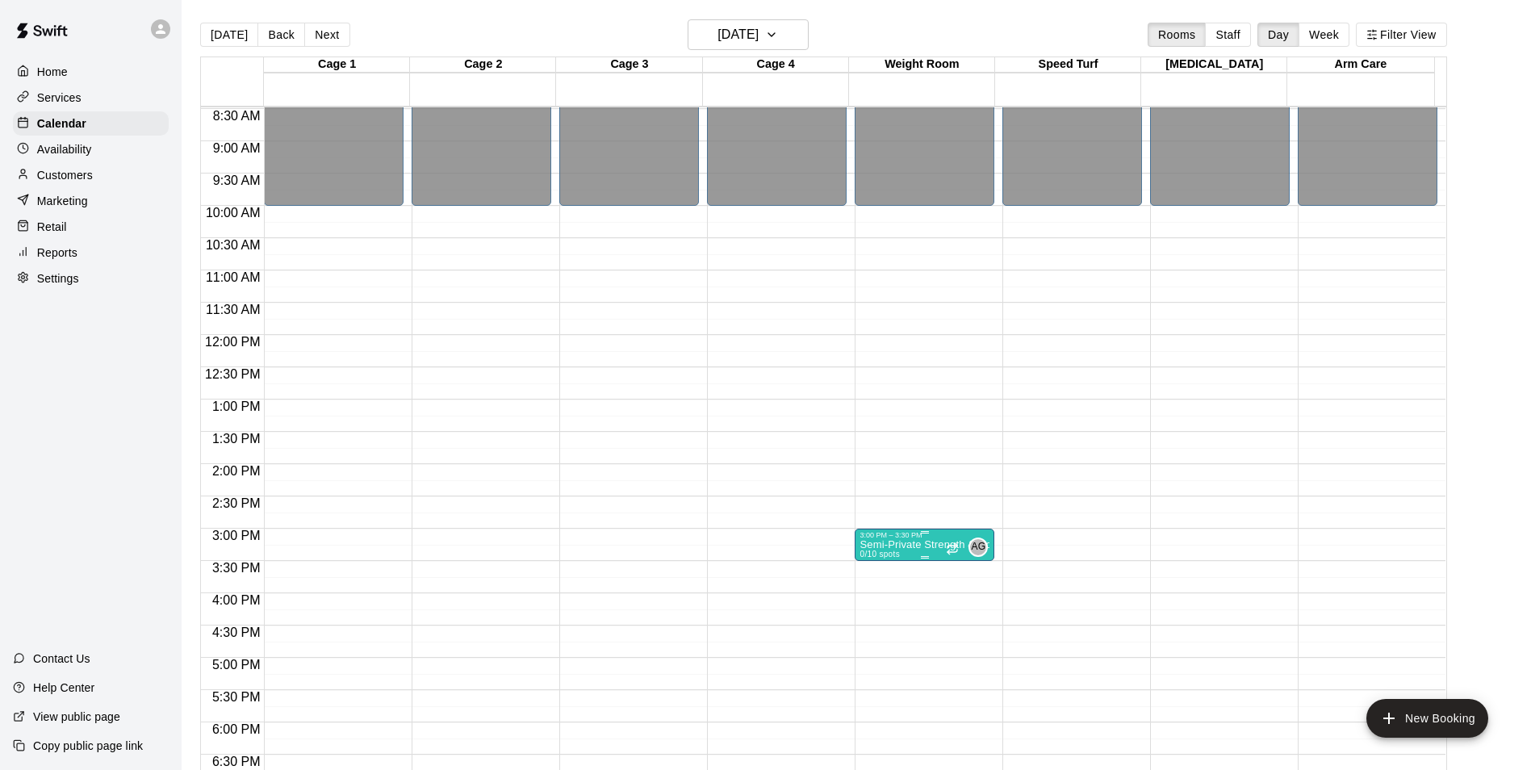
click at [909, 558] on div at bounding box center [925, 557] width 130 height 2
click at [870, 655] on icon "delete" at bounding box center [874, 650] width 11 height 15
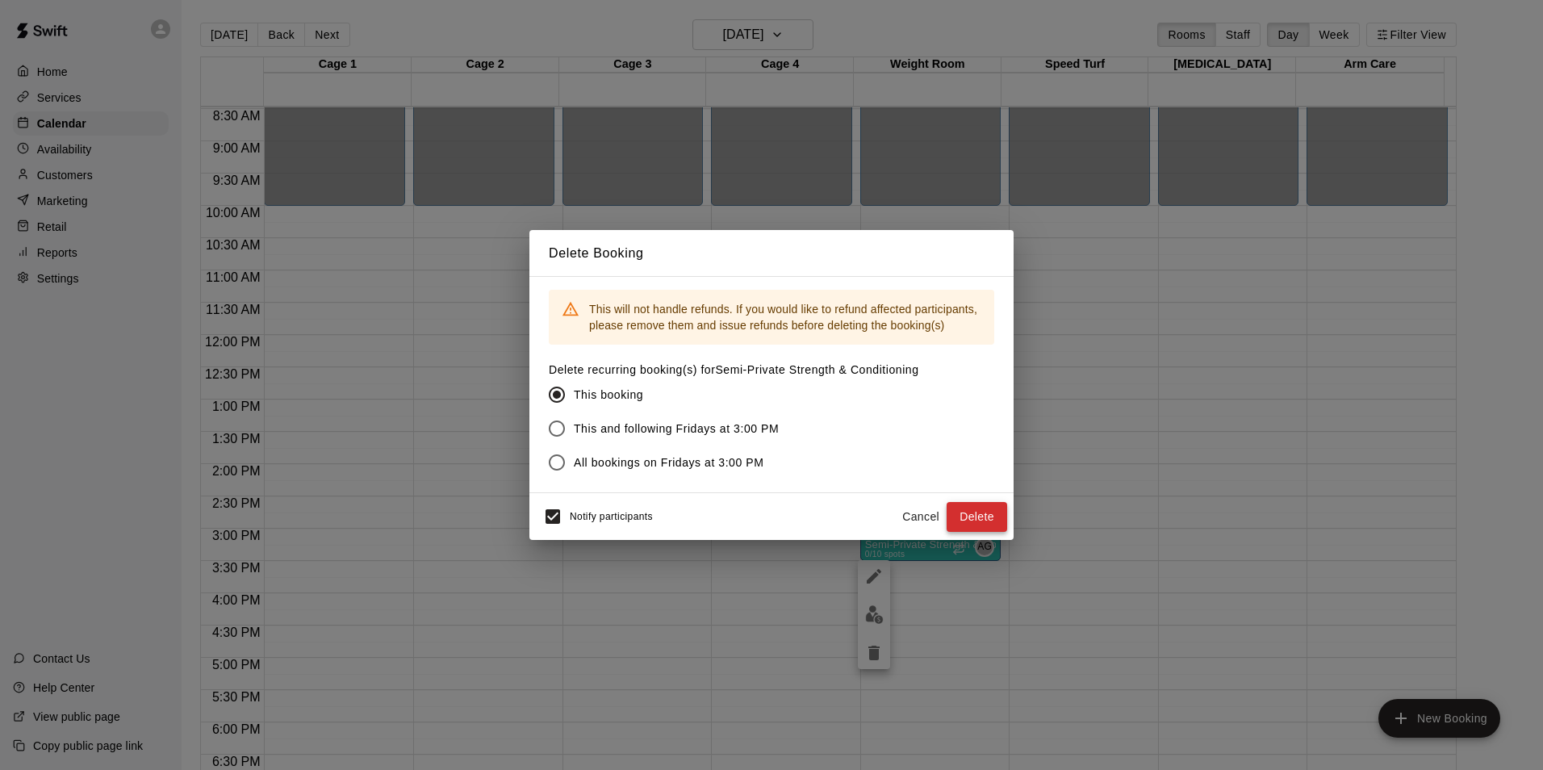
click at [997, 513] on button "Delete" at bounding box center [977, 517] width 61 height 30
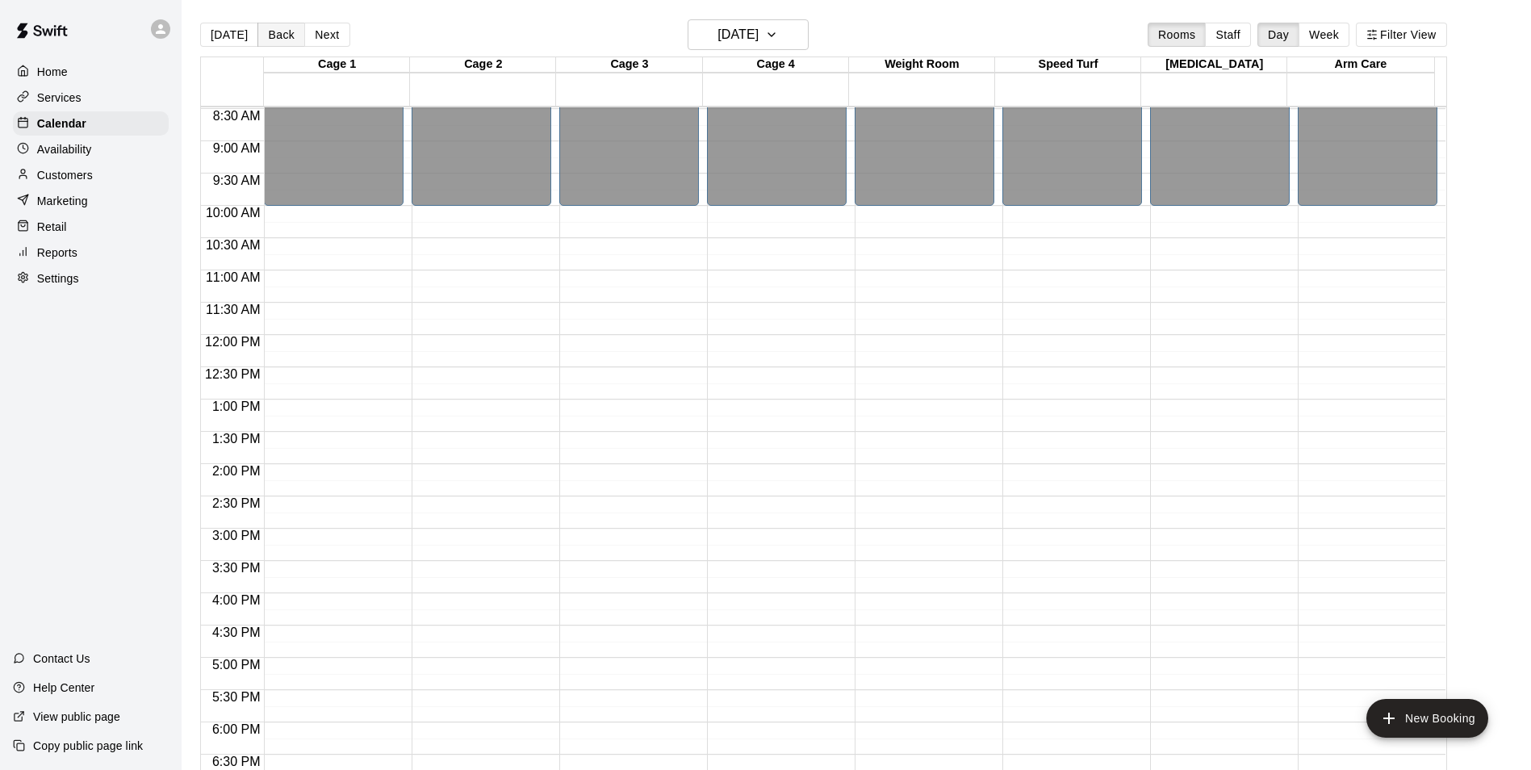
click at [276, 37] on button "Back" at bounding box center [281, 35] width 48 height 24
click at [276, 36] on button "Back" at bounding box center [281, 35] width 48 height 24
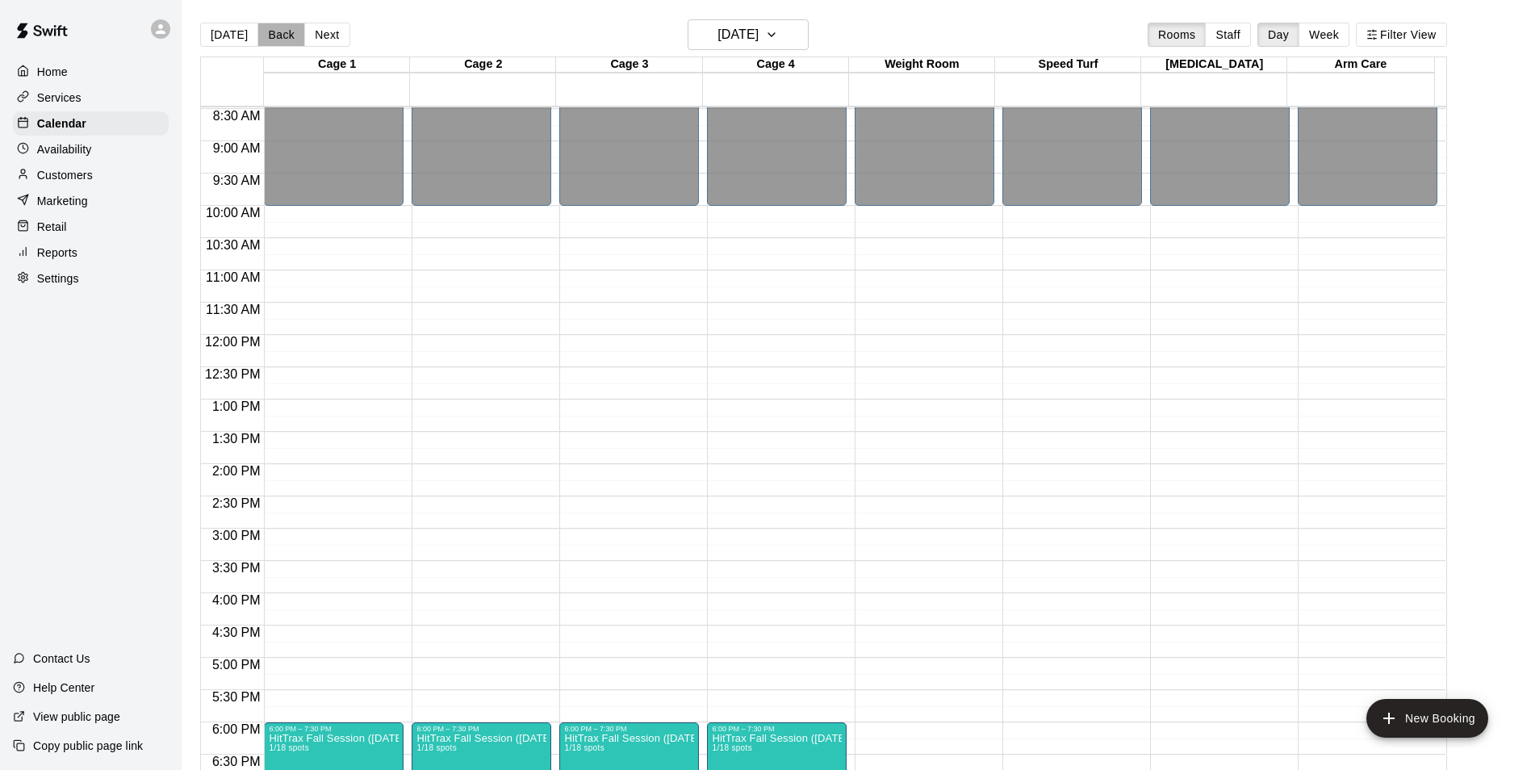
click at [276, 36] on button "Back" at bounding box center [281, 35] width 48 height 24
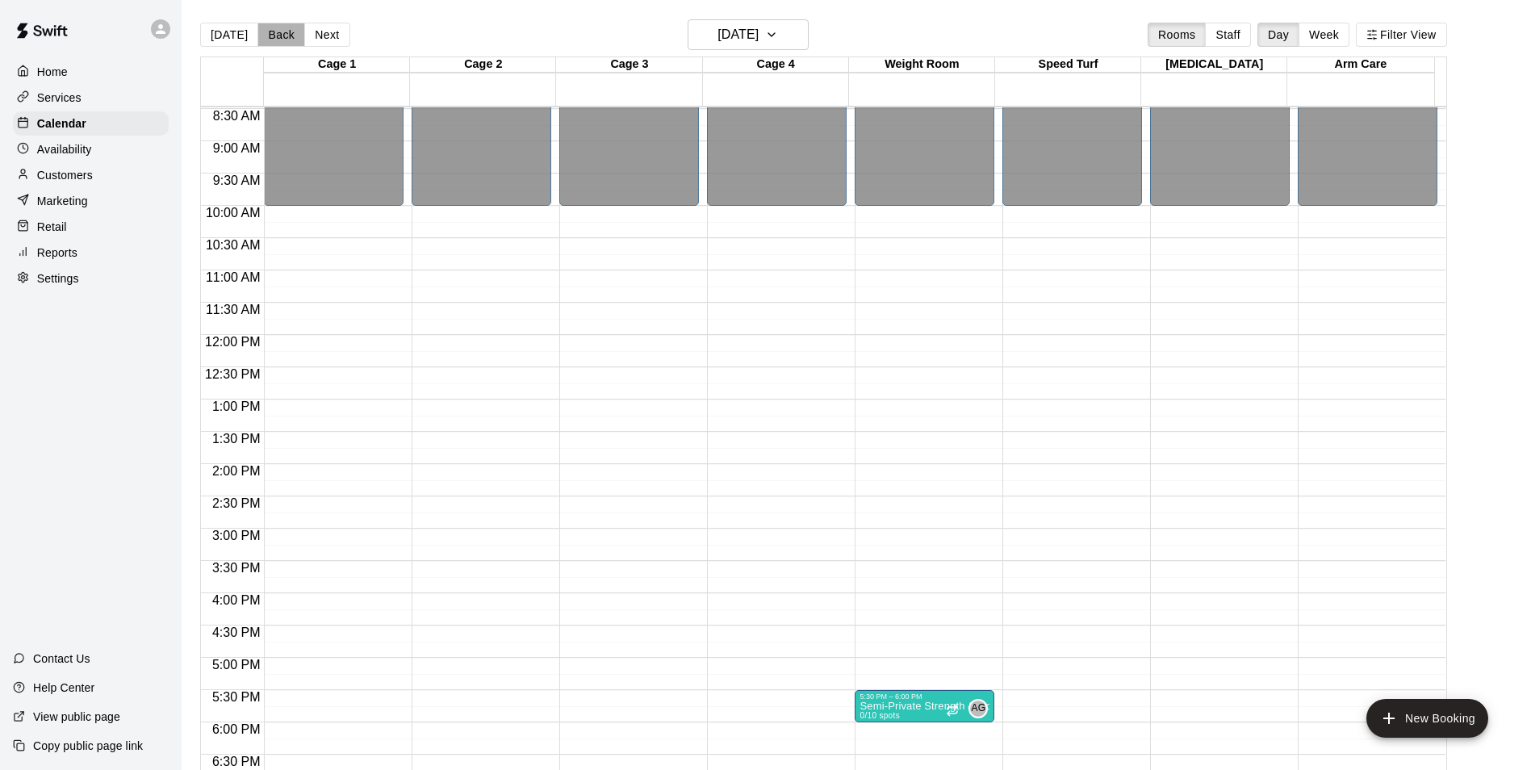
click at [276, 36] on button "Back" at bounding box center [281, 35] width 48 height 24
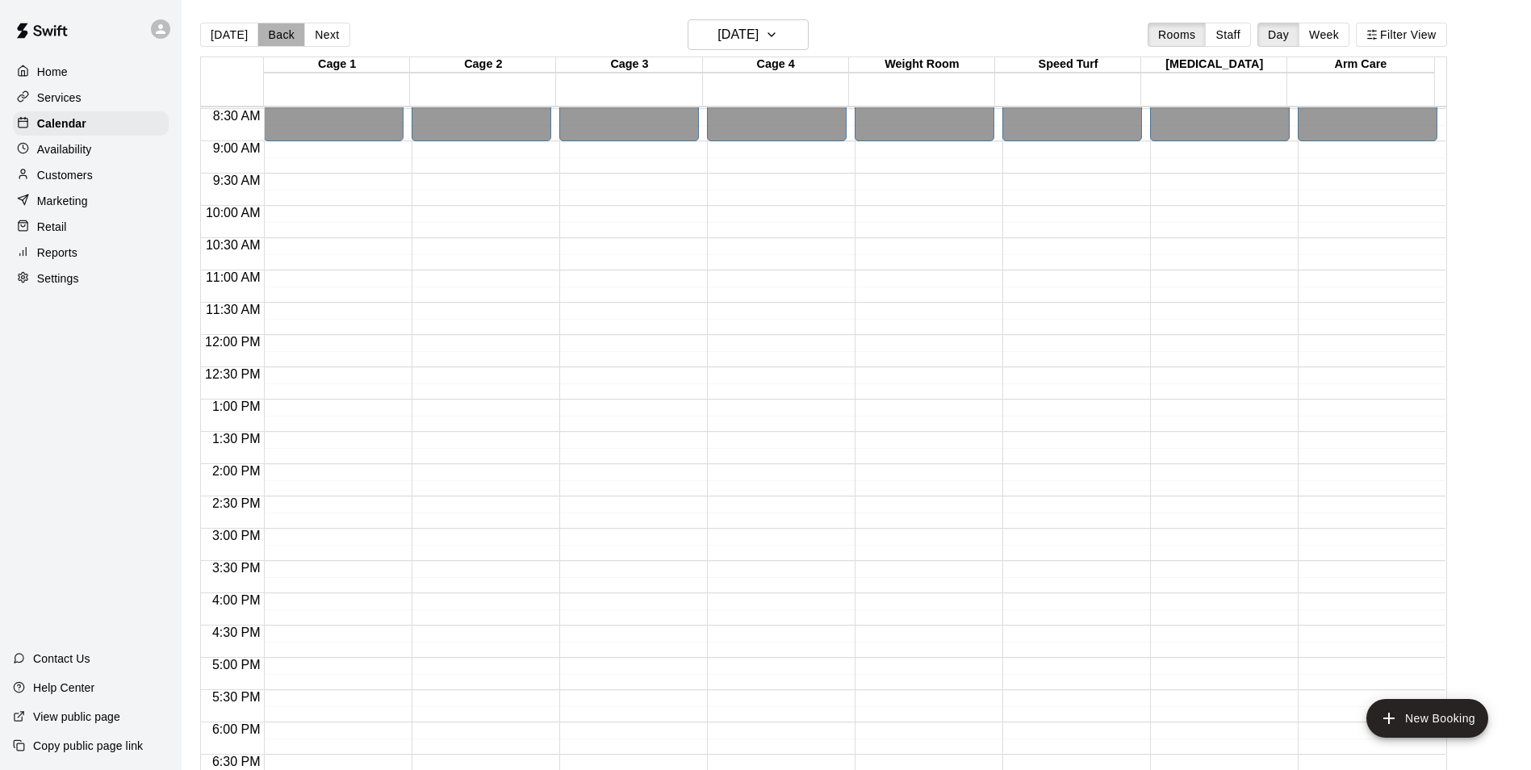
click at [276, 36] on button "Back" at bounding box center [281, 35] width 48 height 24
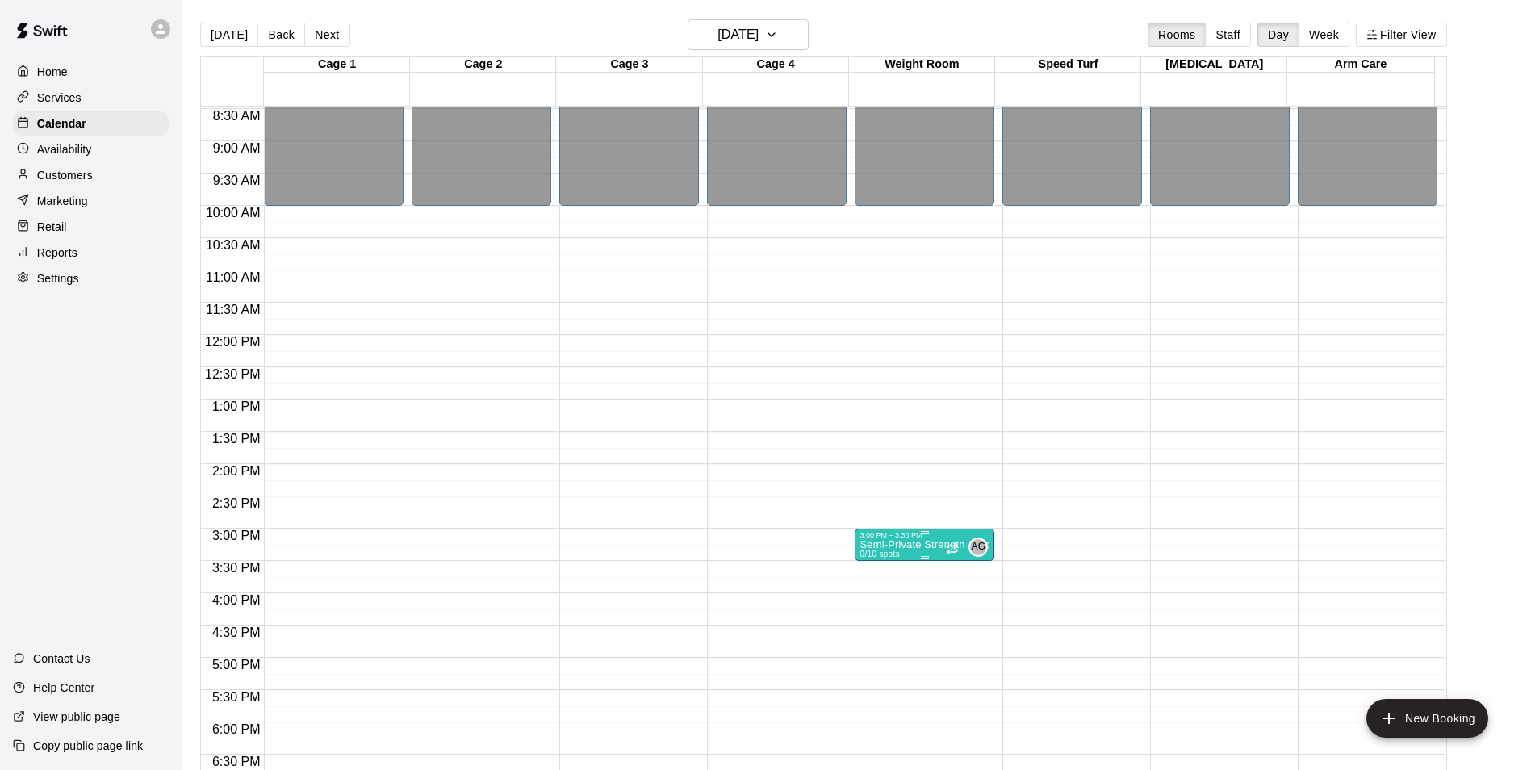
click at [910, 545] on p "Semi-Private Strength & Conditioning" at bounding box center [925, 545] width 130 height 0
click at [870, 641] on icon "delete" at bounding box center [874, 641] width 11 height 15
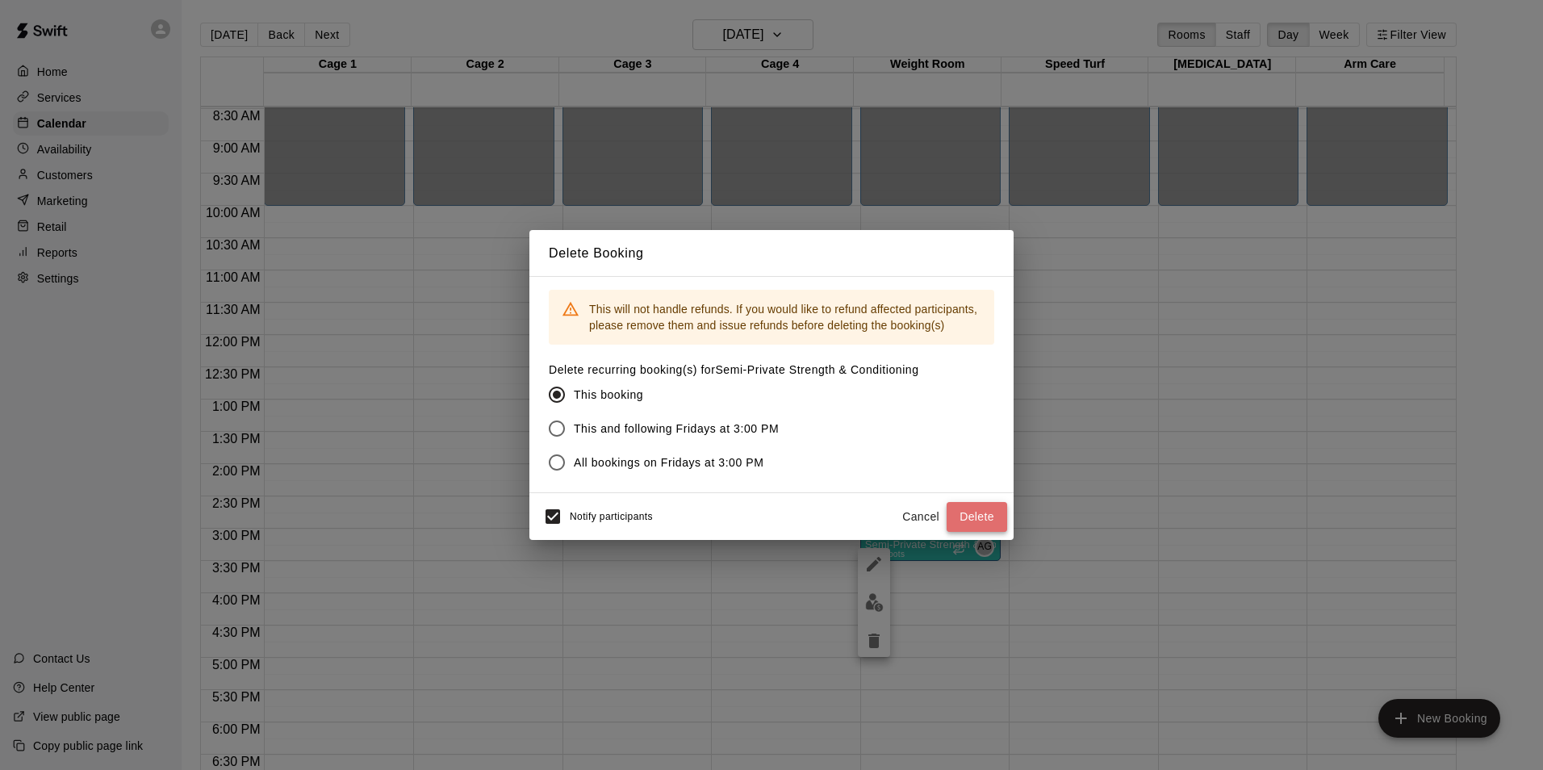
click at [1003, 511] on button "Delete" at bounding box center [977, 517] width 61 height 30
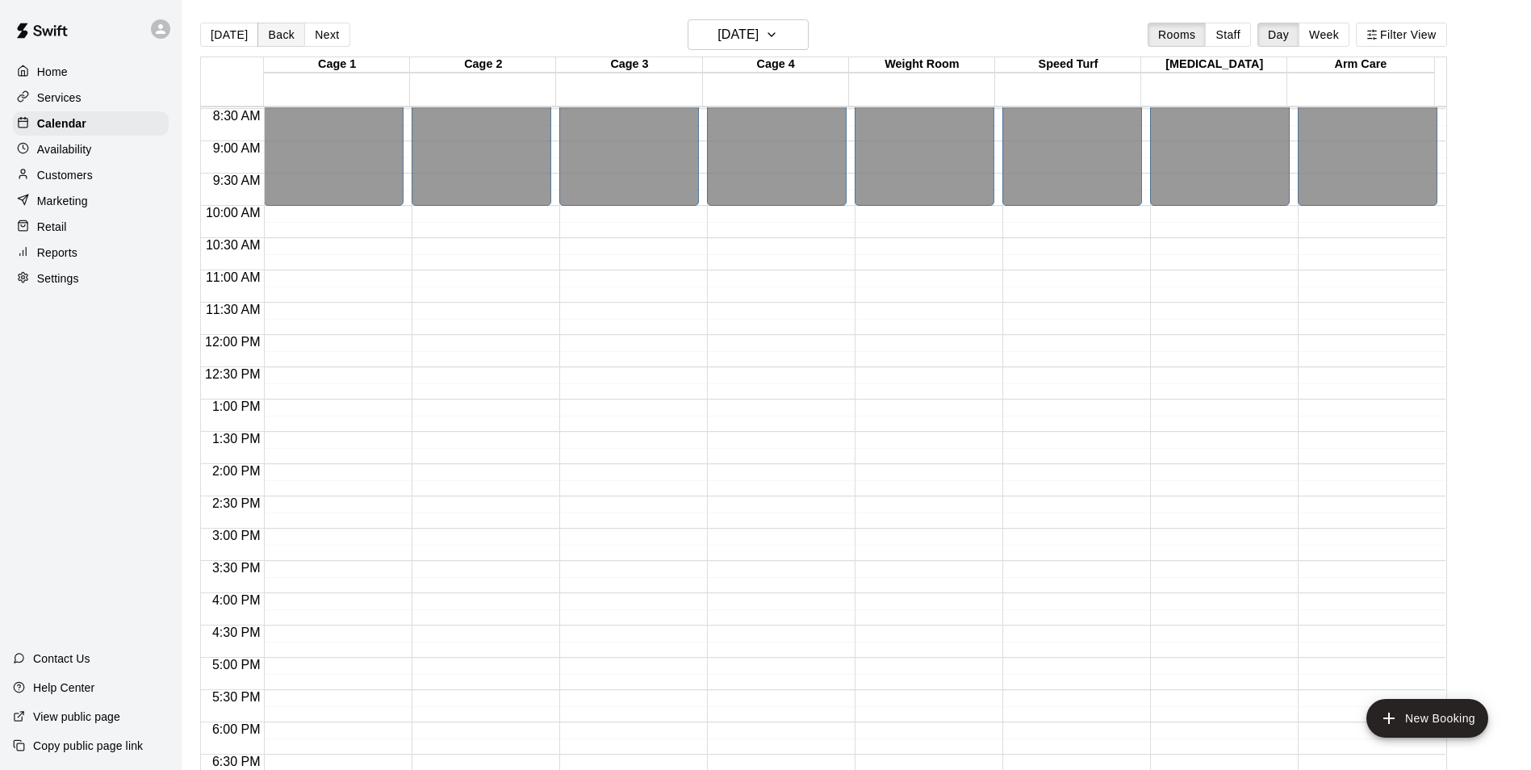
click at [281, 38] on button "Back" at bounding box center [281, 35] width 48 height 24
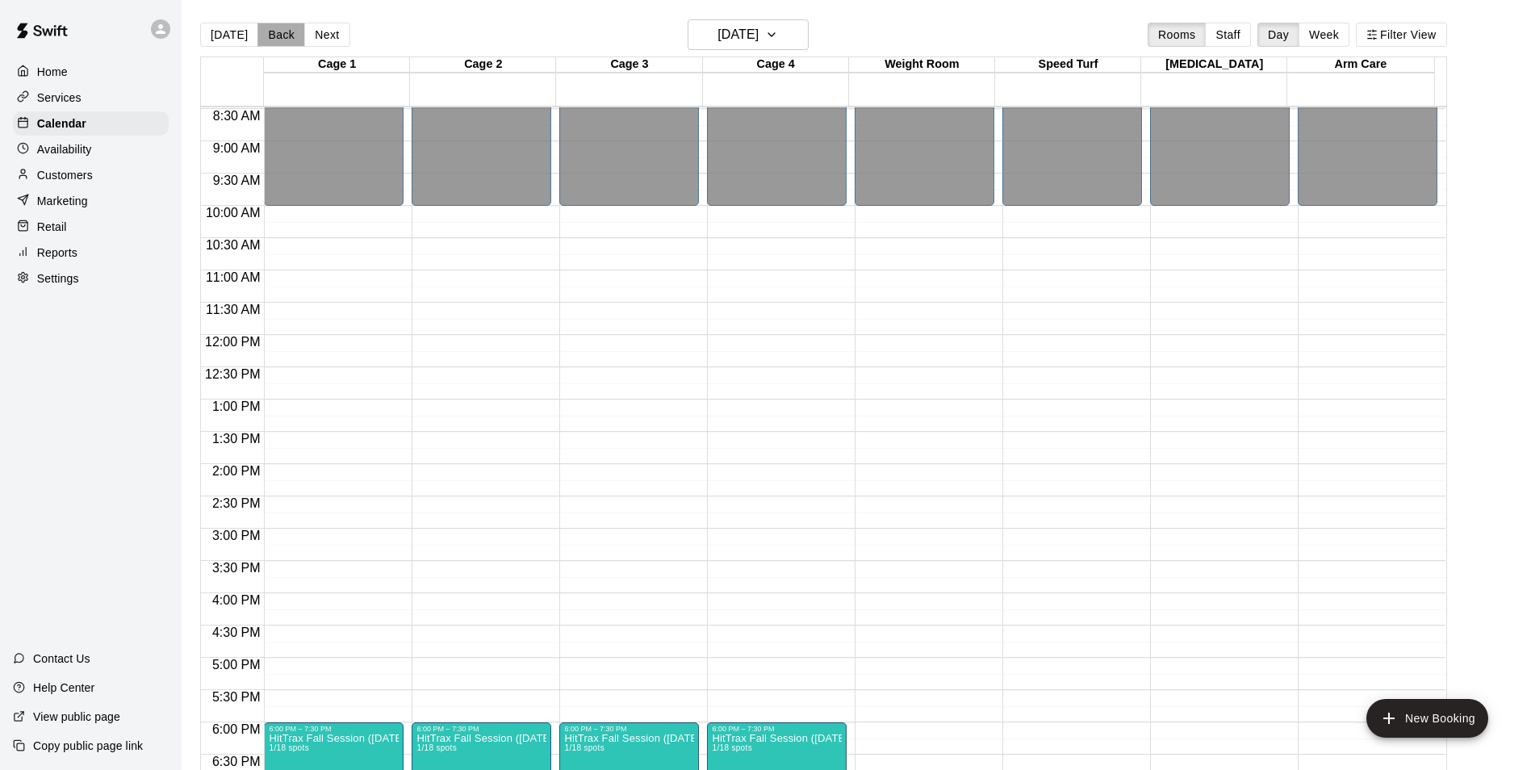
click at [281, 38] on button "Back" at bounding box center [281, 35] width 48 height 24
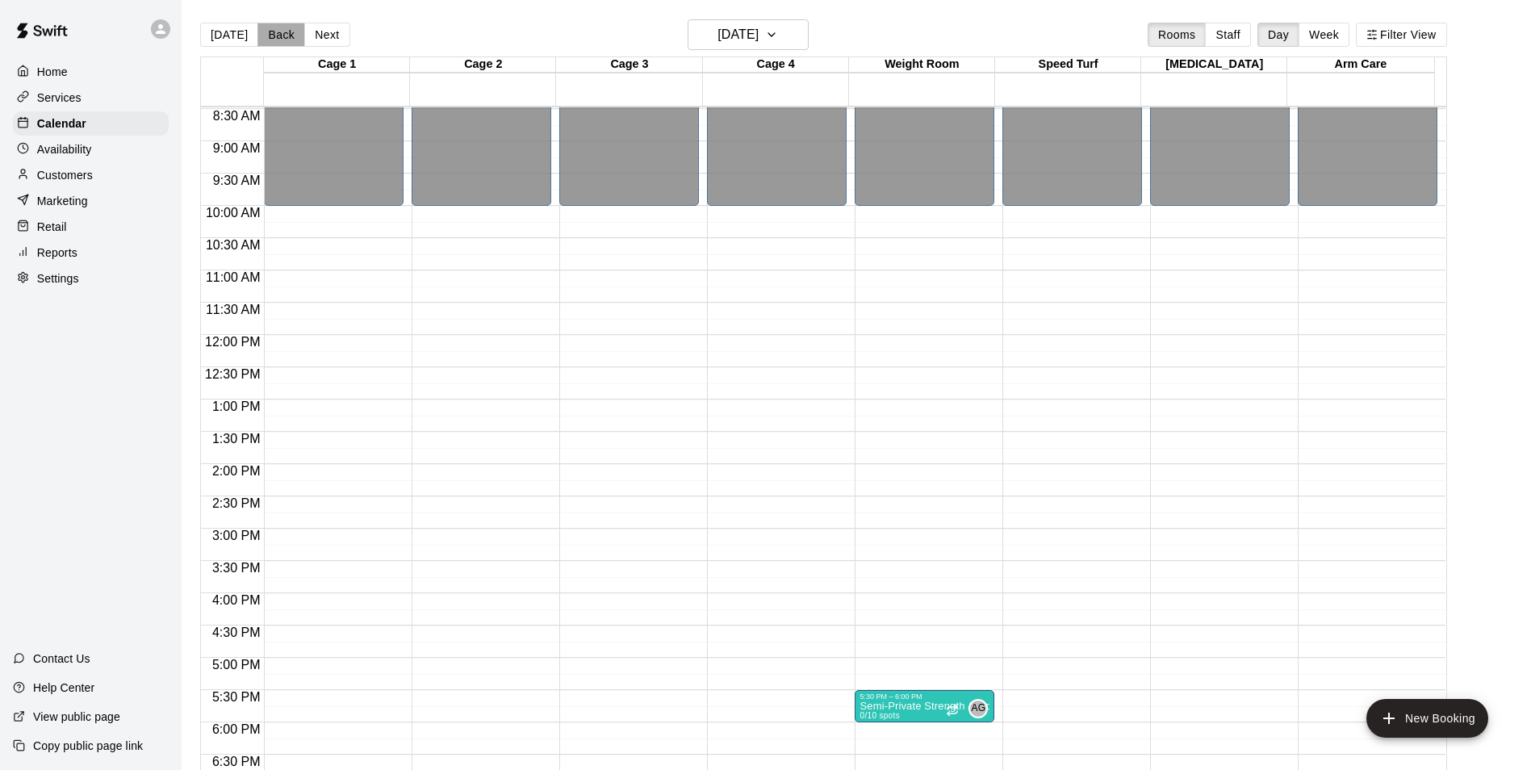
click at [281, 38] on button "Back" at bounding box center [281, 35] width 48 height 24
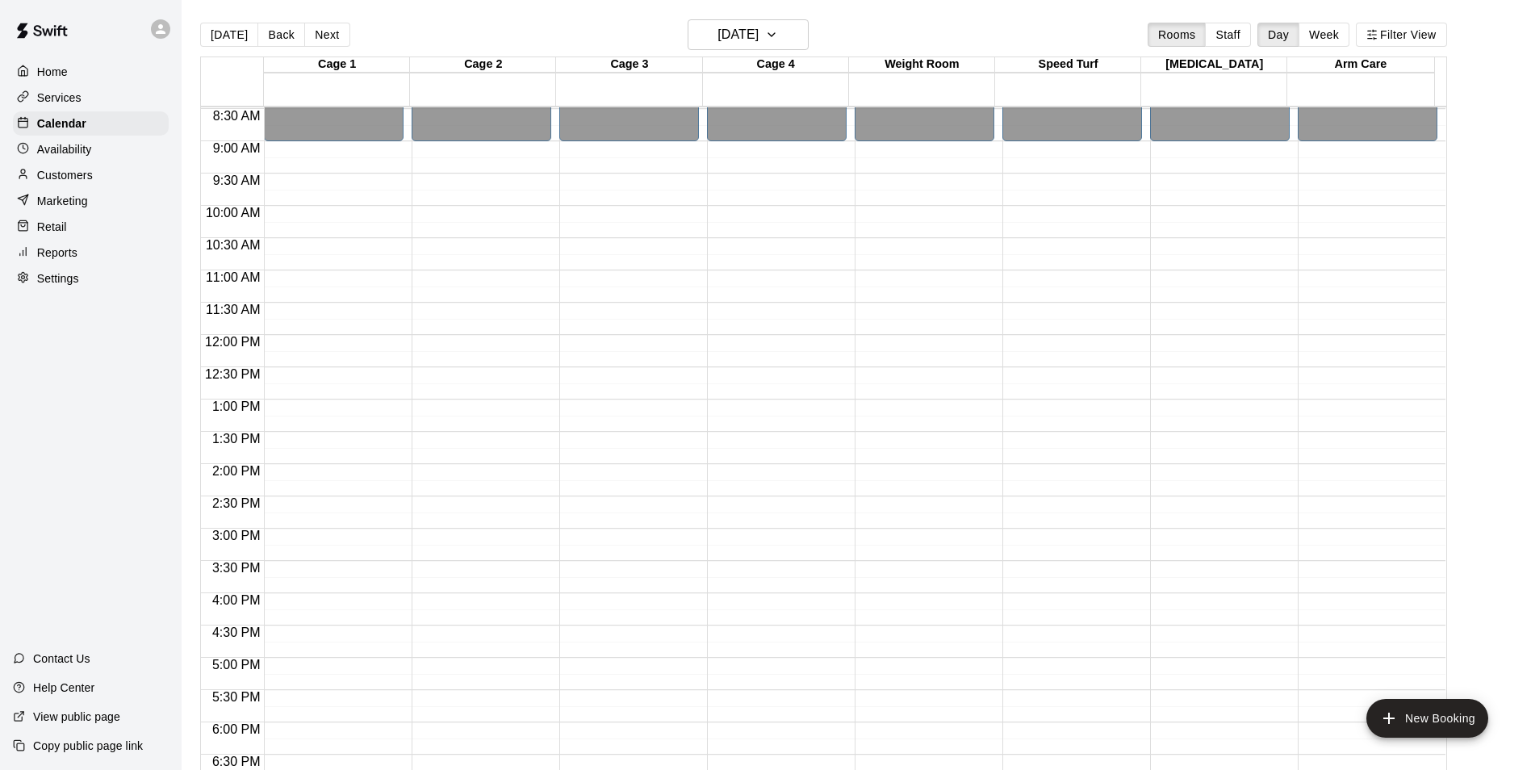
click at [281, 36] on button "Back" at bounding box center [281, 35] width 48 height 24
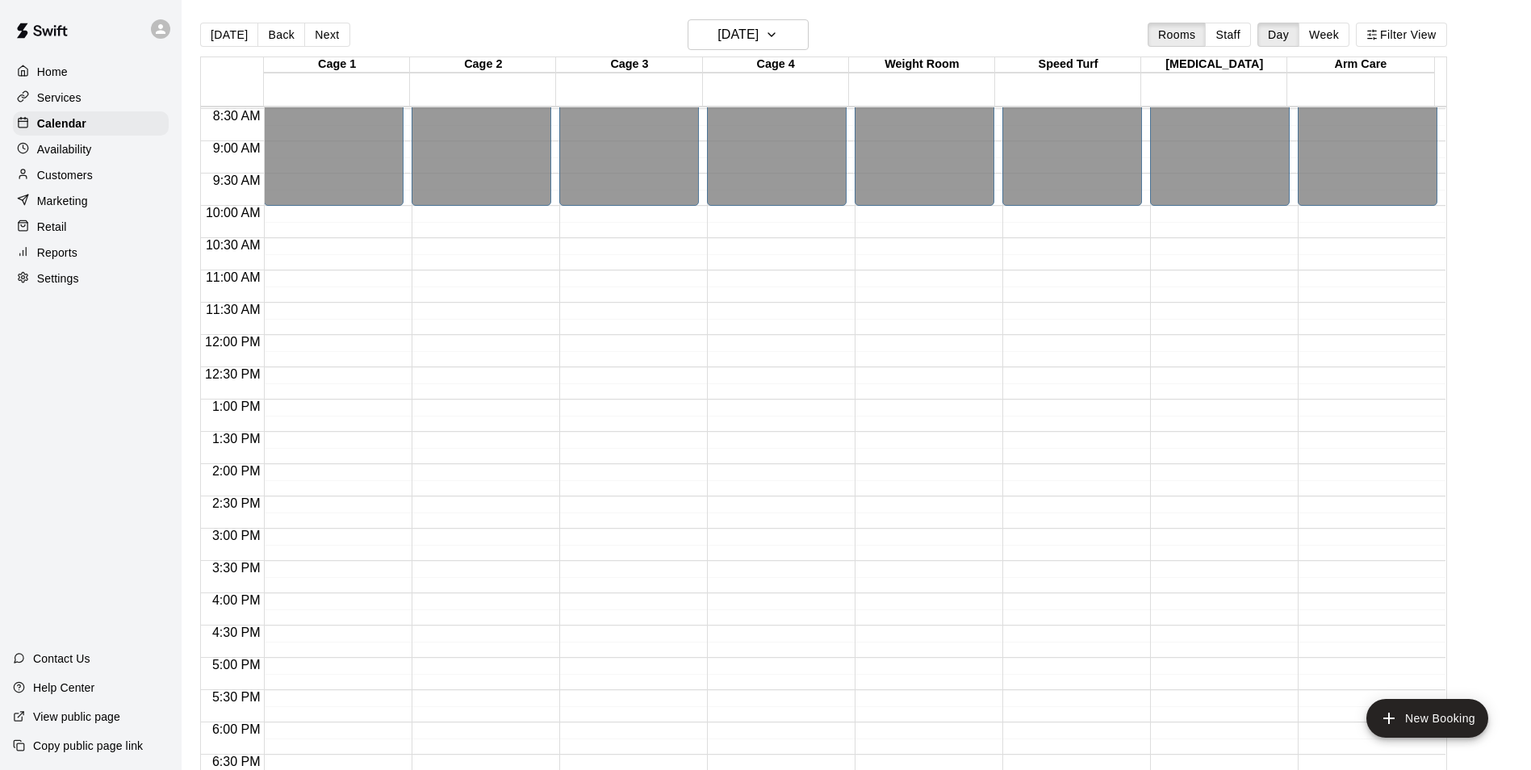
click at [281, 36] on button "Back" at bounding box center [281, 35] width 48 height 24
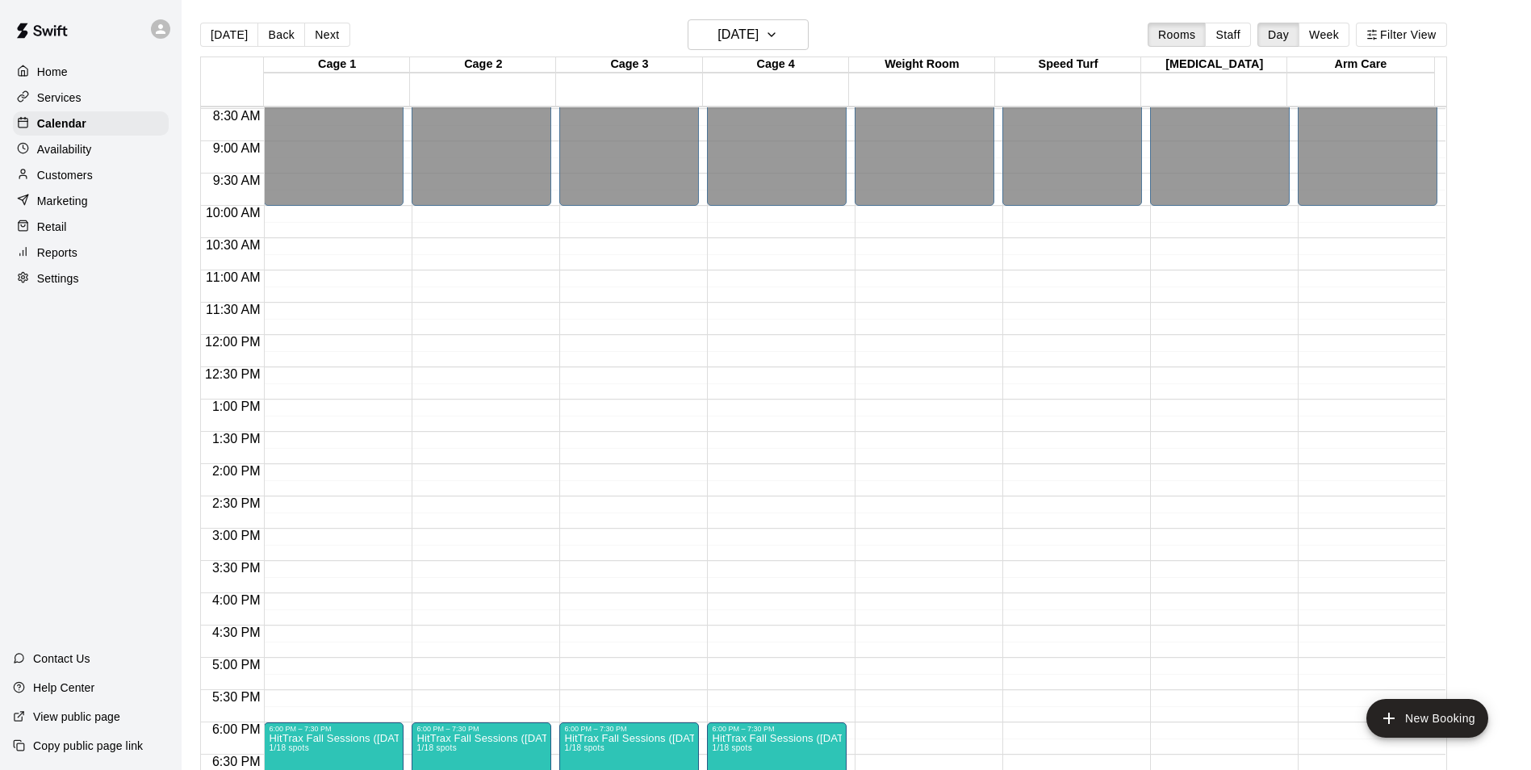
click at [281, 36] on button "Back" at bounding box center [281, 35] width 48 height 24
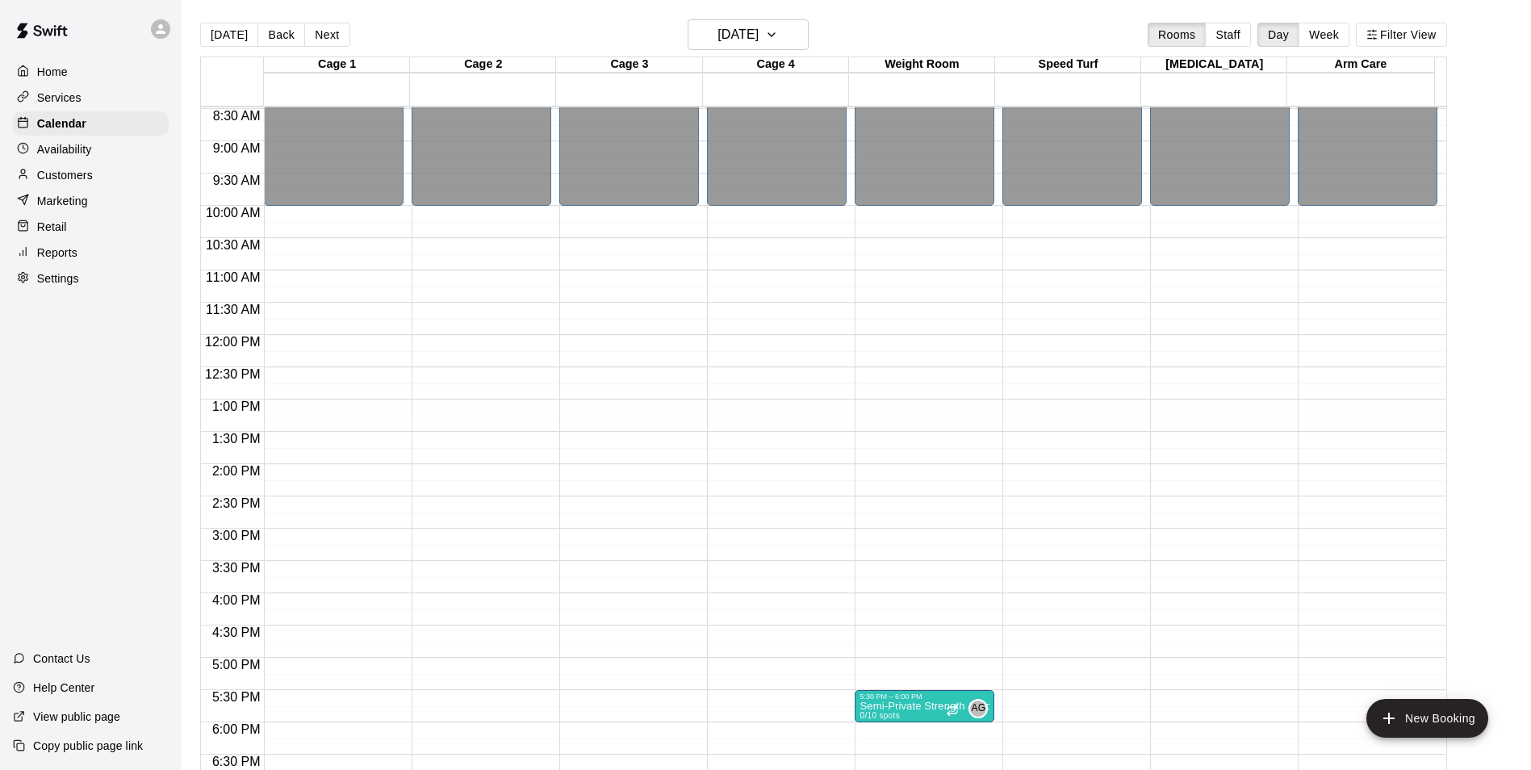
click at [281, 36] on button "Back" at bounding box center [281, 35] width 48 height 24
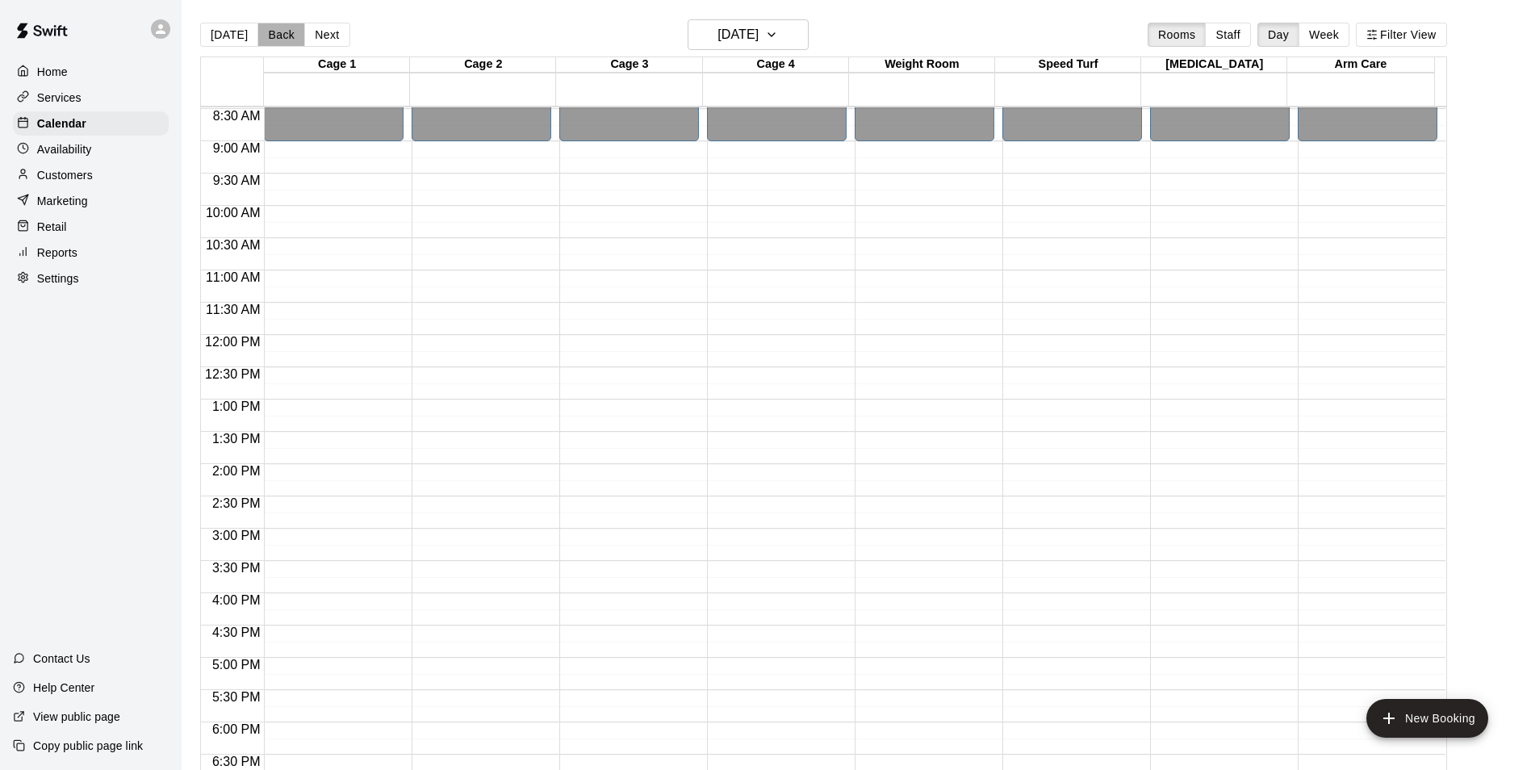
click at [281, 36] on button "Back" at bounding box center [281, 35] width 48 height 24
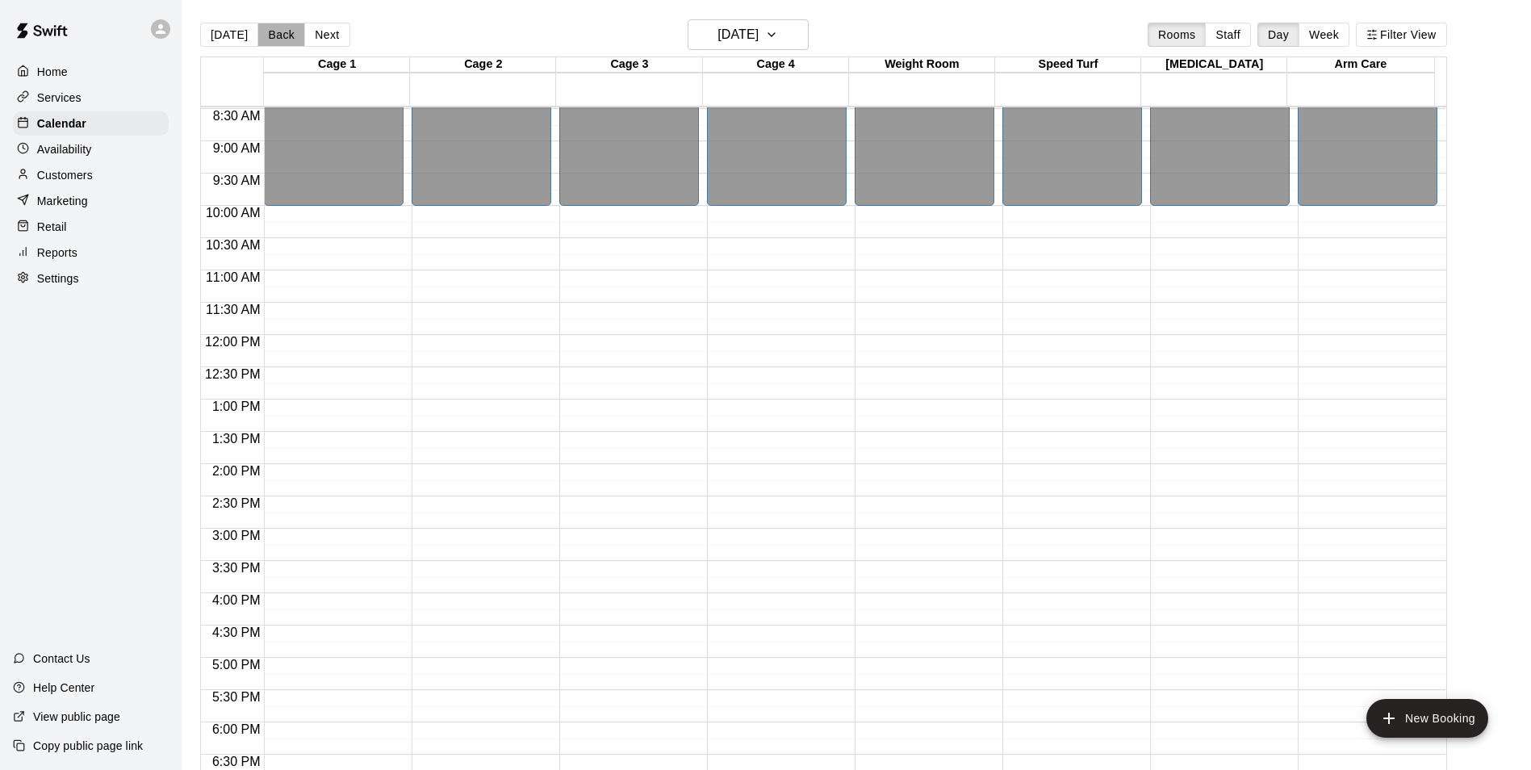
click at [281, 36] on button "Back" at bounding box center [281, 35] width 48 height 24
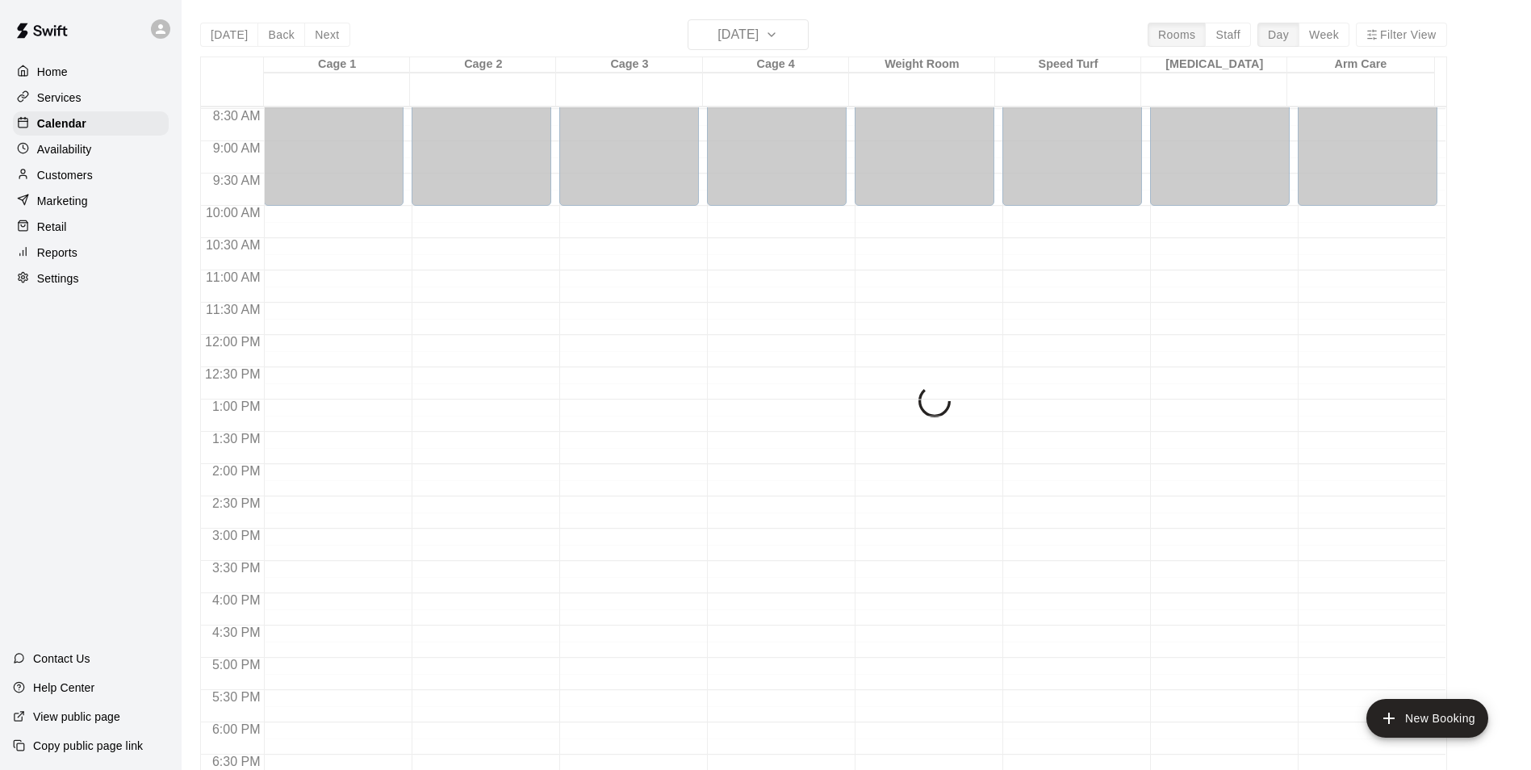
click at [281, 36] on div "[DATE] Back [DATE][DATE] Rooms Staff Day Week Filter View Cage 1 28 Tue Cage 2 …" at bounding box center [823, 404] width 1247 height 770
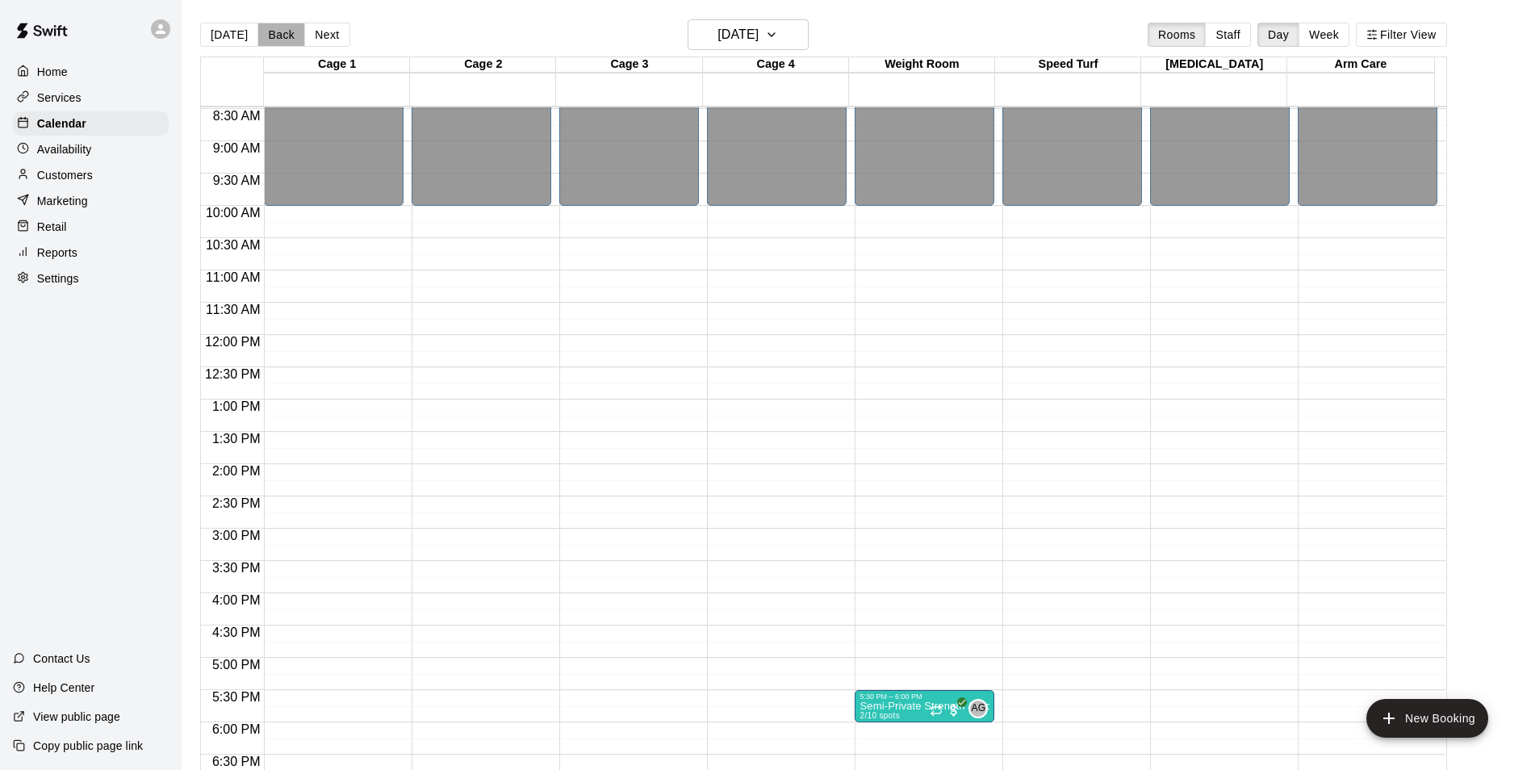
click at [281, 36] on button "Back" at bounding box center [281, 35] width 48 height 24
click at [280, 35] on button "Back" at bounding box center [281, 35] width 48 height 24
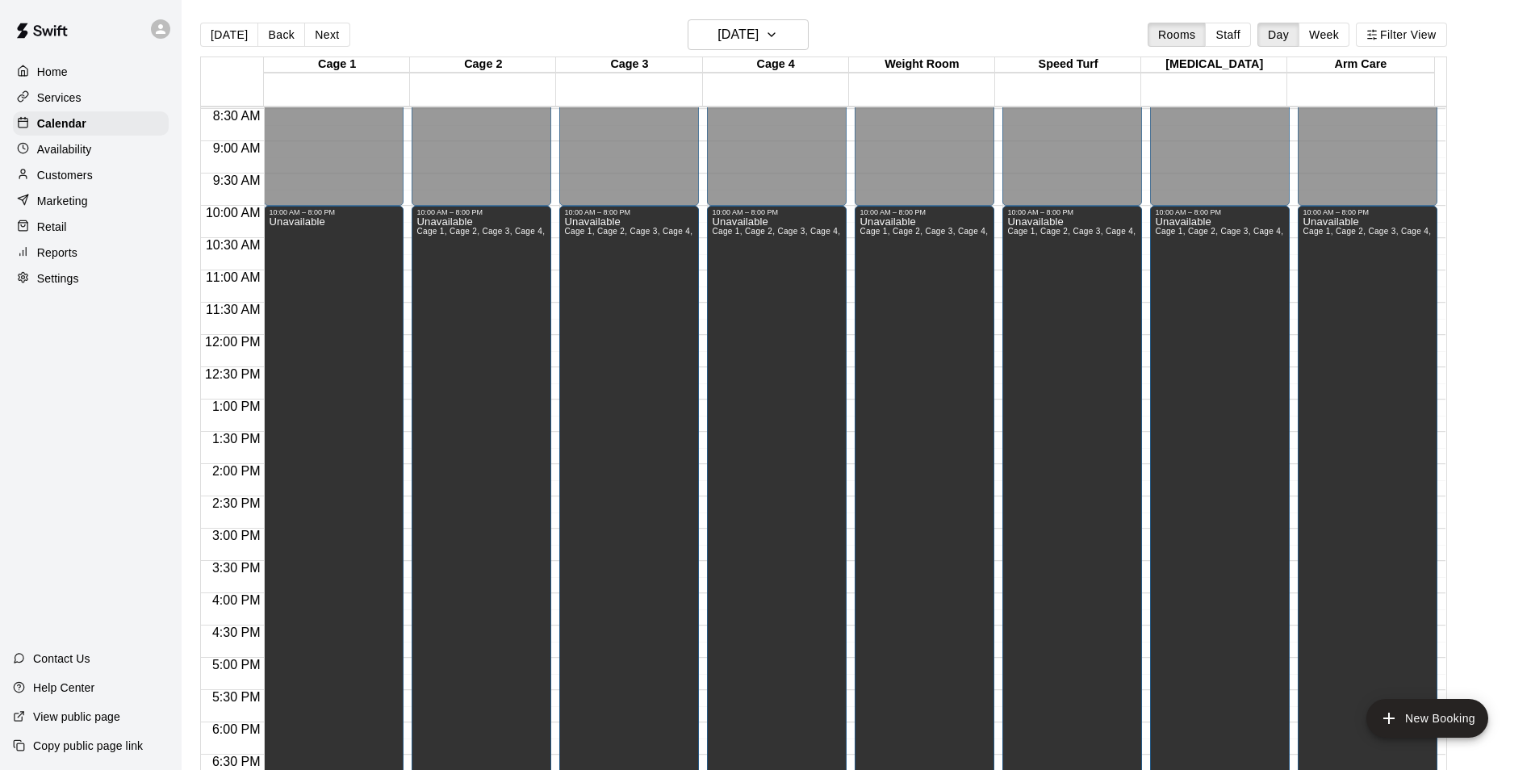
click at [280, 35] on button "Back" at bounding box center [281, 35] width 48 height 24
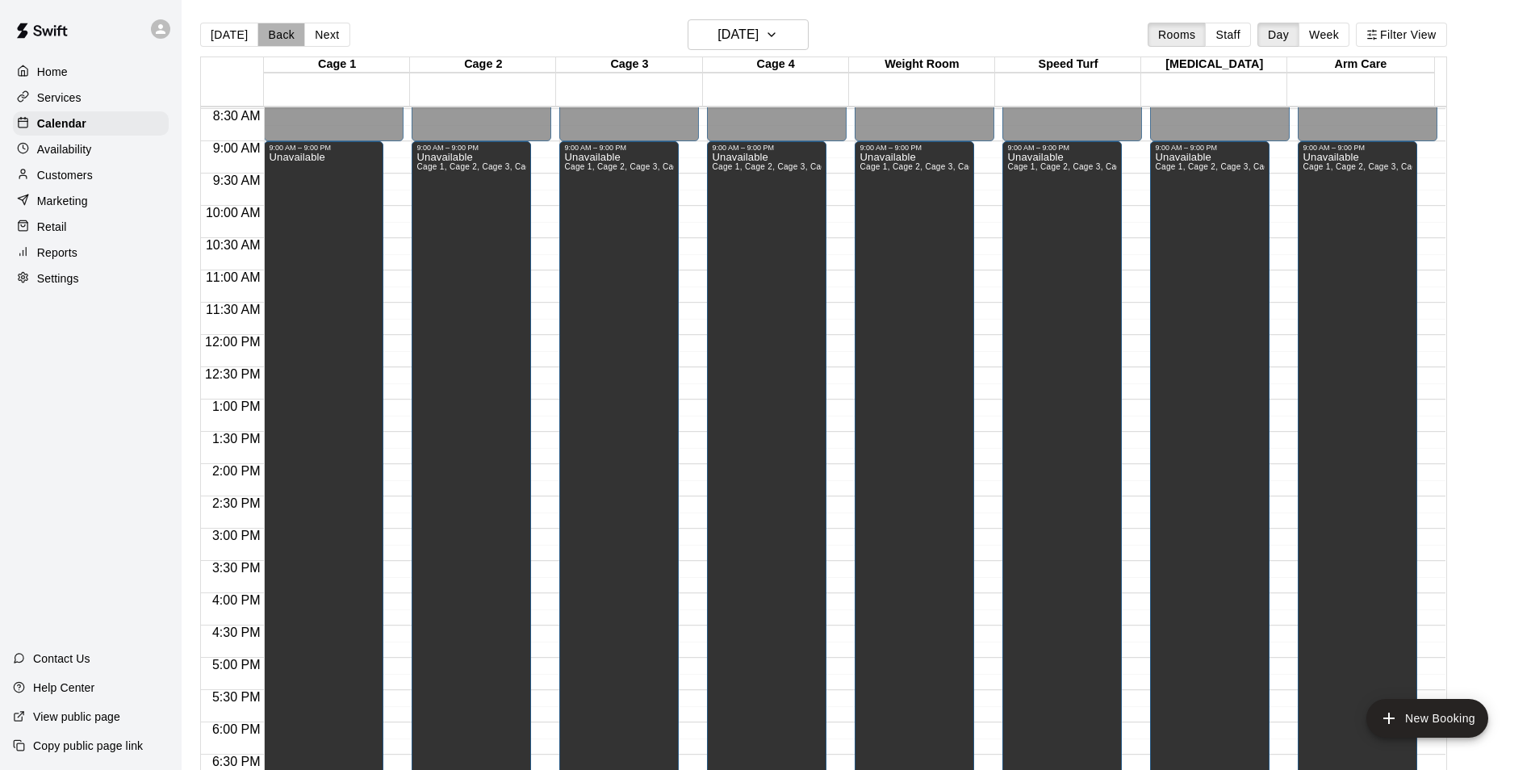
click at [280, 35] on button "Back" at bounding box center [281, 35] width 48 height 24
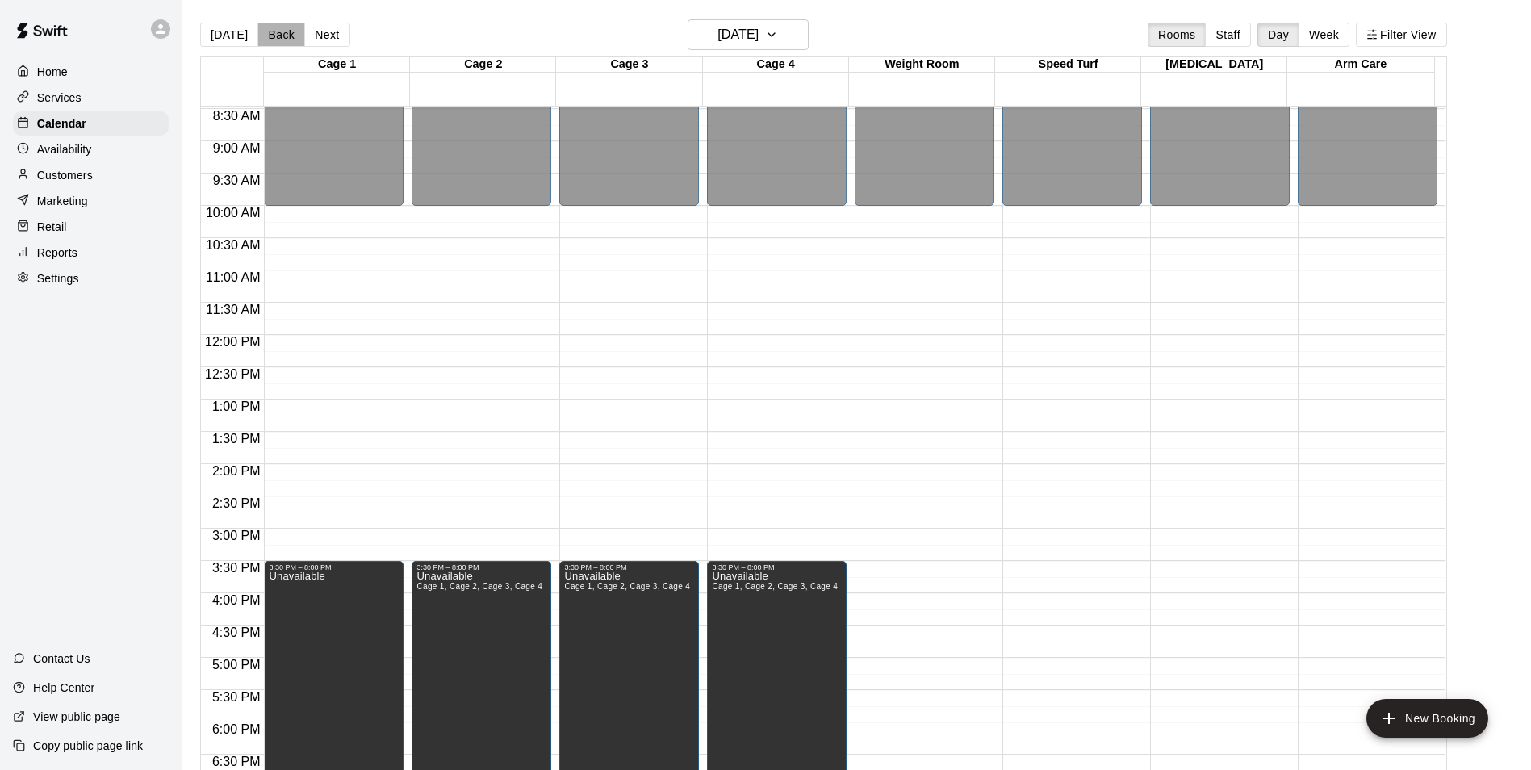
click at [280, 35] on button "Back" at bounding box center [281, 35] width 48 height 24
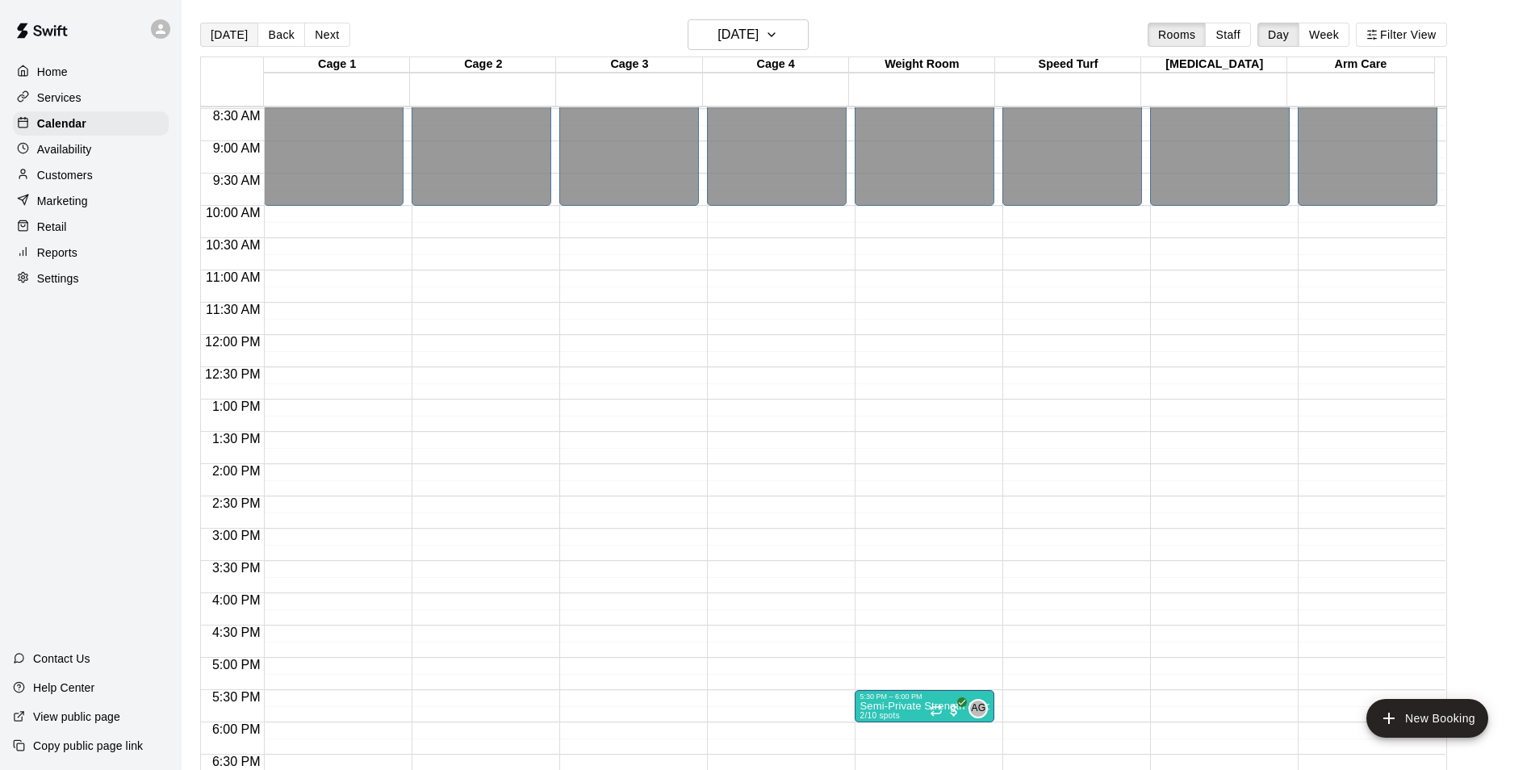
click at [233, 31] on button "[DATE]" at bounding box center [229, 35] width 58 height 24
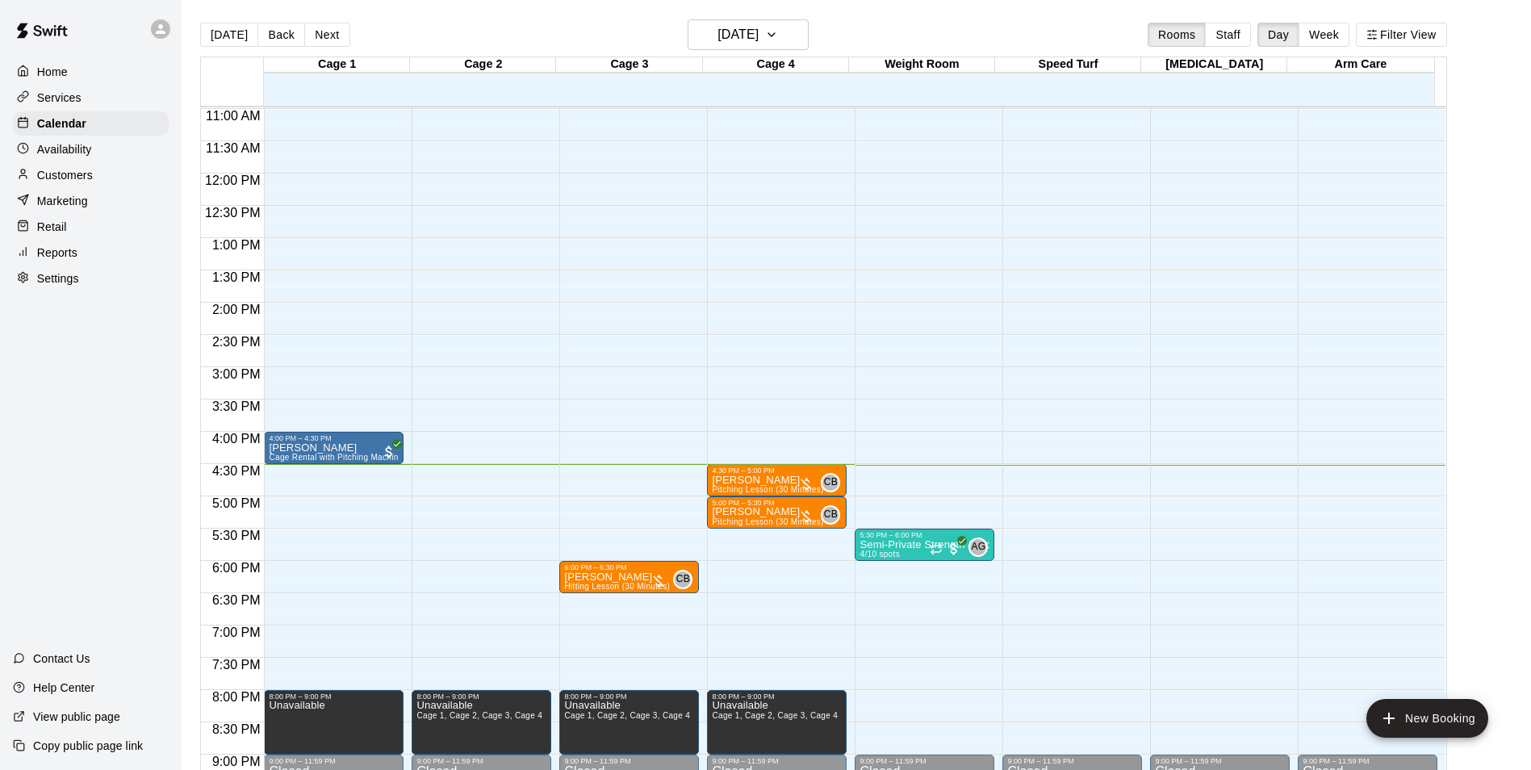
scroll to position [789, 0]
